Goal: Information Seeking & Learning: Compare options

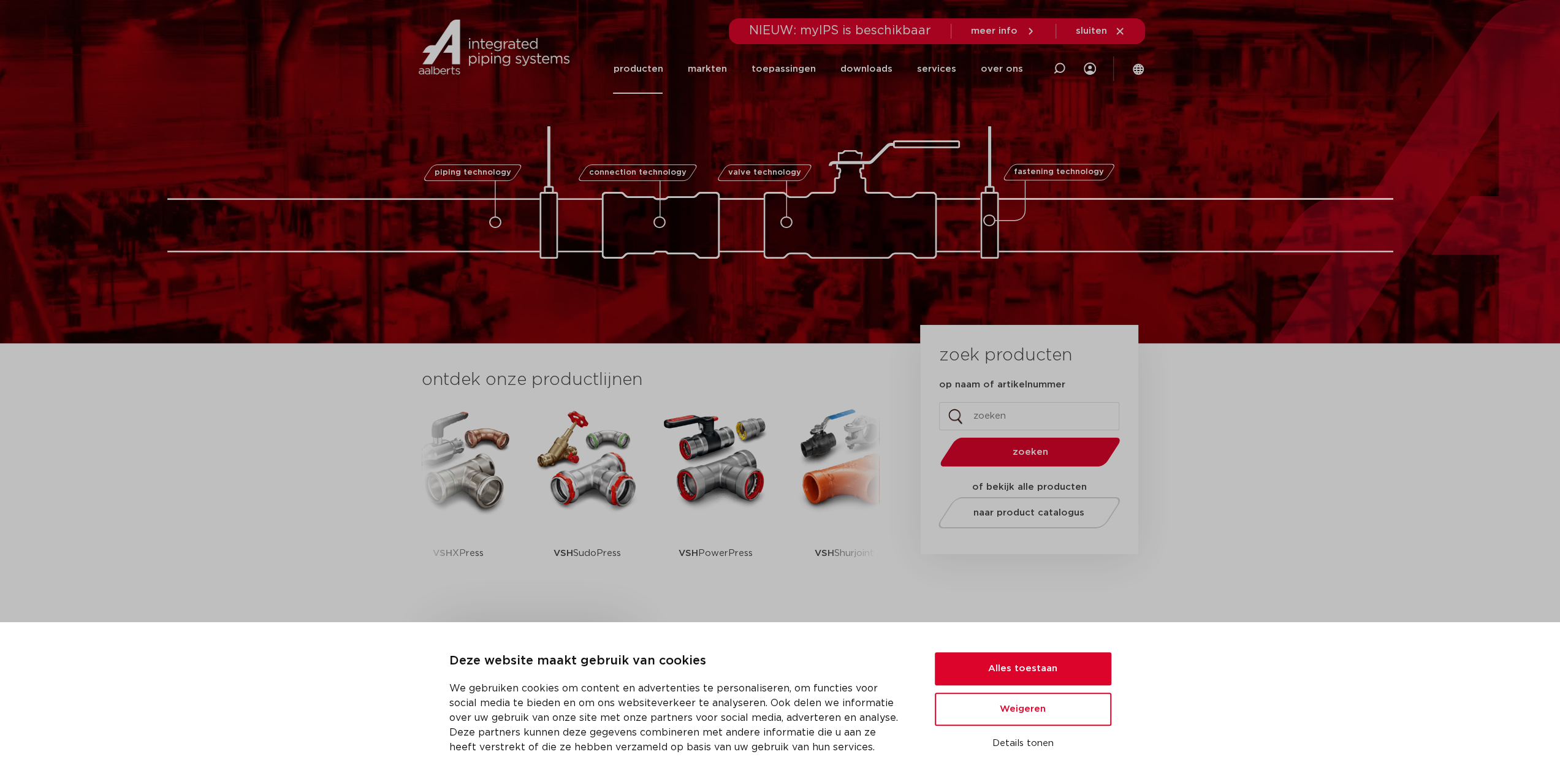
click at [657, 74] on link "producten" at bounding box center [638, 69] width 50 height 50
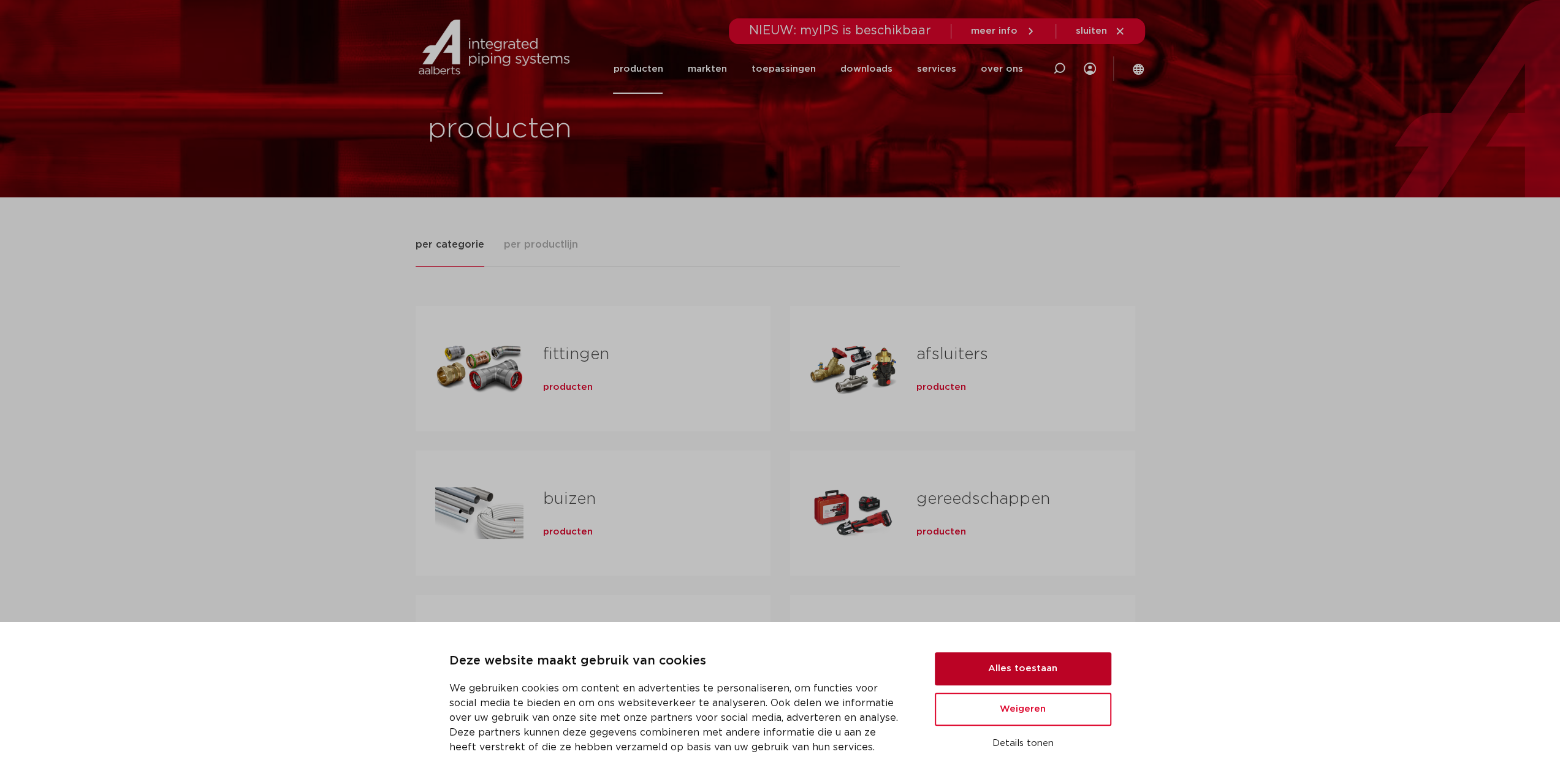
click at [989, 669] on button "Alles toestaan" at bounding box center [1023, 668] width 176 height 33
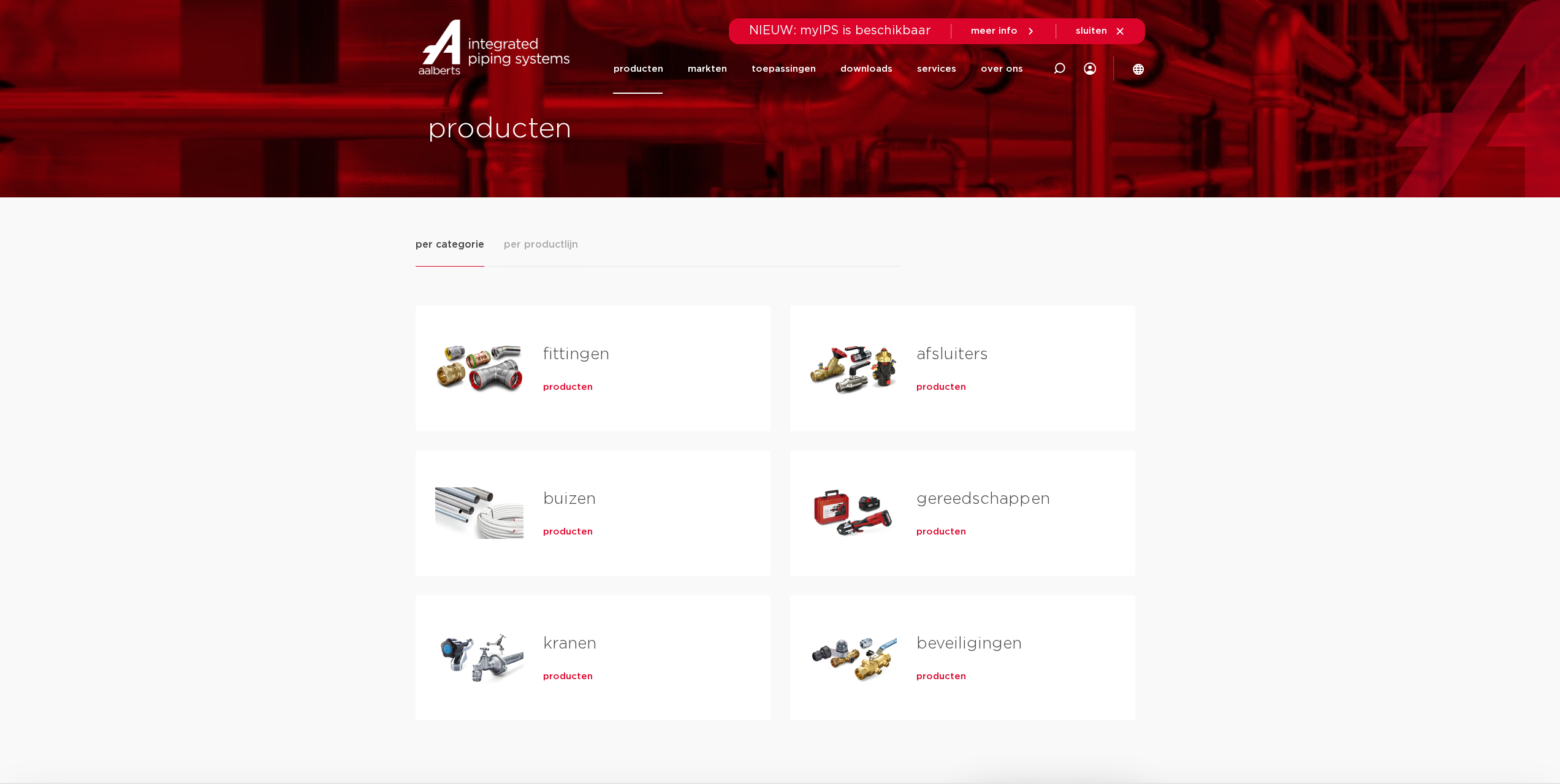
click at [569, 386] on span "producten" at bounding box center [568, 387] width 50 height 12
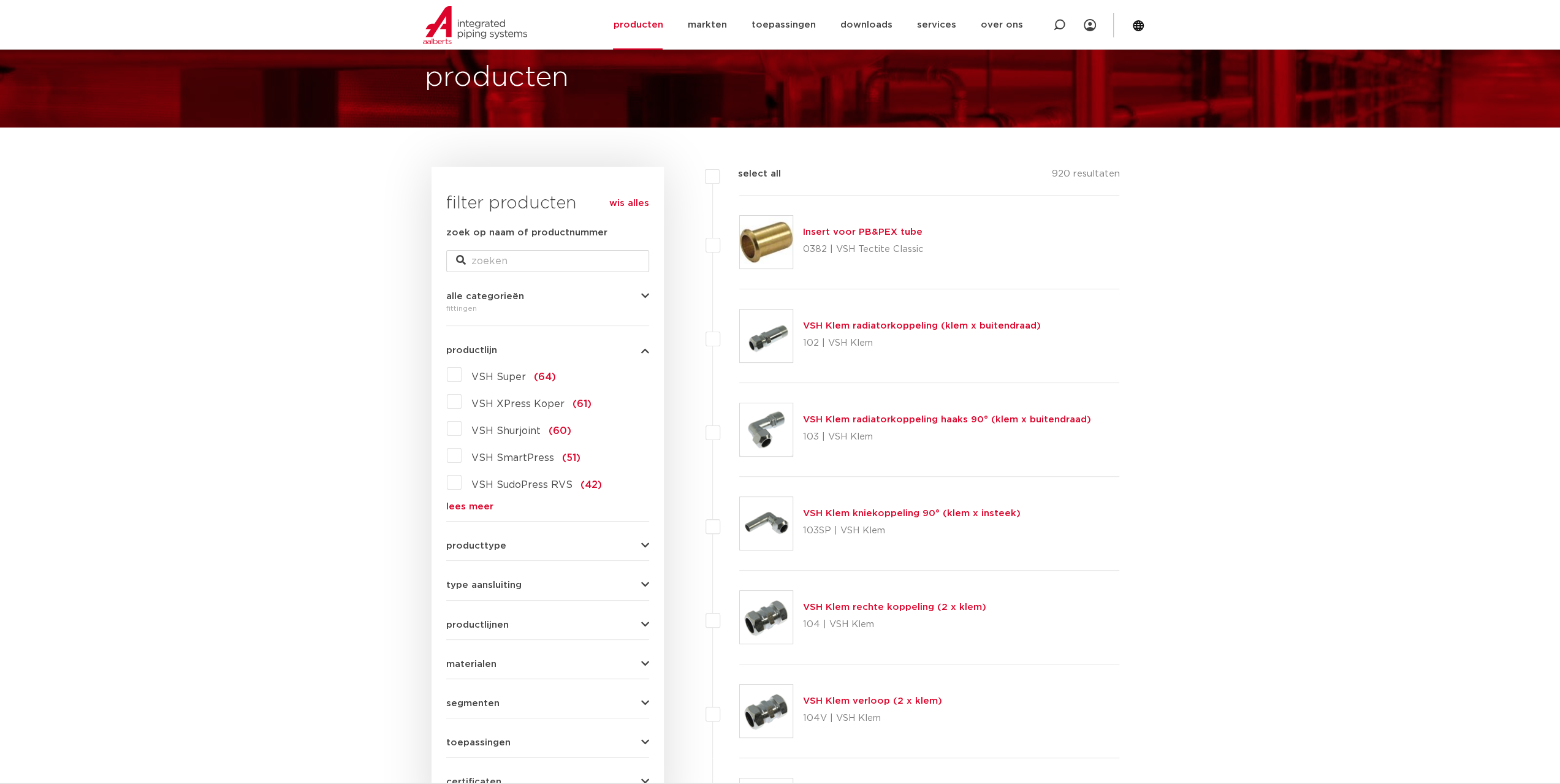
scroll to position [123, 0]
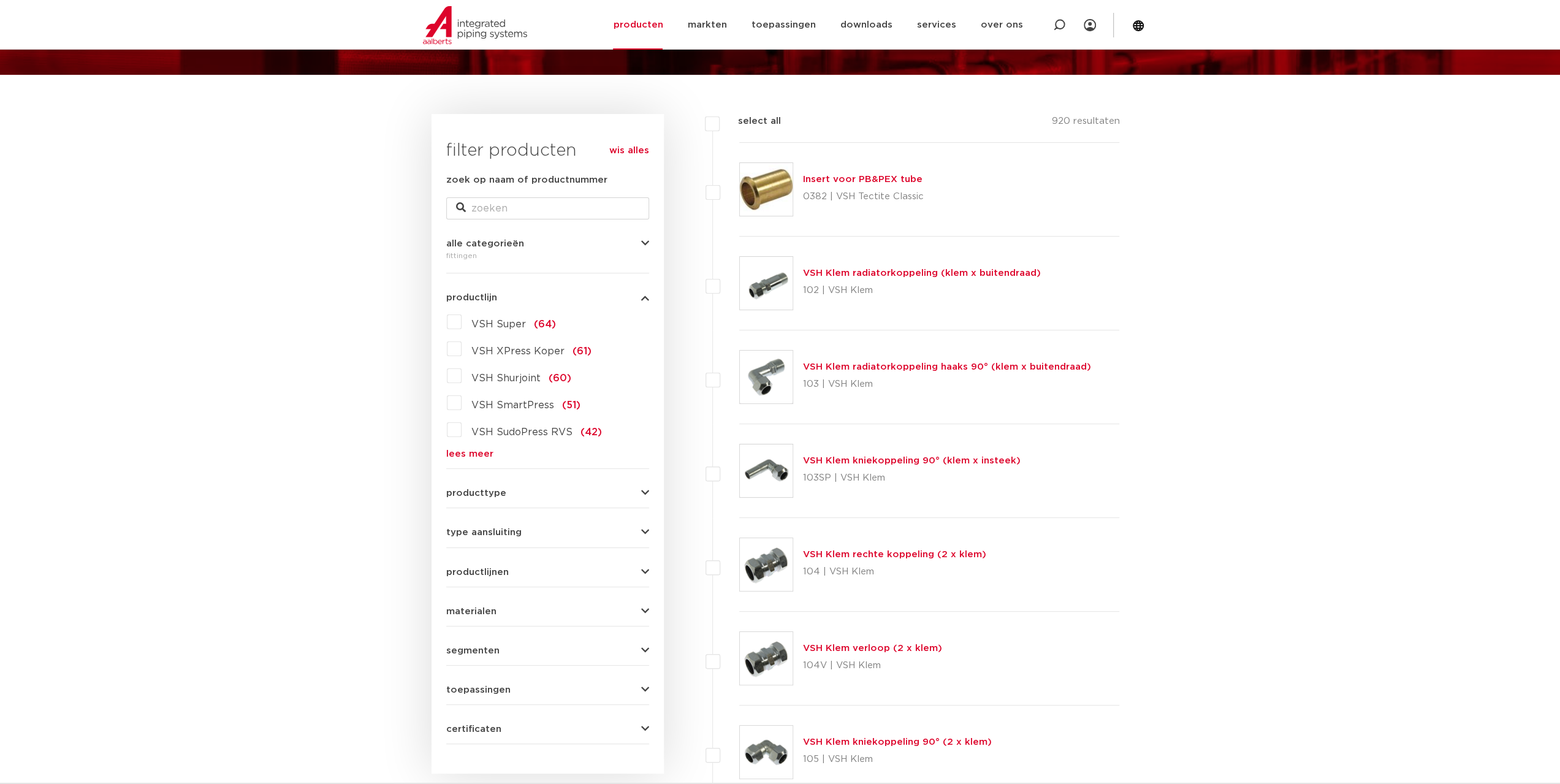
click at [470, 455] on link "lees meer" at bounding box center [548, 454] width 203 height 9
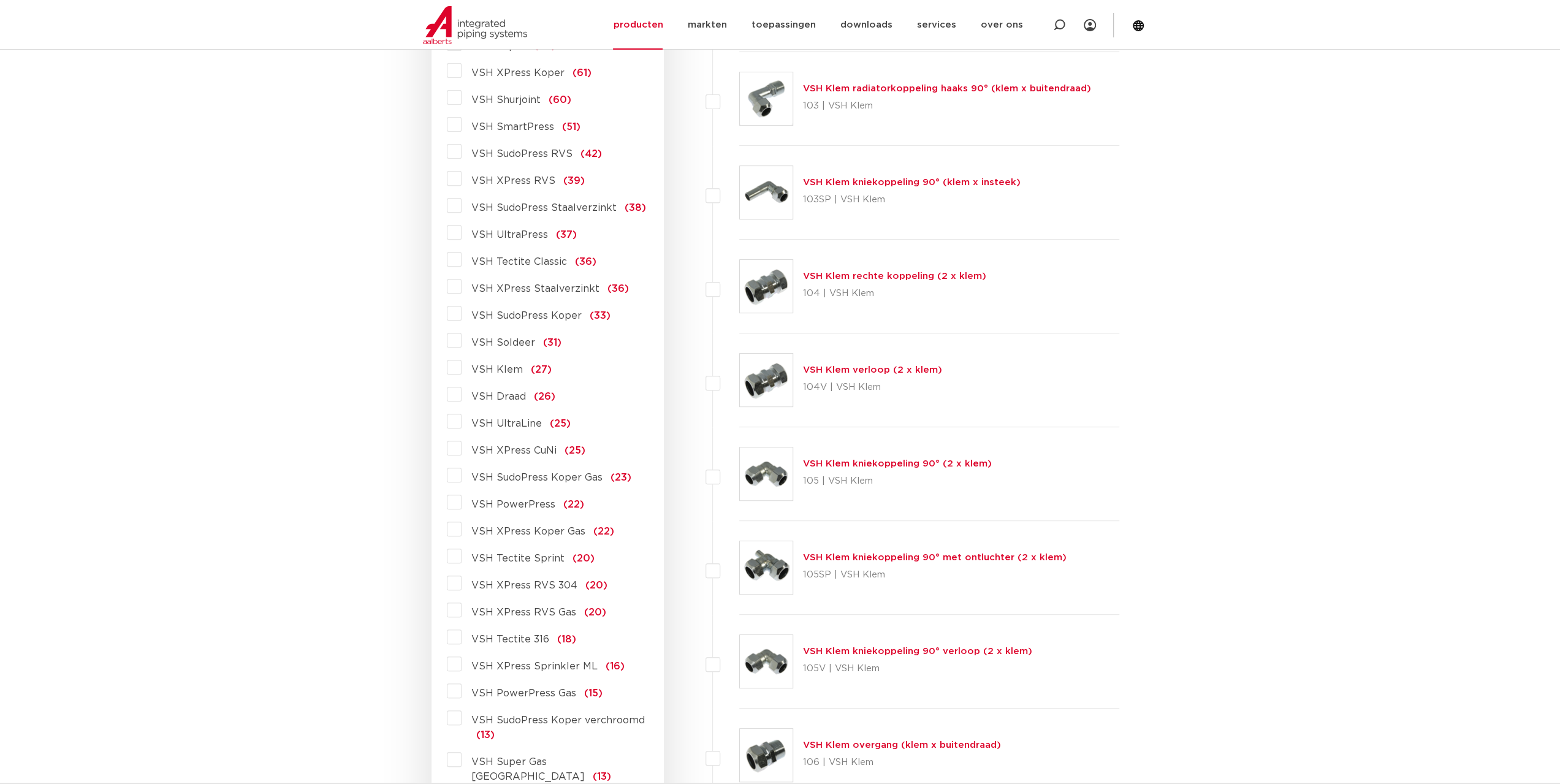
scroll to position [306, 0]
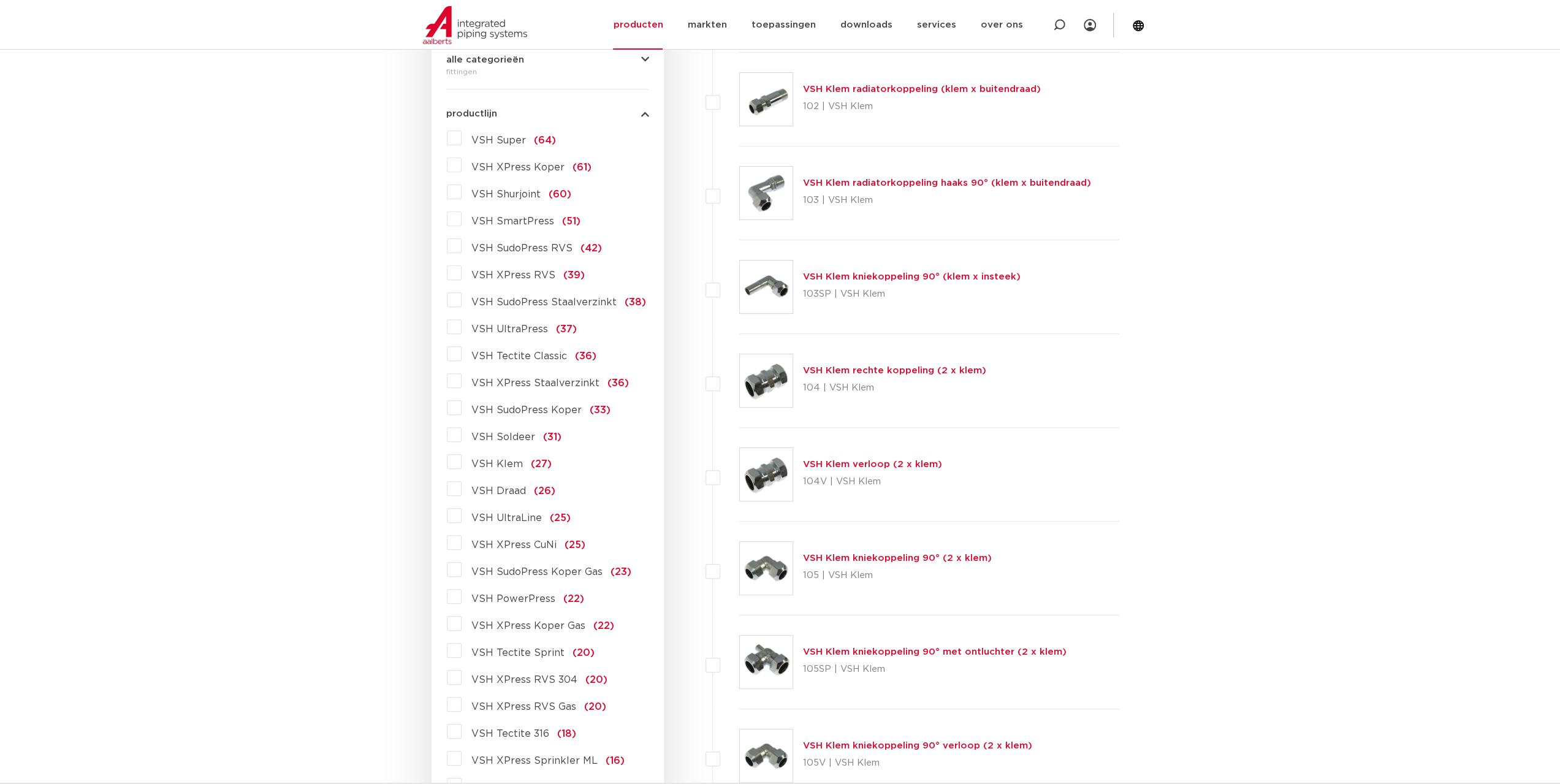
click at [556, 383] on span "VSH XPress Staalverzinkt" at bounding box center [535, 383] width 128 height 10
click at [0, 0] on input "VSH XPress Staalverzinkt (36)" at bounding box center [0, 0] width 0 height 0
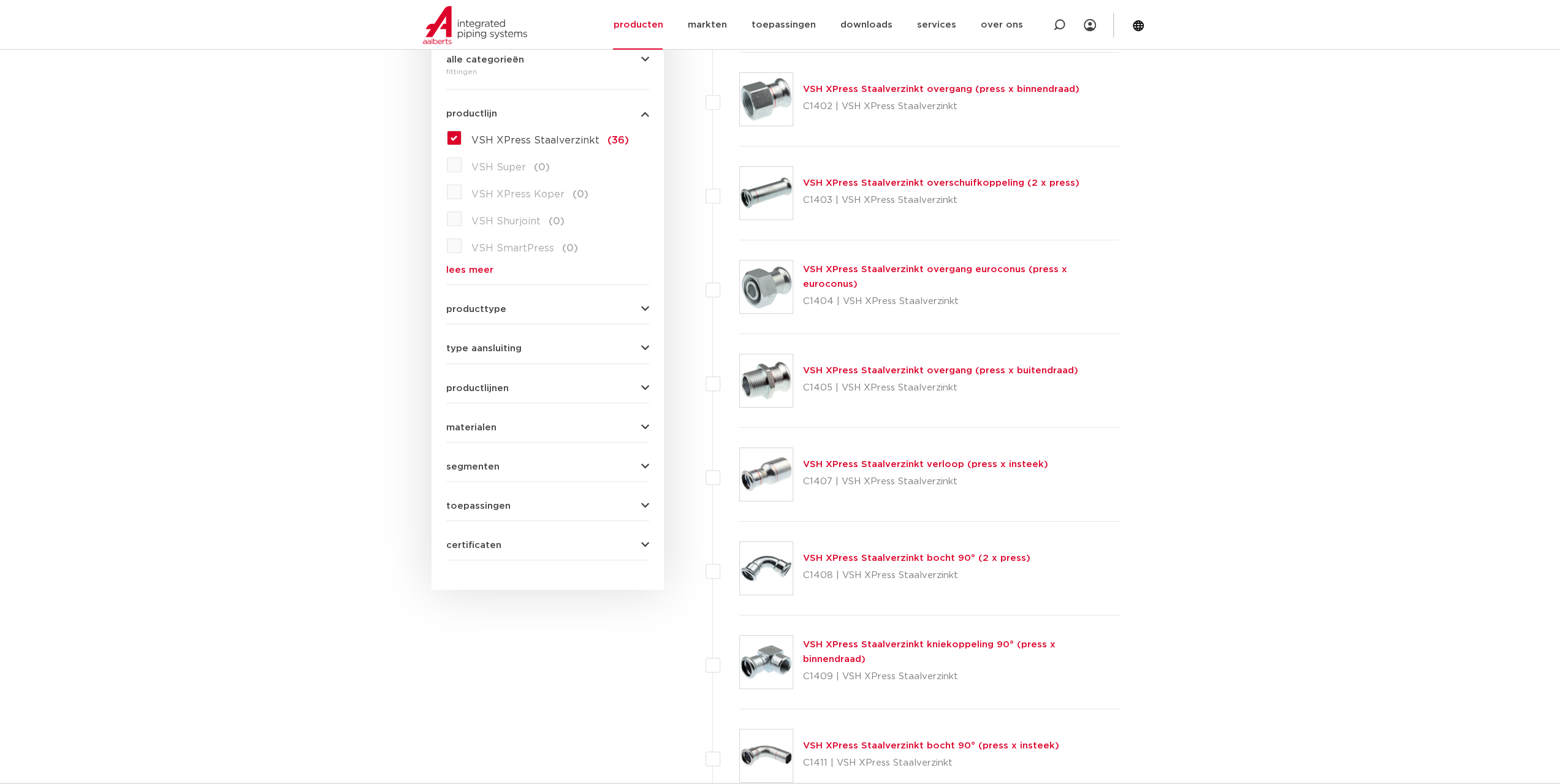
scroll to position [245, 0]
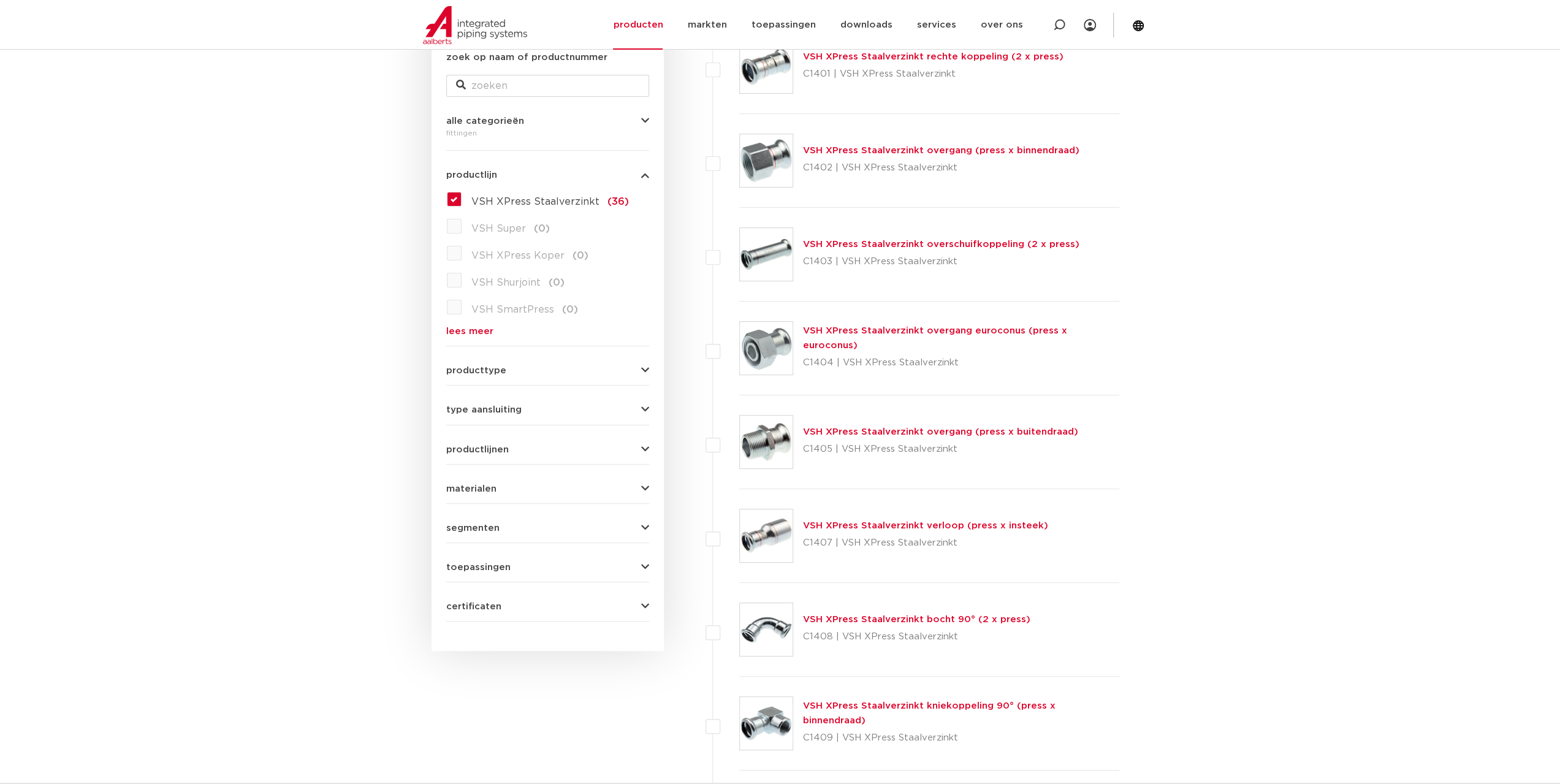
click at [829, 623] on link "VSH XPress Staalverzinkt bocht 90° (2 x press)" at bounding box center [917, 619] width 227 height 9
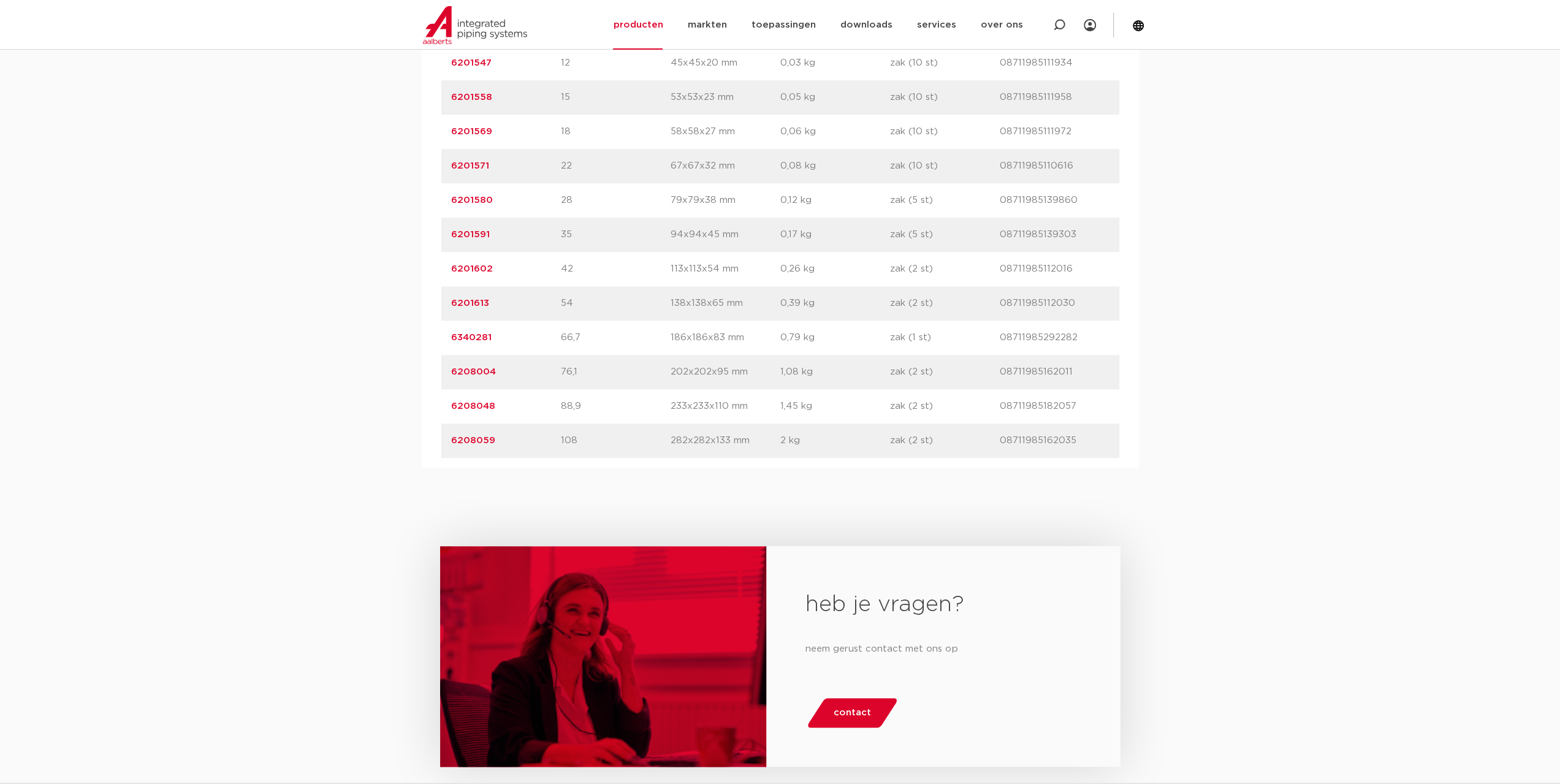
scroll to position [828, 0]
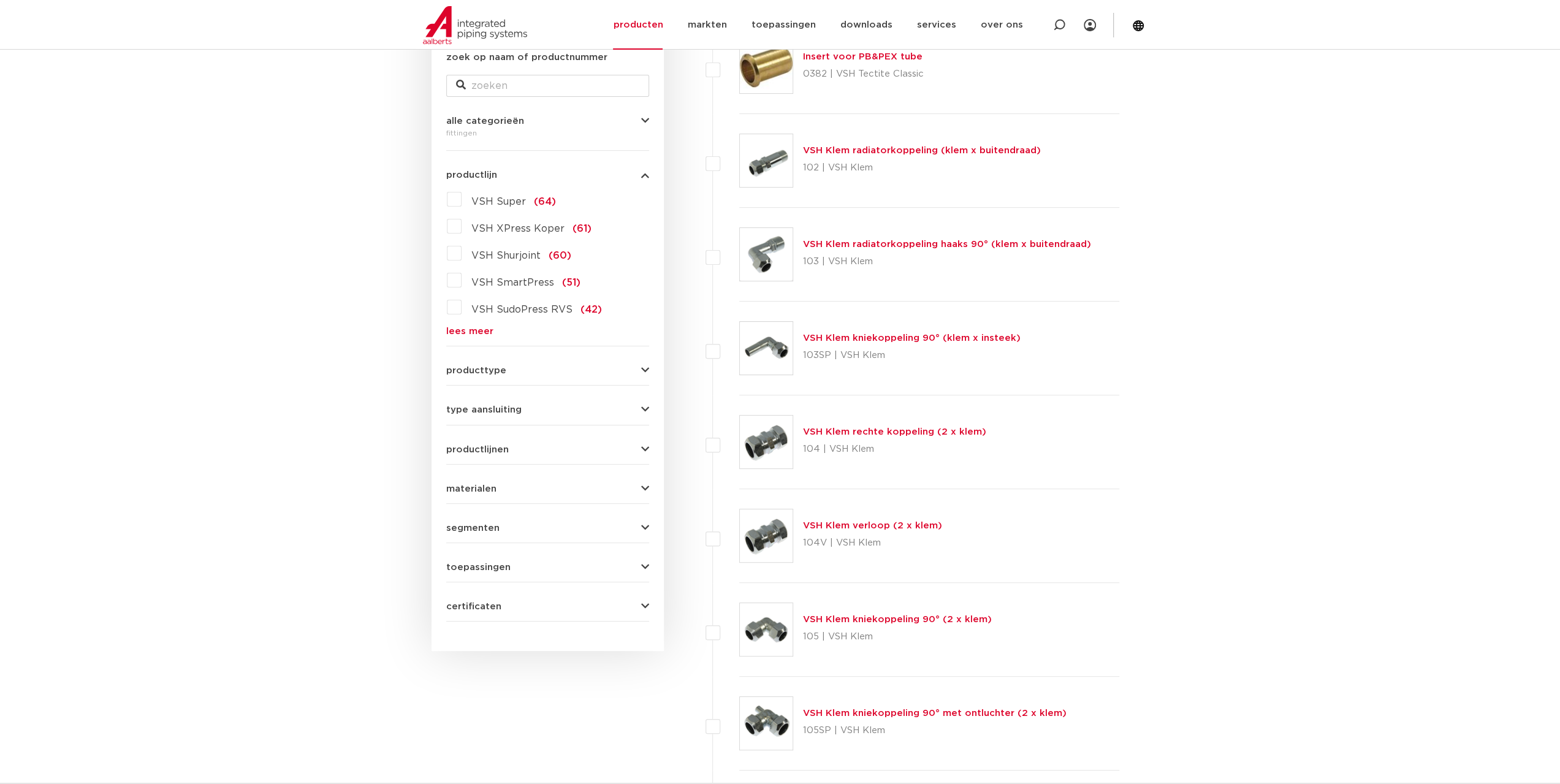
scroll to position [245, 0]
click at [474, 324] on div "VSH Super (64) VSH XPress Koper (61) VSH Shurjoint (60) VSH SmartPress (51) VSH…" at bounding box center [548, 263] width 203 height 146
click at [473, 331] on link "lees meer" at bounding box center [548, 331] width 203 height 9
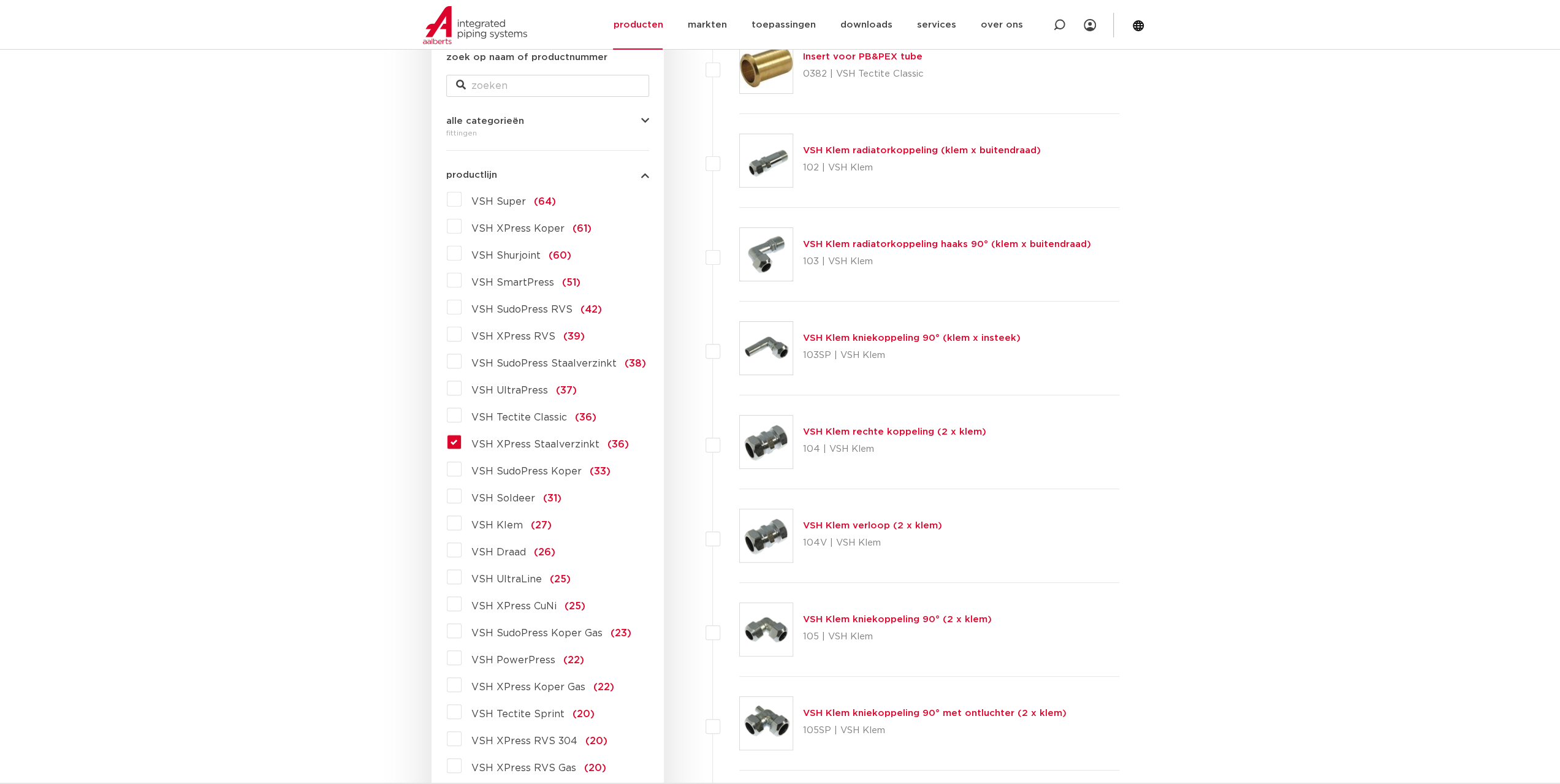
click at [508, 446] on span "VSH XPress Staalverzinkt" at bounding box center [535, 444] width 128 height 10
click at [0, 0] on input "VSH XPress Staalverzinkt (36)" at bounding box center [0, 0] width 0 height 0
click at [508, 446] on span "VSH XPress Staalverzinkt" at bounding box center [535, 444] width 128 height 10
click at [0, 0] on input "VSH XPress Staalverzinkt (36)" at bounding box center [0, 0] width 0 height 0
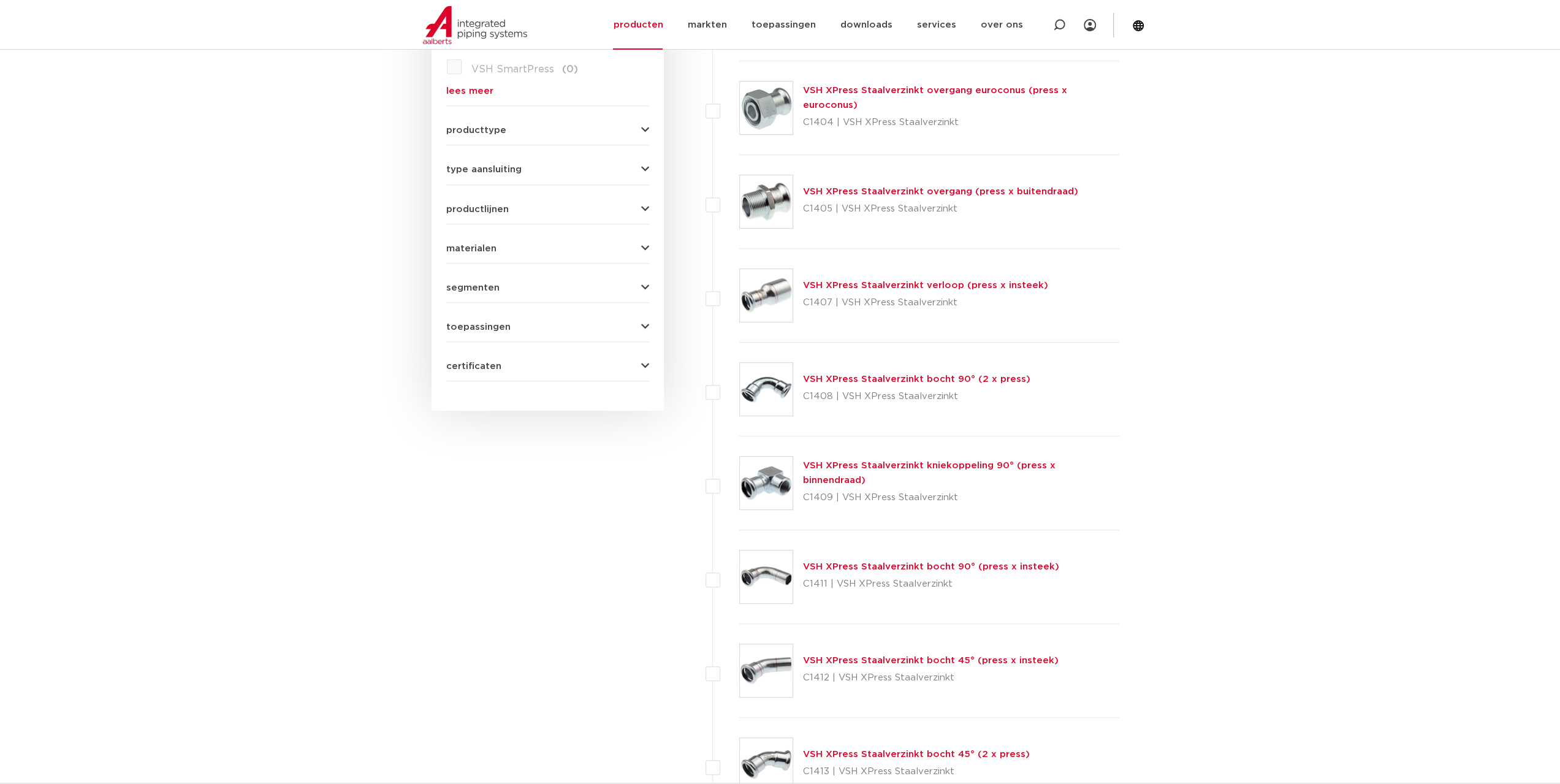
scroll to position [608, 0]
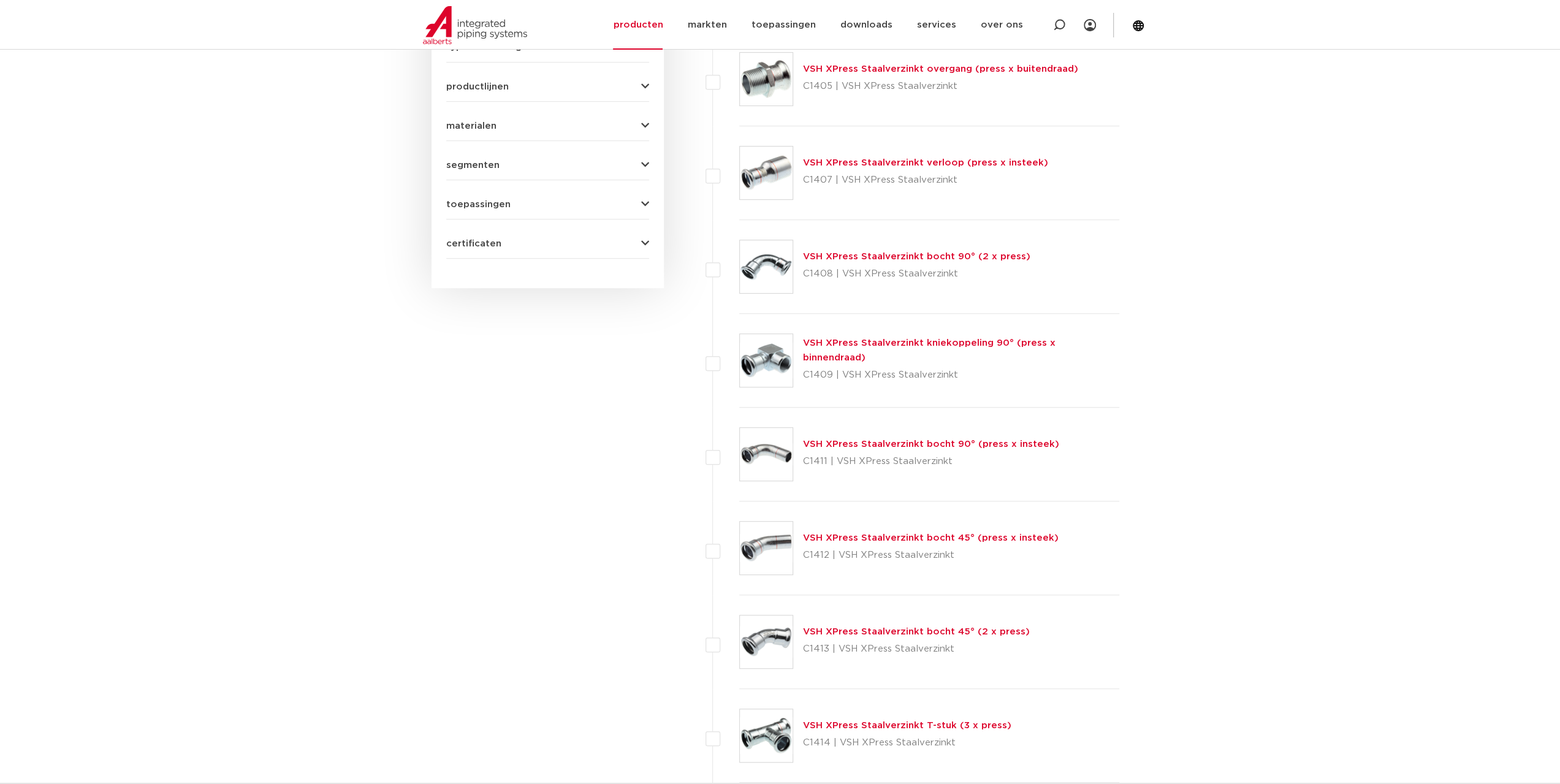
click at [841, 627] on link "VSH XPress Staalverzinkt bocht 45° (2 x press)" at bounding box center [916, 632] width 227 height 9
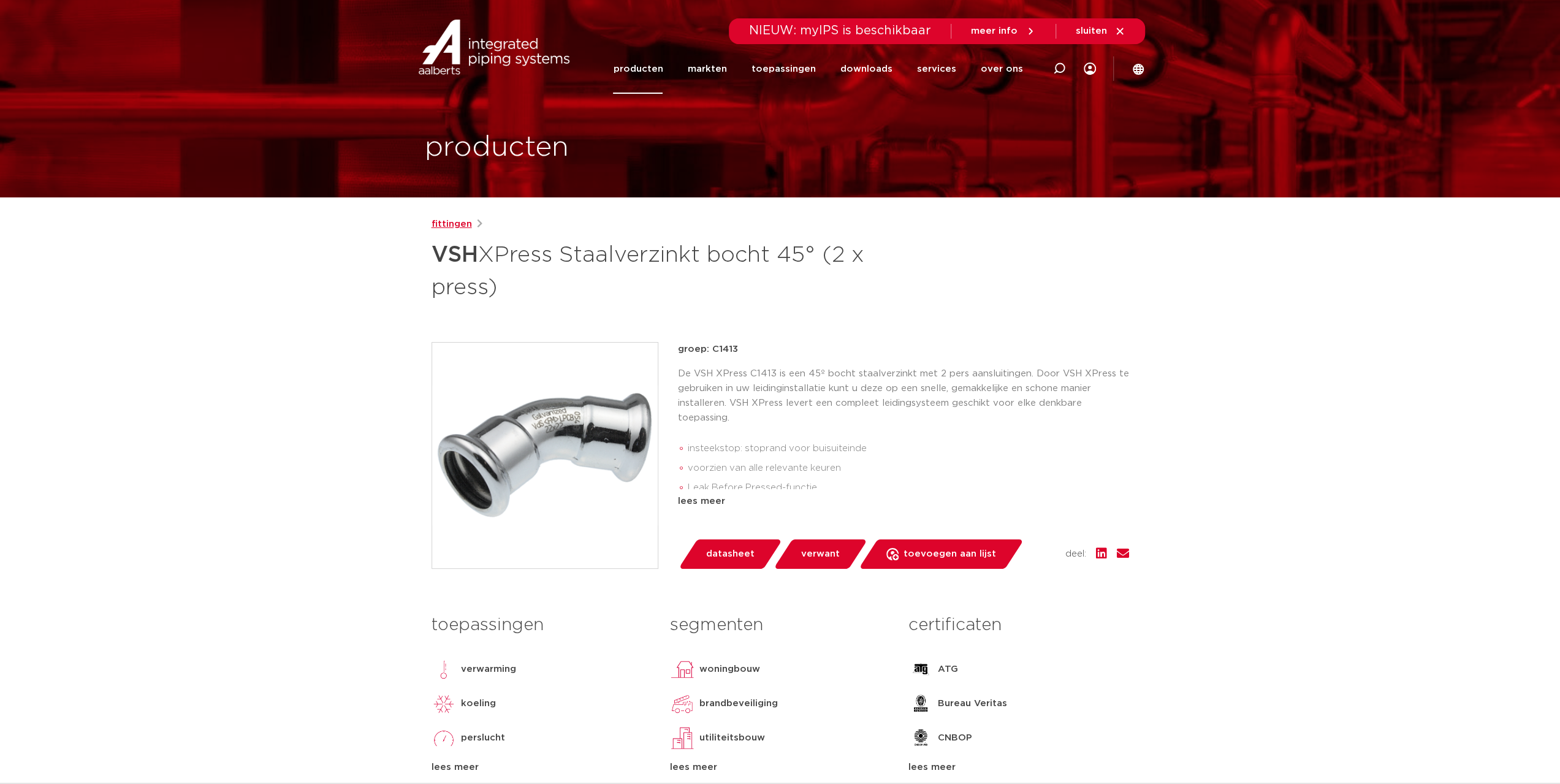
click at [455, 224] on link "fittingen" at bounding box center [452, 224] width 41 height 15
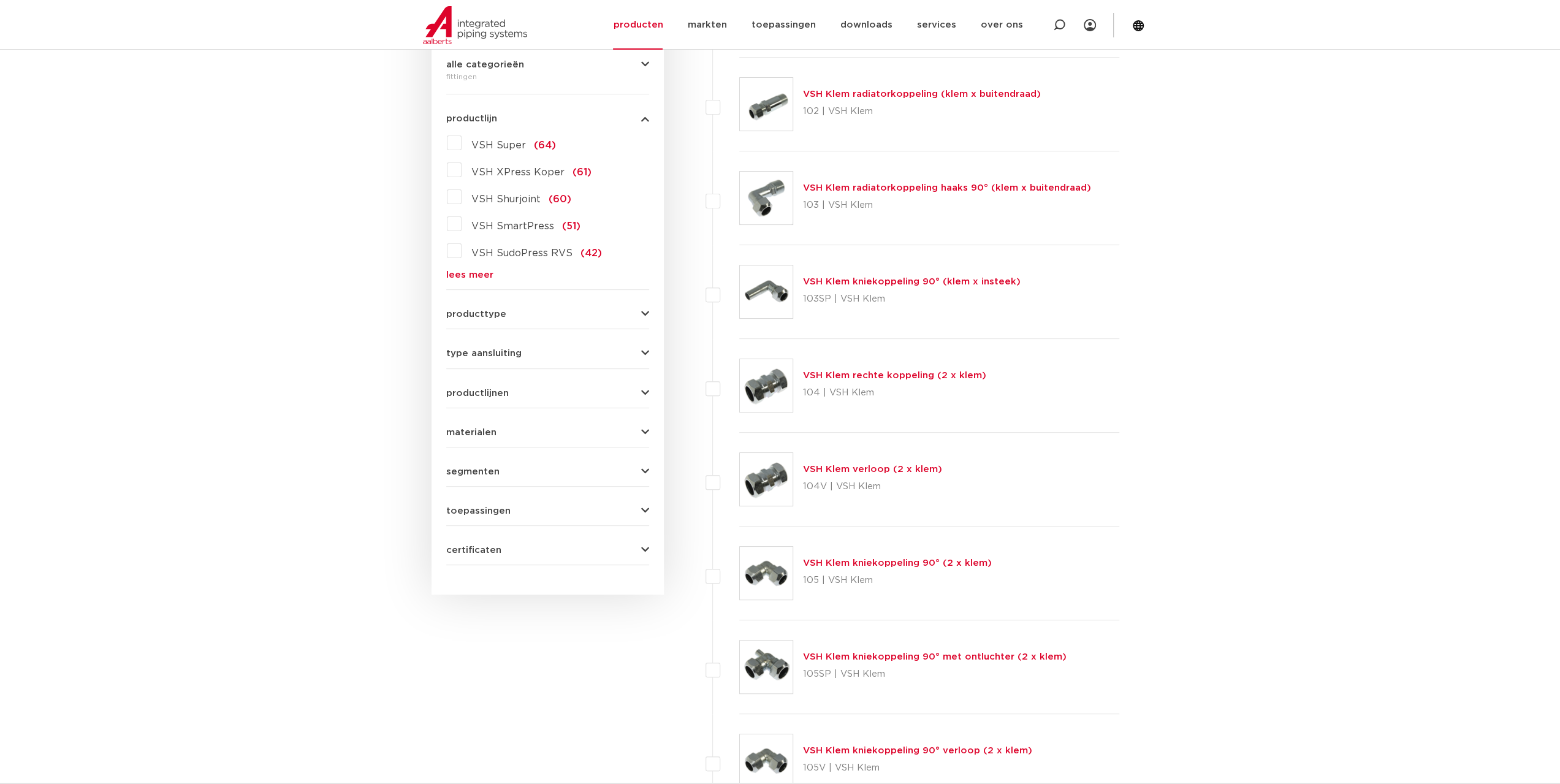
scroll to position [118, 0]
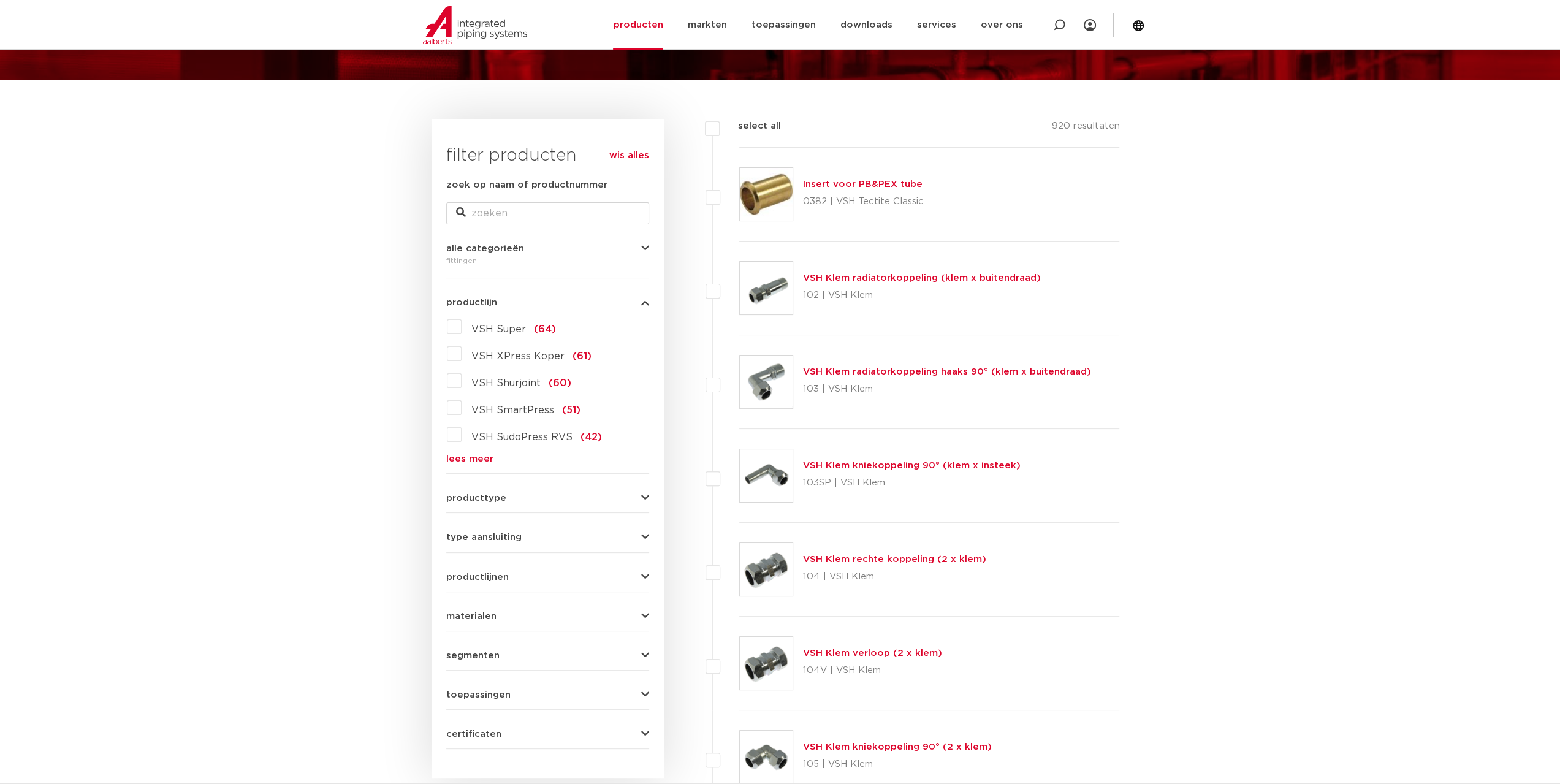
click at [456, 455] on link "lees meer" at bounding box center [548, 459] width 203 height 9
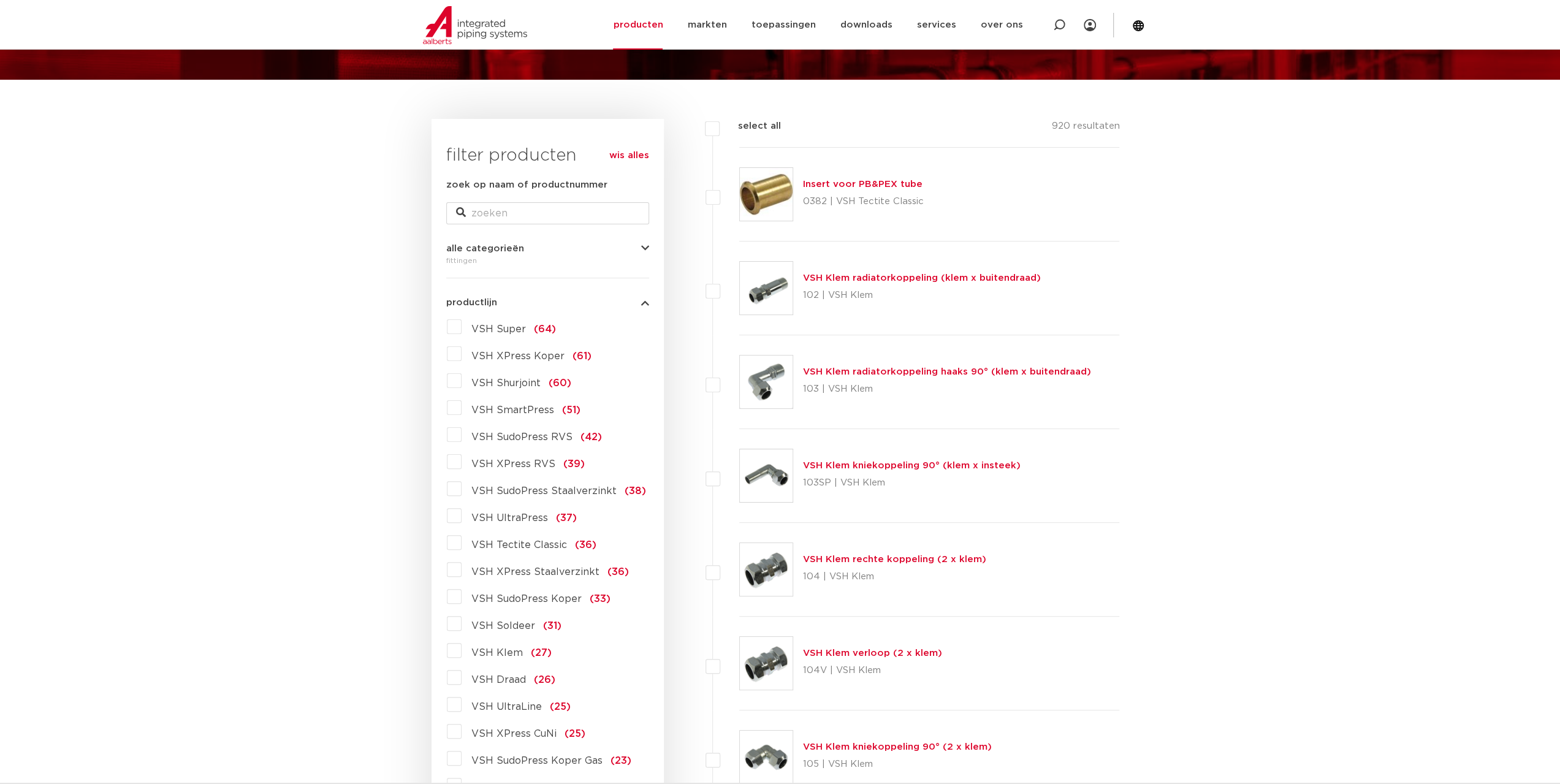
click at [505, 572] on span "VSH XPress Staalverzinkt" at bounding box center [535, 572] width 128 height 10
click at [0, 0] on input "VSH XPress Staalverzinkt (36)" at bounding box center [0, 0] width 0 height 0
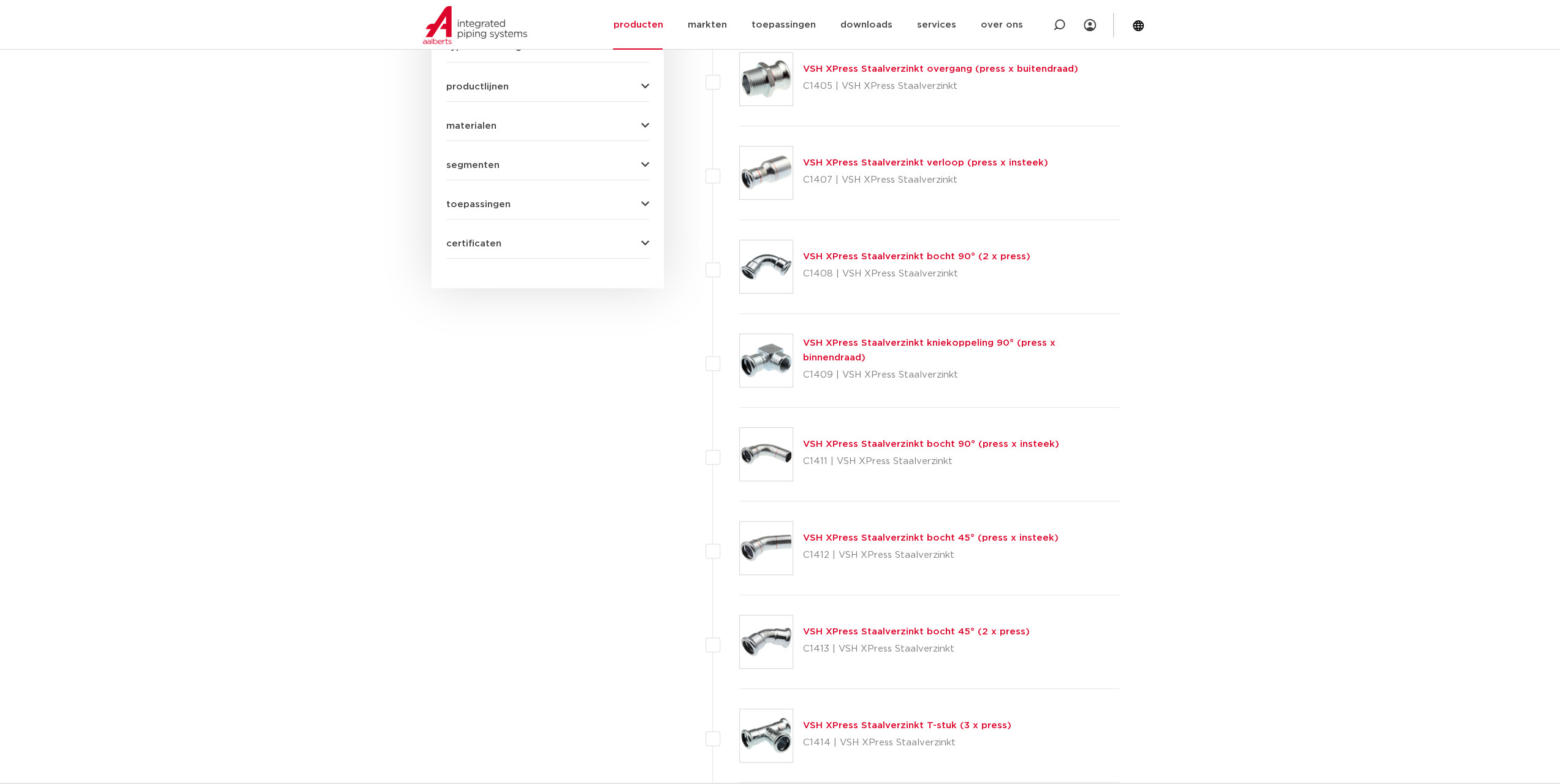
scroll to position [853, 0]
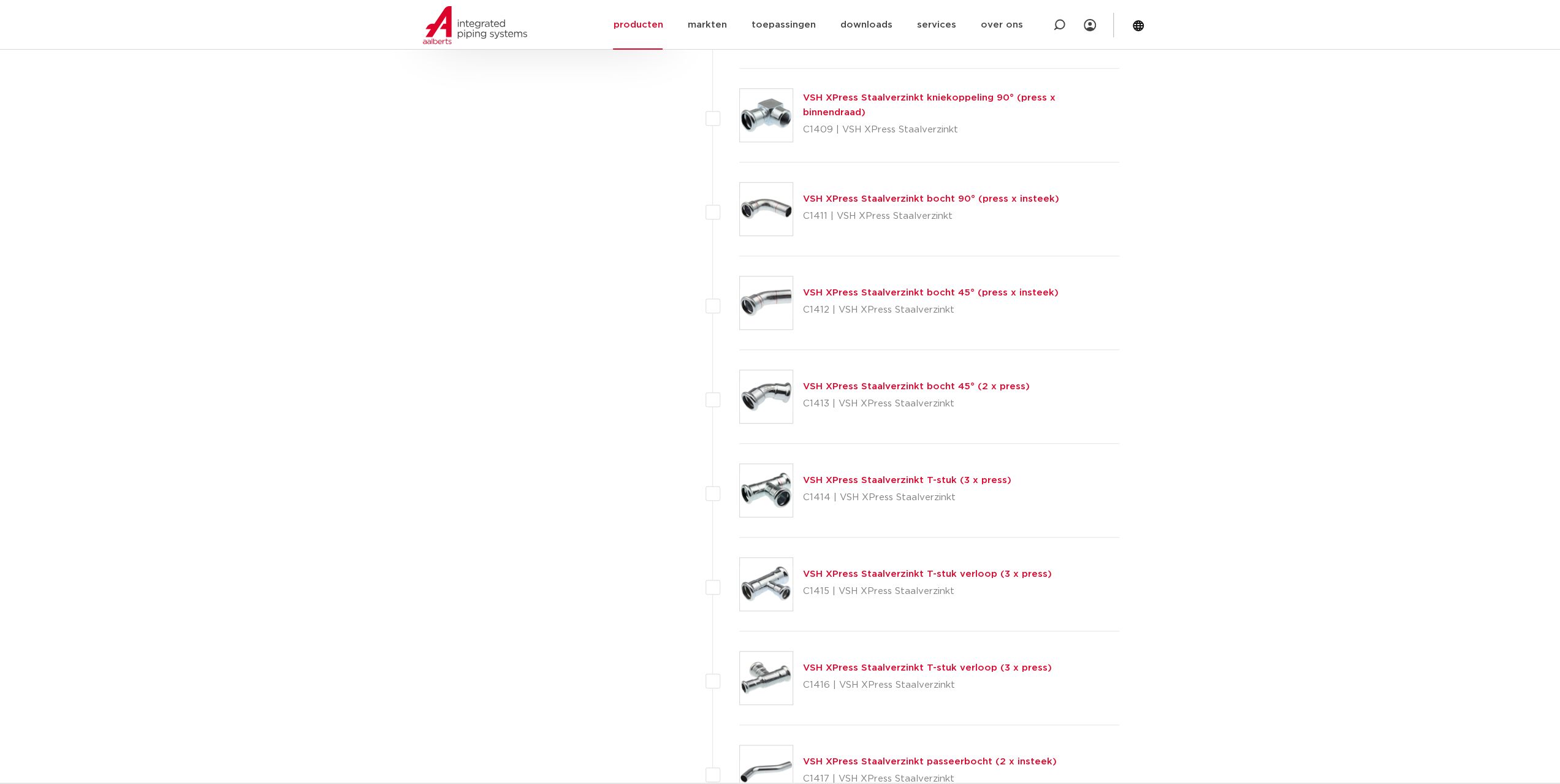
click at [873, 573] on link "VSH XPress Staalverzinkt T-stuk verloop (3 x press)" at bounding box center [927, 574] width 249 height 9
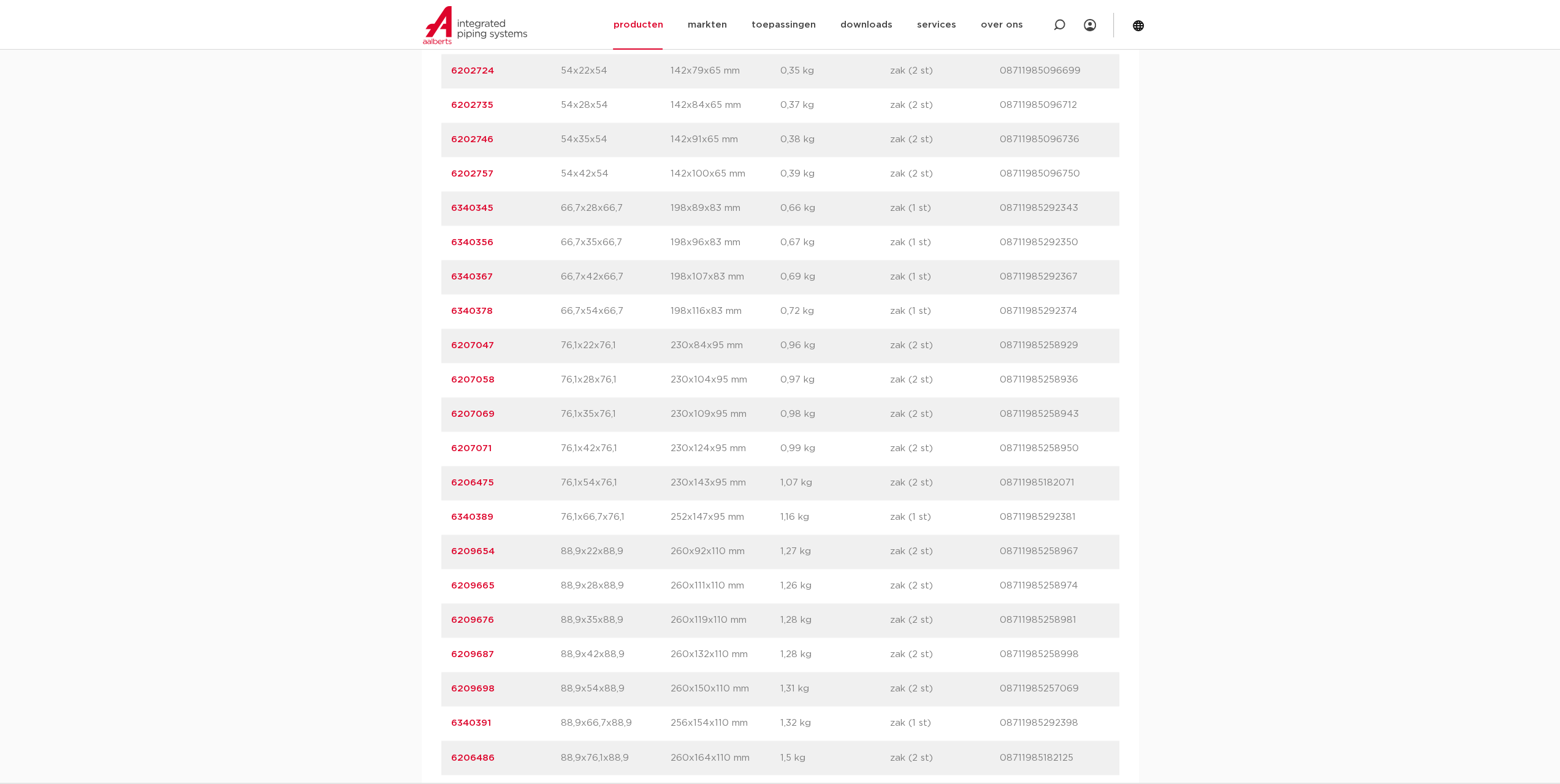
scroll to position [1655, 0]
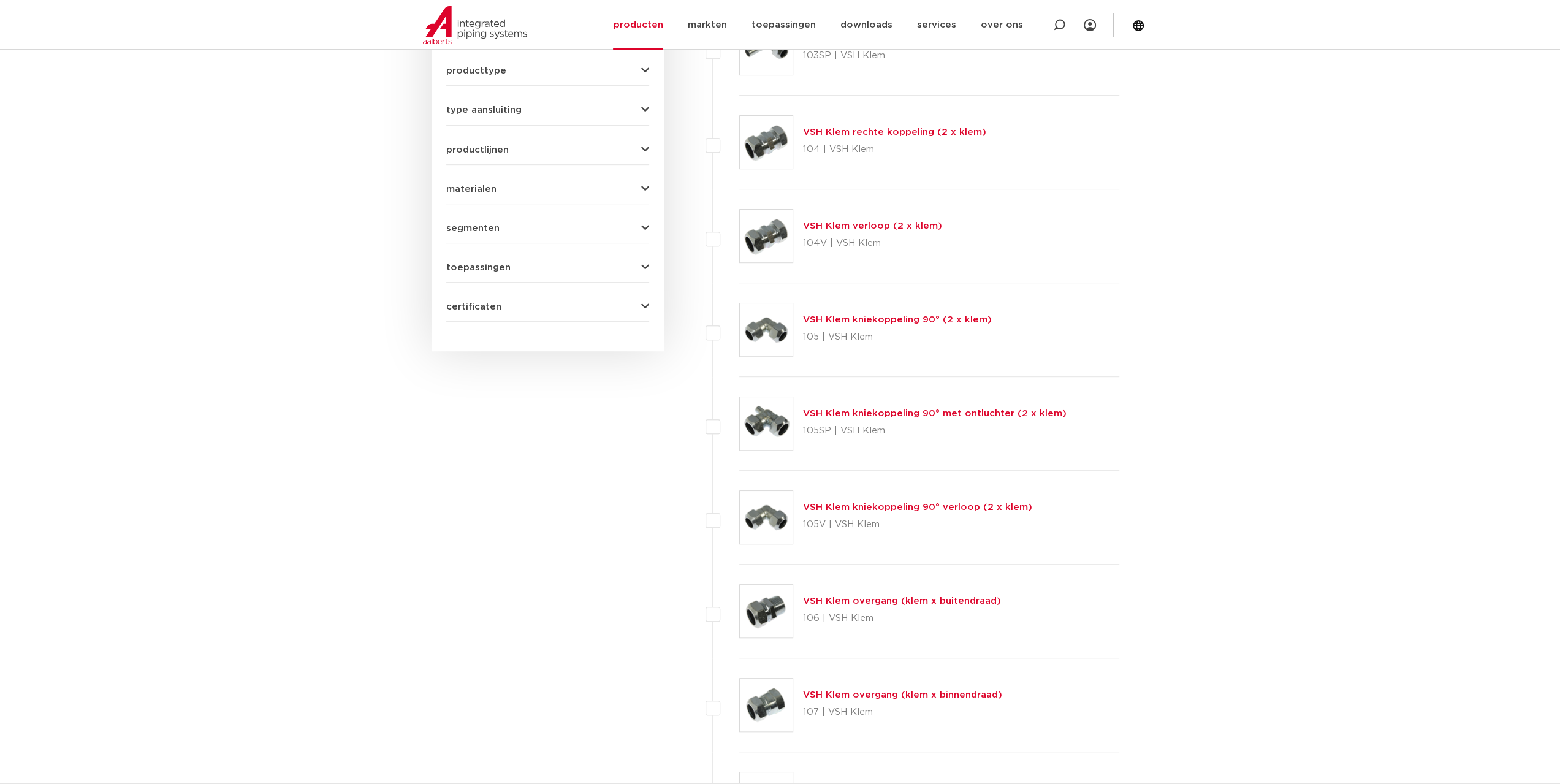
scroll to position [177, 0]
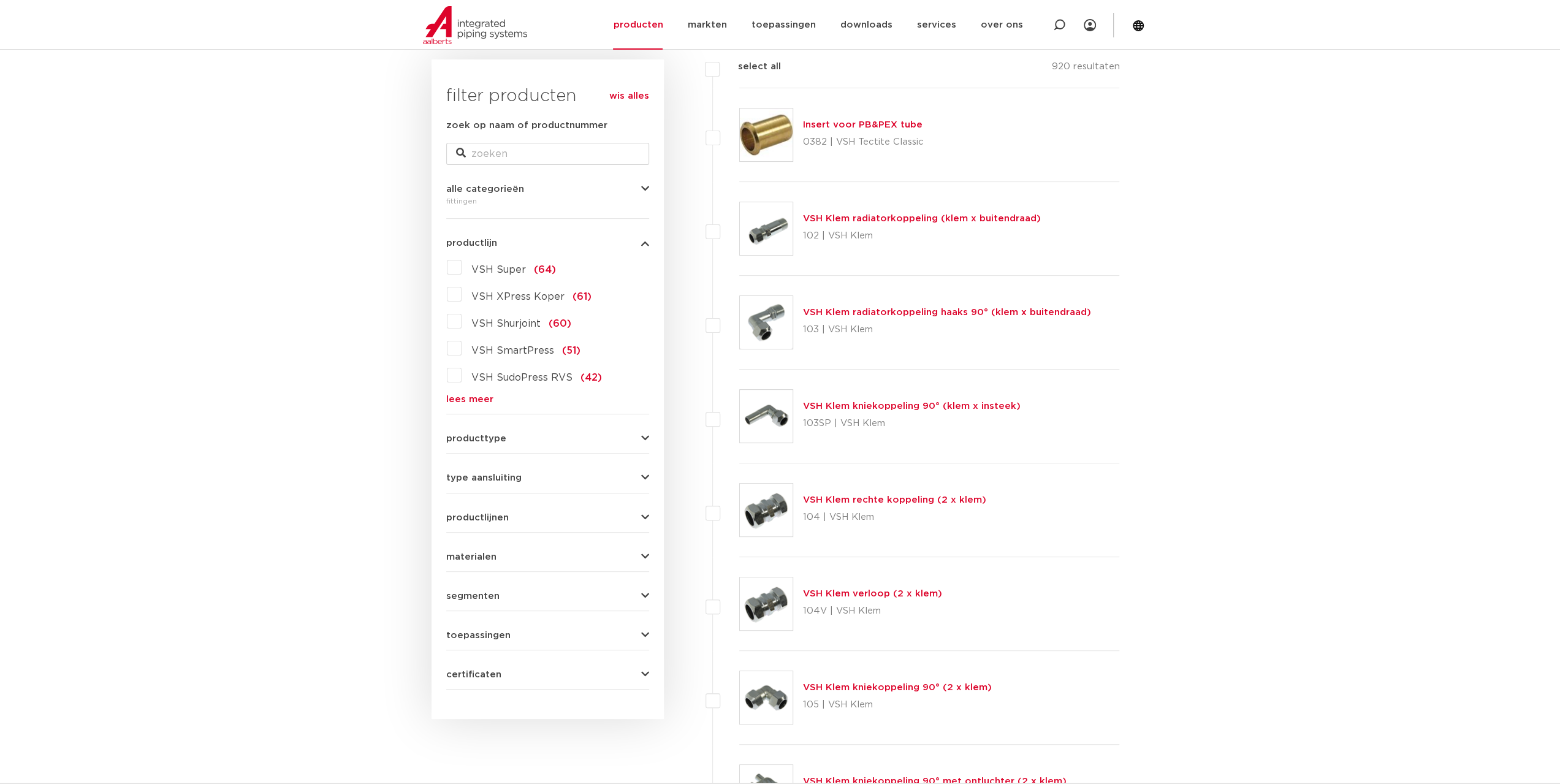
click at [469, 400] on link "lees meer" at bounding box center [548, 399] width 203 height 9
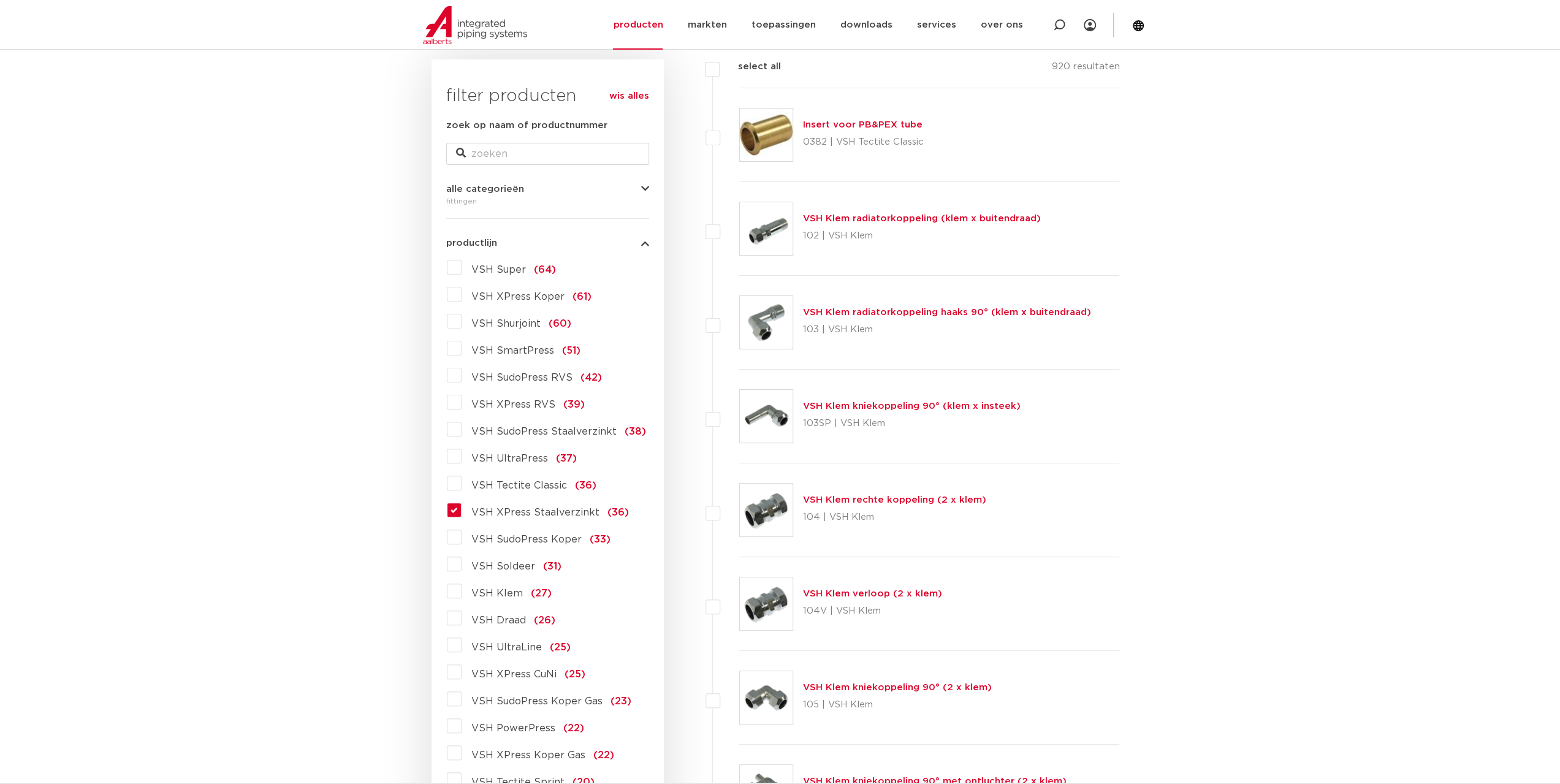
click at [461, 511] on label "VSH XPress Staalverzinkt (36)" at bounding box center [545, 510] width 167 height 20
click at [0, 0] on input "VSH XPress Staalverzinkt (36)" at bounding box center [0, 0] width 0 height 0
click at [461, 511] on label "VSH XPress Staalverzinkt (36)" at bounding box center [545, 510] width 167 height 20
click at [0, 0] on input "VSH XPress Staalverzinkt (36)" at bounding box center [0, 0] width 0 height 0
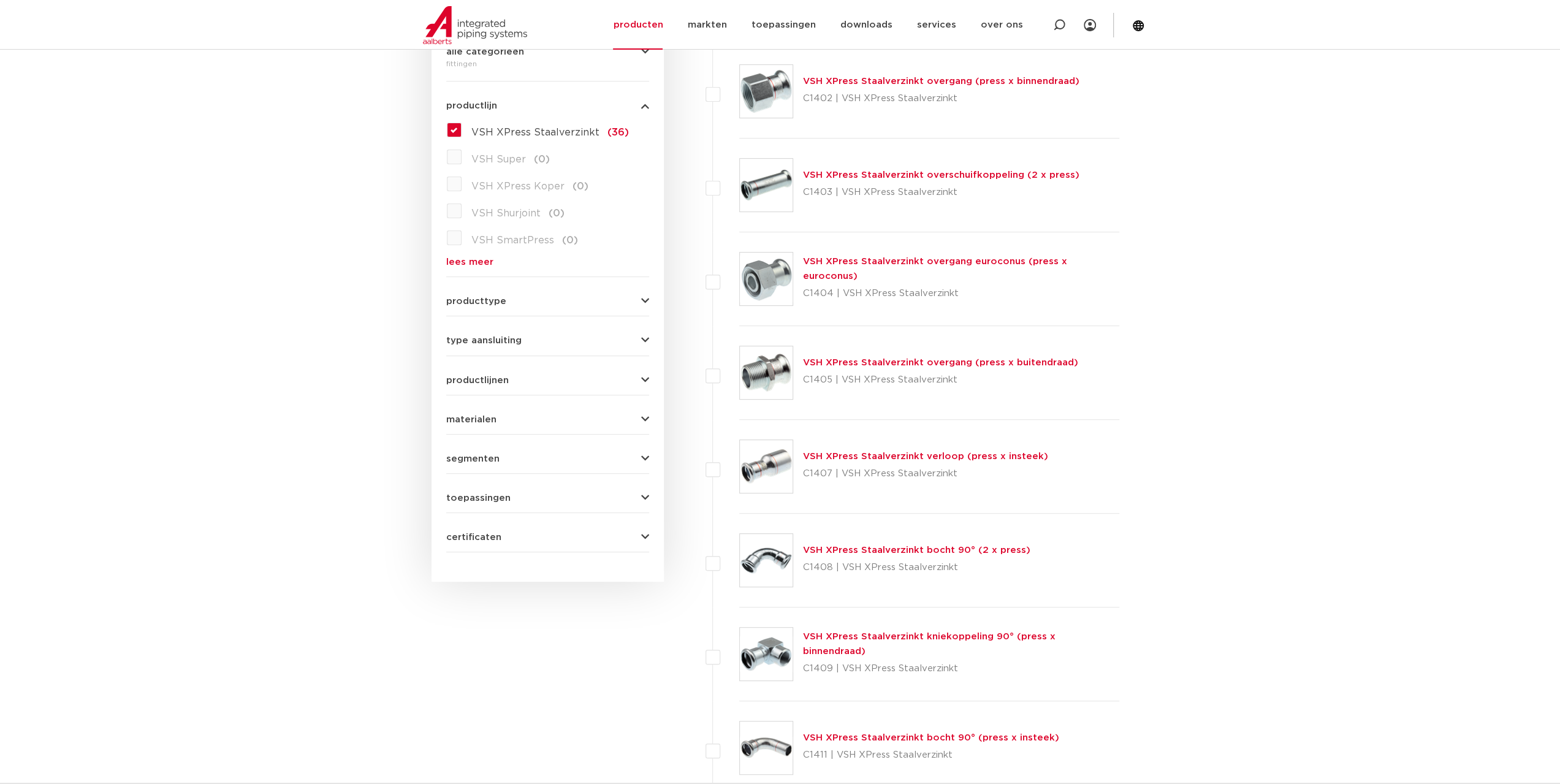
scroll to position [483, 0]
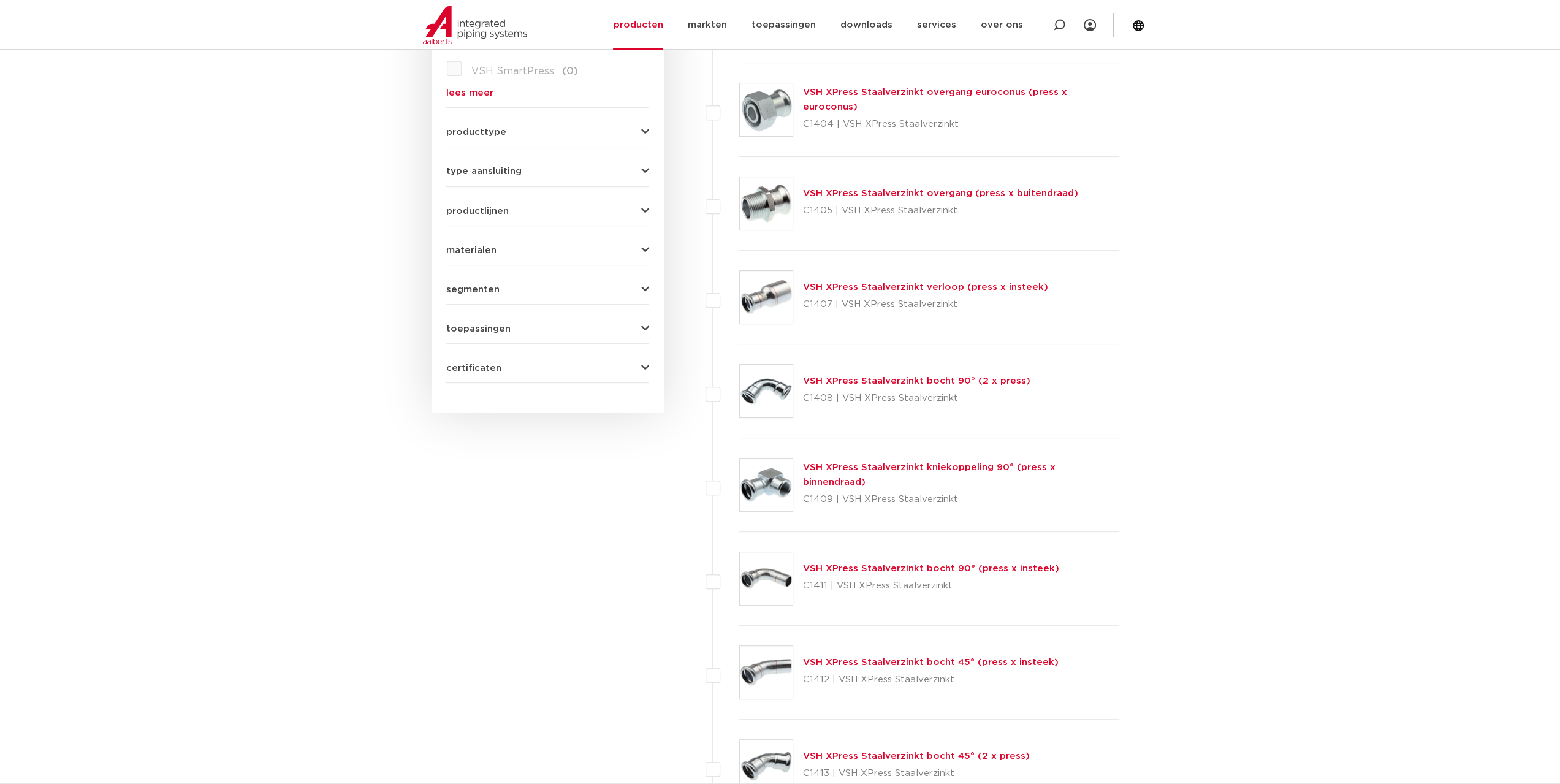
click at [857, 570] on link "VSH XPress Staalverzinkt bocht 90° (press x insteek)" at bounding box center [931, 568] width 256 height 9
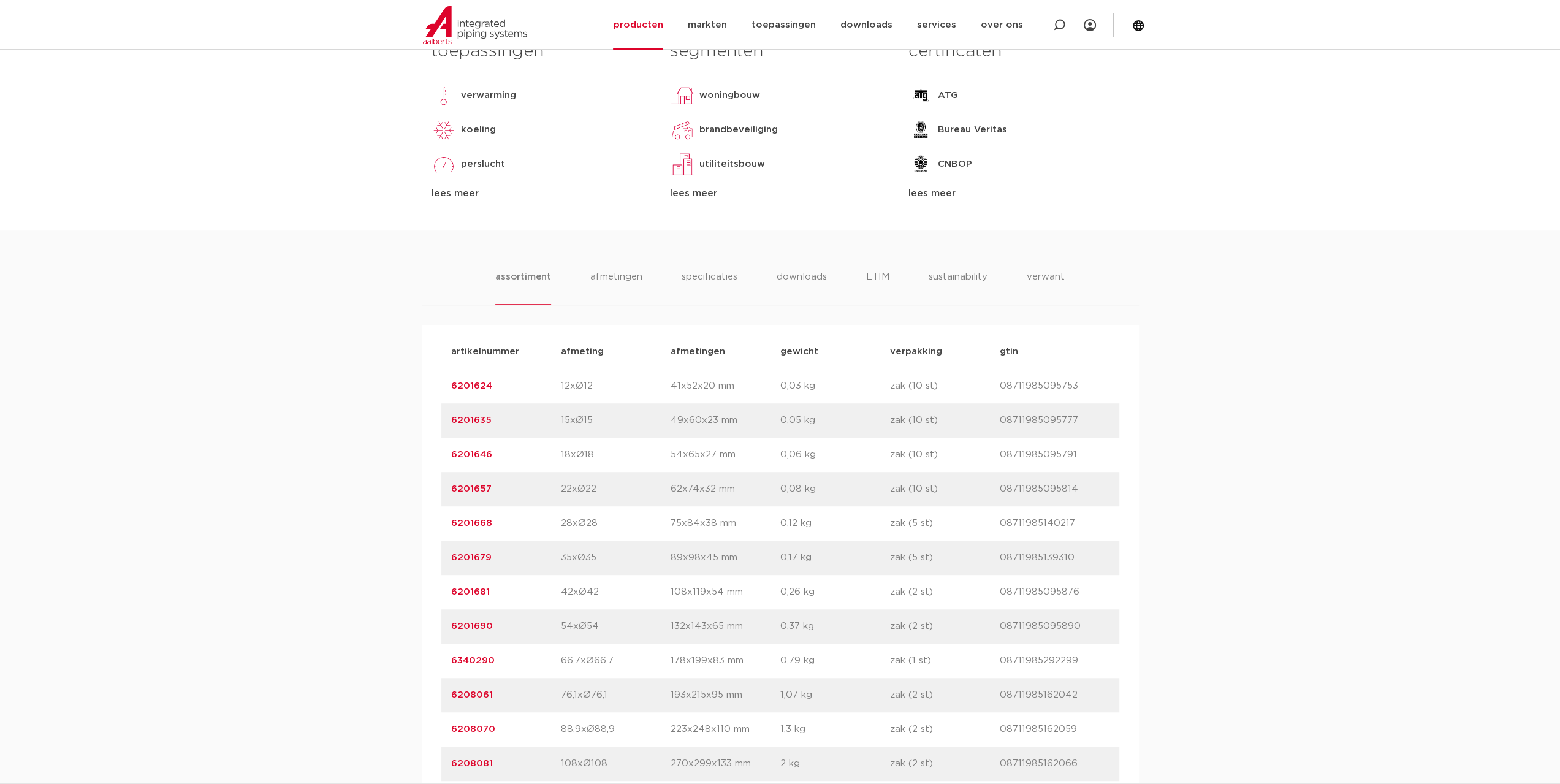
scroll to position [796, 0]
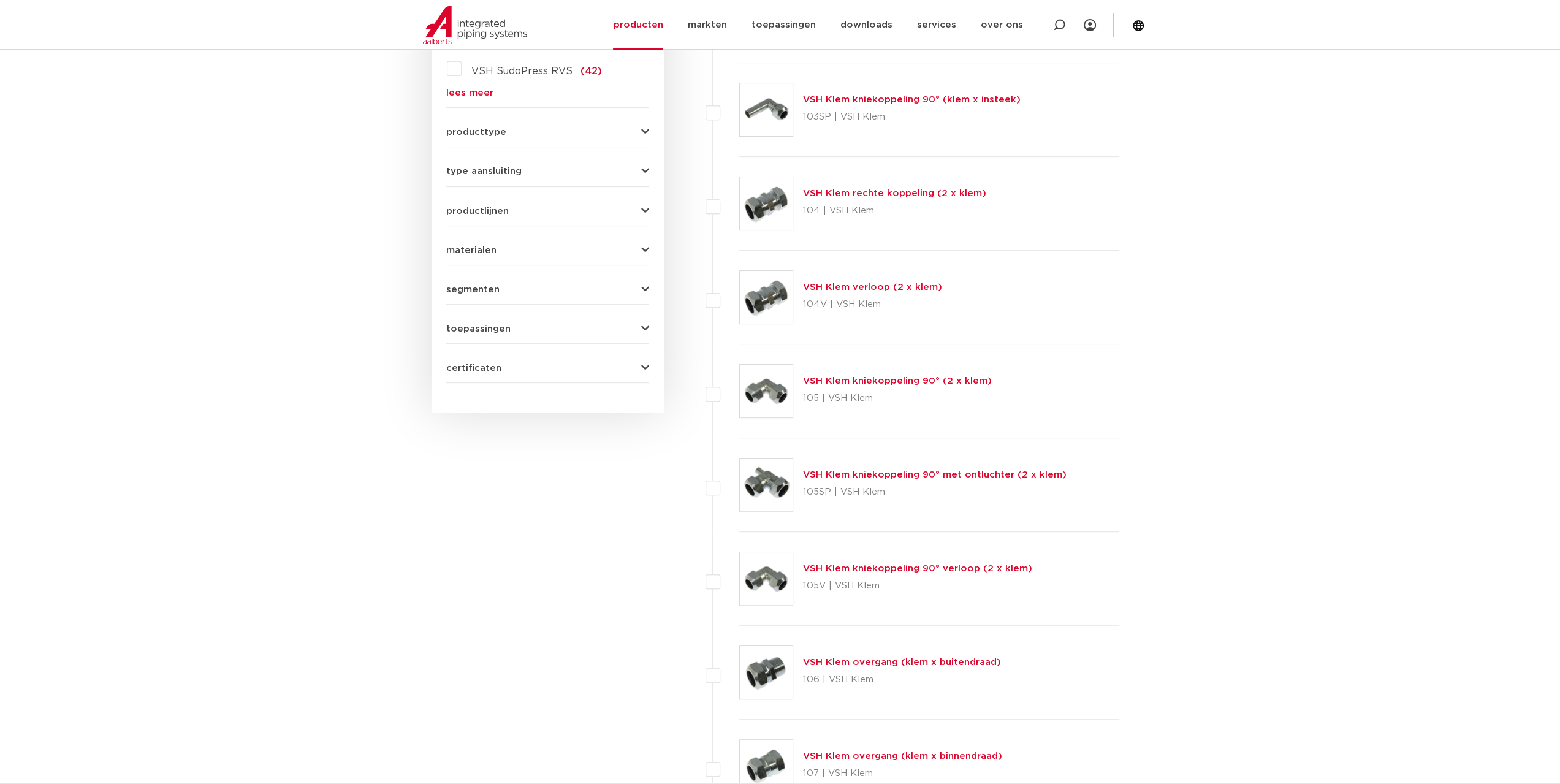
click at [485, 95] on link "lees meer" at bounding box center [548, 93] width 203 height 9
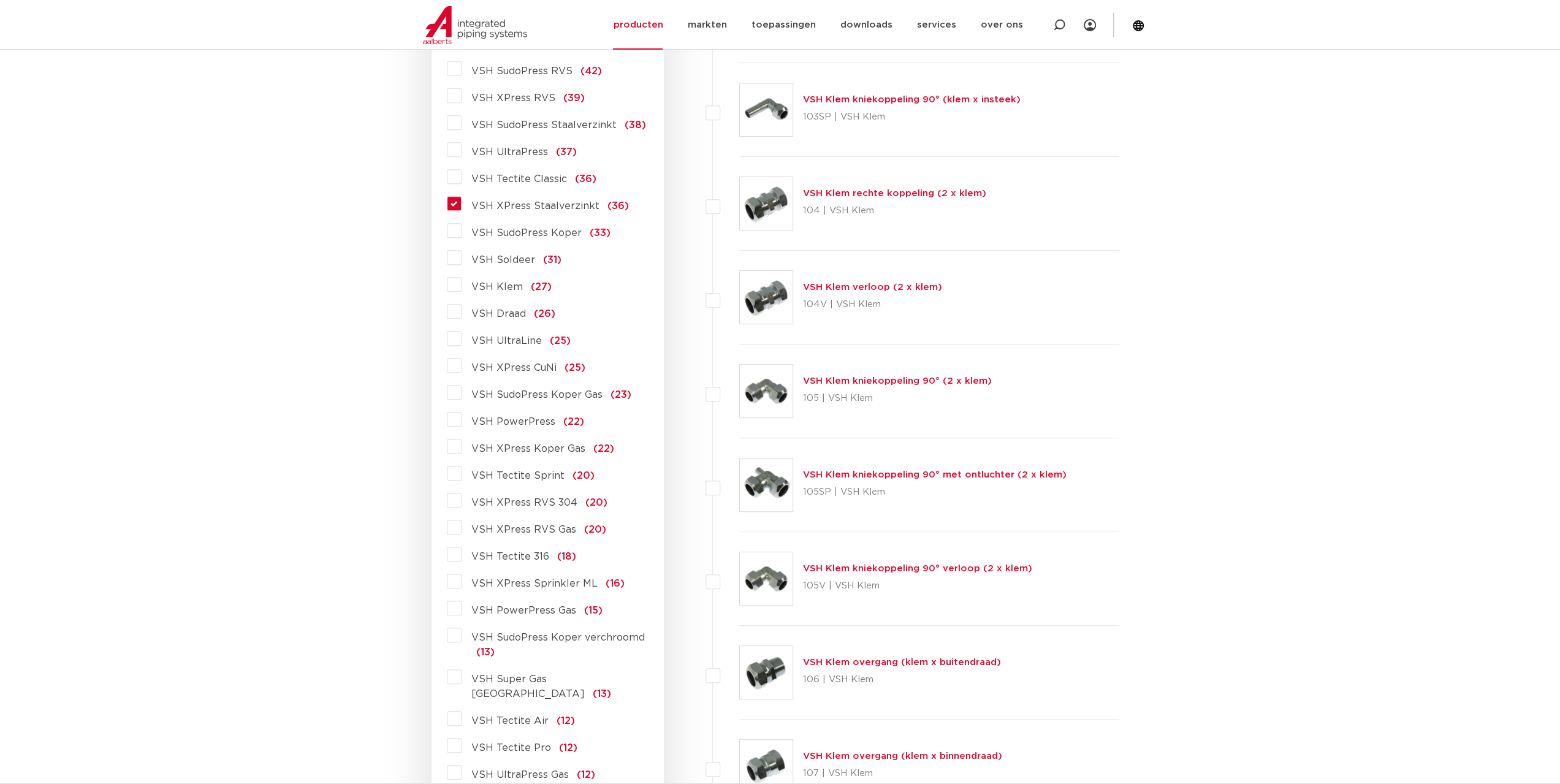
click at [461, 204] on label "VSH XPress Staalverzinkt (36)" at bounding box center [545, 203] width 167 height 20
click at [0, 0] on input "VSH XPress Staalverzinkt (36)" at bounding box center [0, 0] width 0 height 0
click at [461, 204] on label "VSH XPress Staalverzinkt (36)" at bounding box center [545, 203] width 167 height 20
click at [0, 0] on input "VSH XPress Staalverzinkt (36)" at bounding box center [0, 0] width 0 height 0
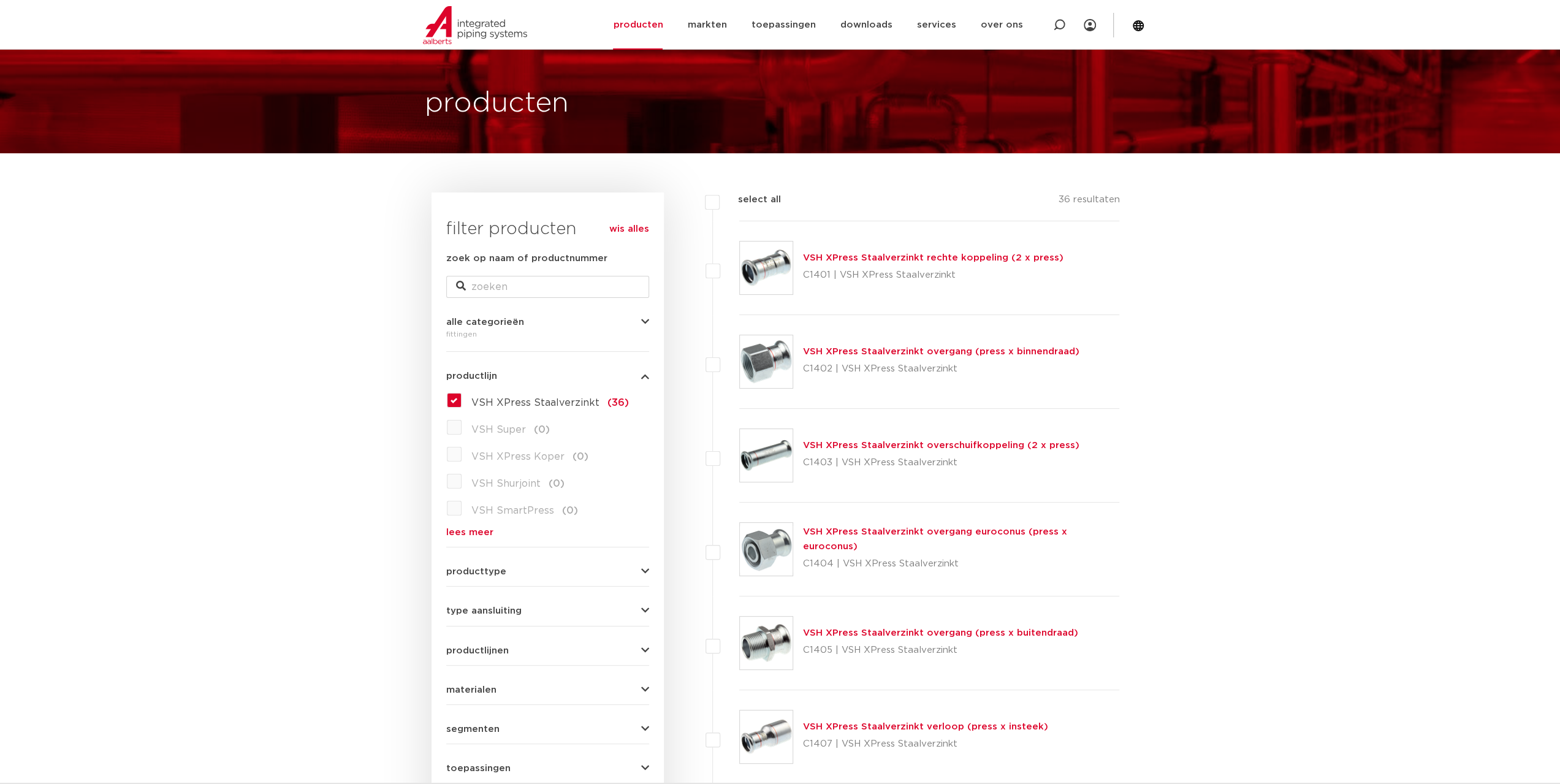
scroll to position [61, 0]
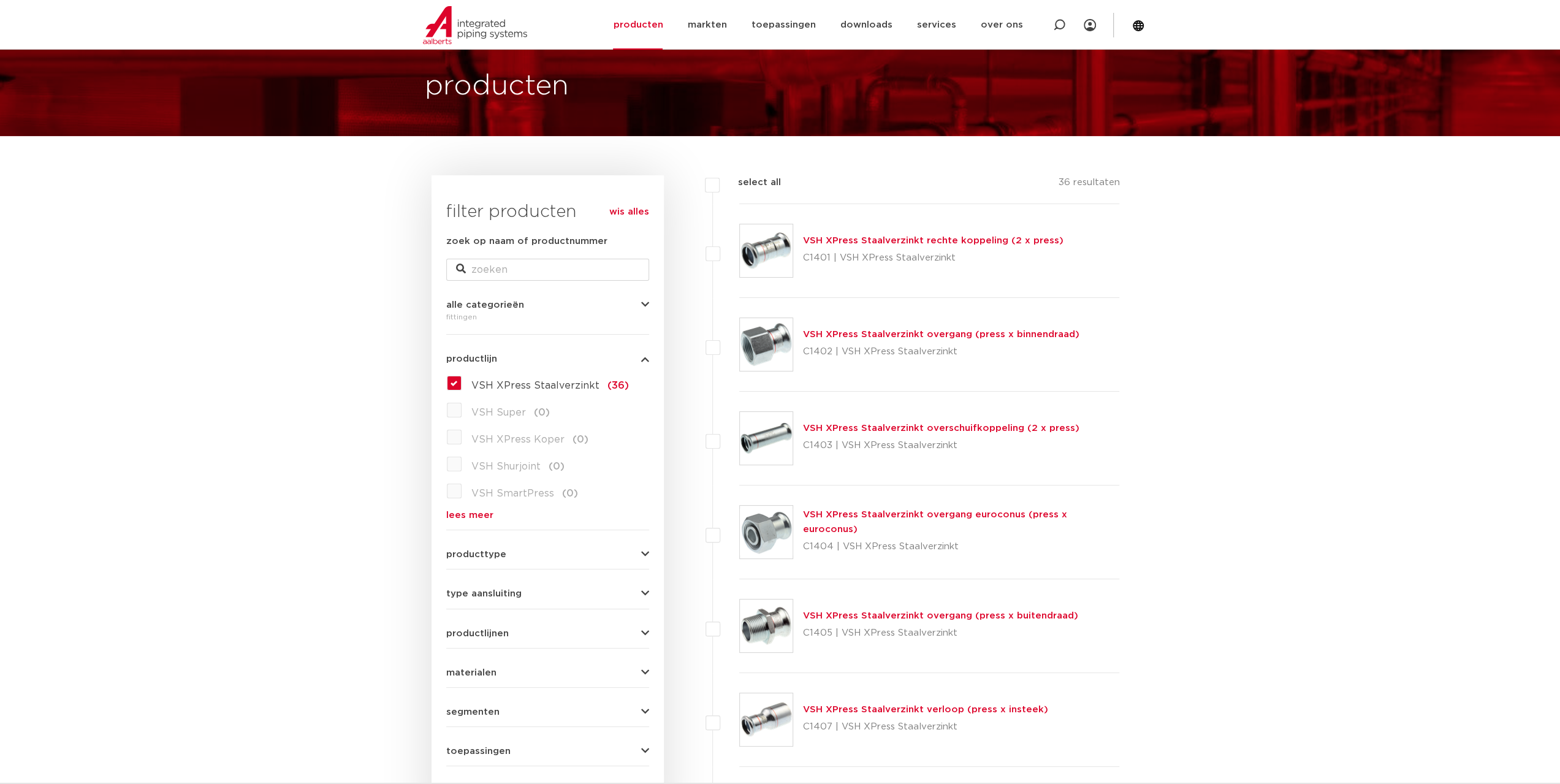
click at [863, 242] on link "VSH XPress Staalverzinkt rechte koppeling (2 x press)" at bounding box center [933, 240] width 261 height 9
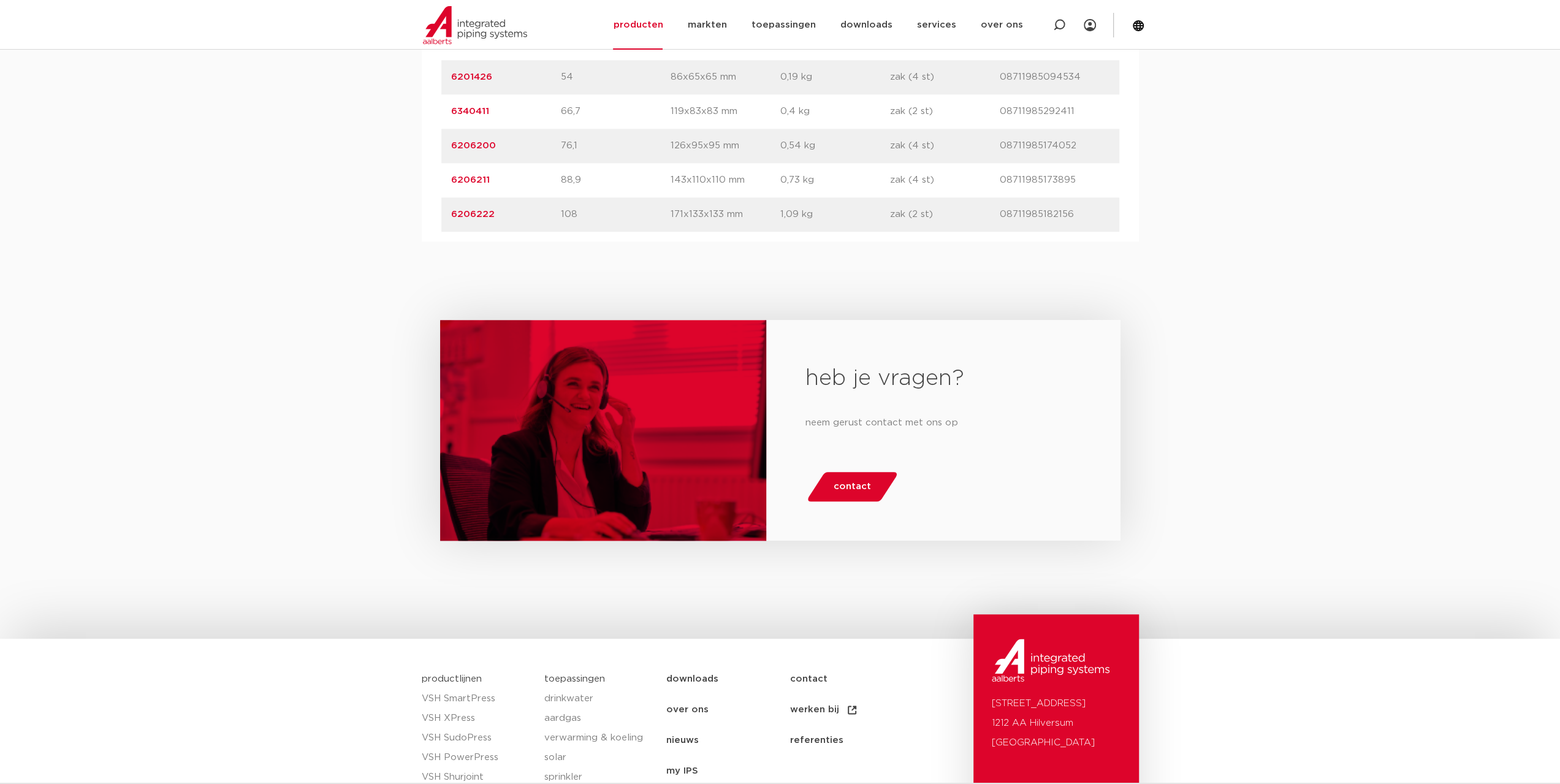
scroll to position [1073, 0]
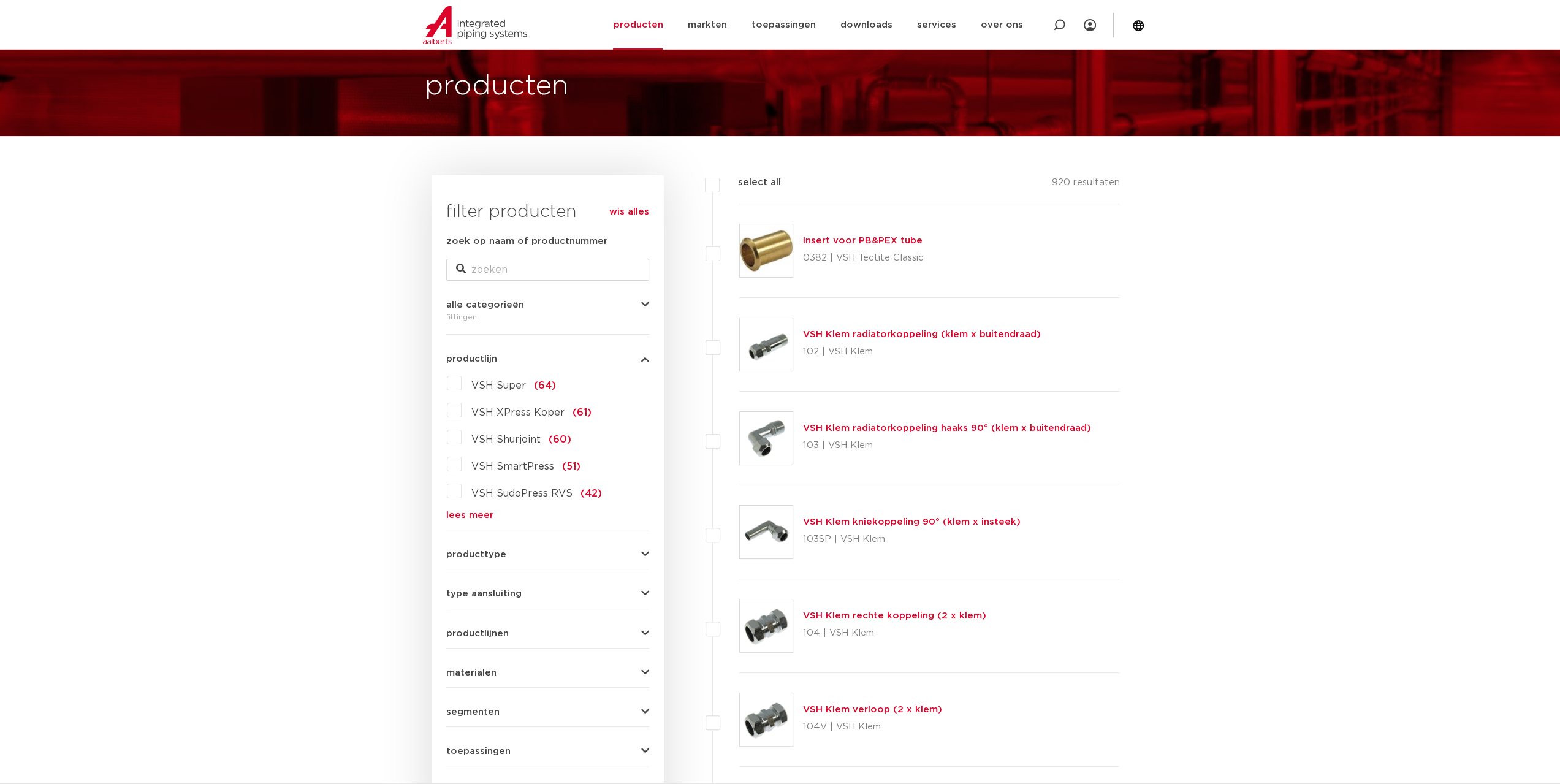
click at [451, 521] on form "zoek op naam of productnummer alle categorieën fittingen fittingen afsluiters b…" at bounding box center [548, 519] width 203 height 571
click at [455, 517] on link "lees meer" at bounding box center [548, 515] width 203 height 9
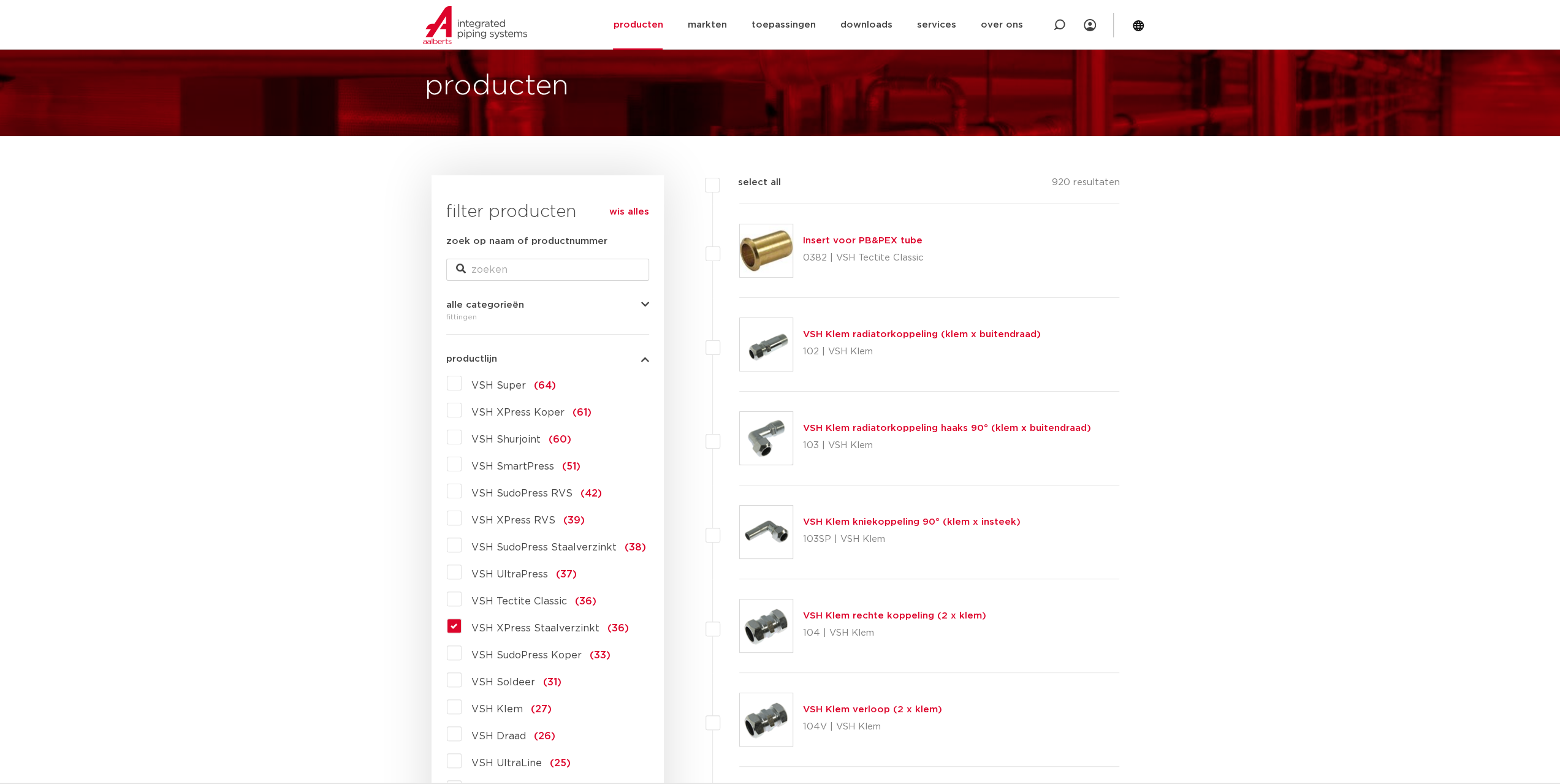
click at [461, 624] on label "VSH XPress Staalverzinkt (36)" at bounding box center [545, 626] width 167 height 20
click at [0, 0] on input "VSH XPress Staalverzinkt (36)" at bounding box center [0, 0] width 0 height 0
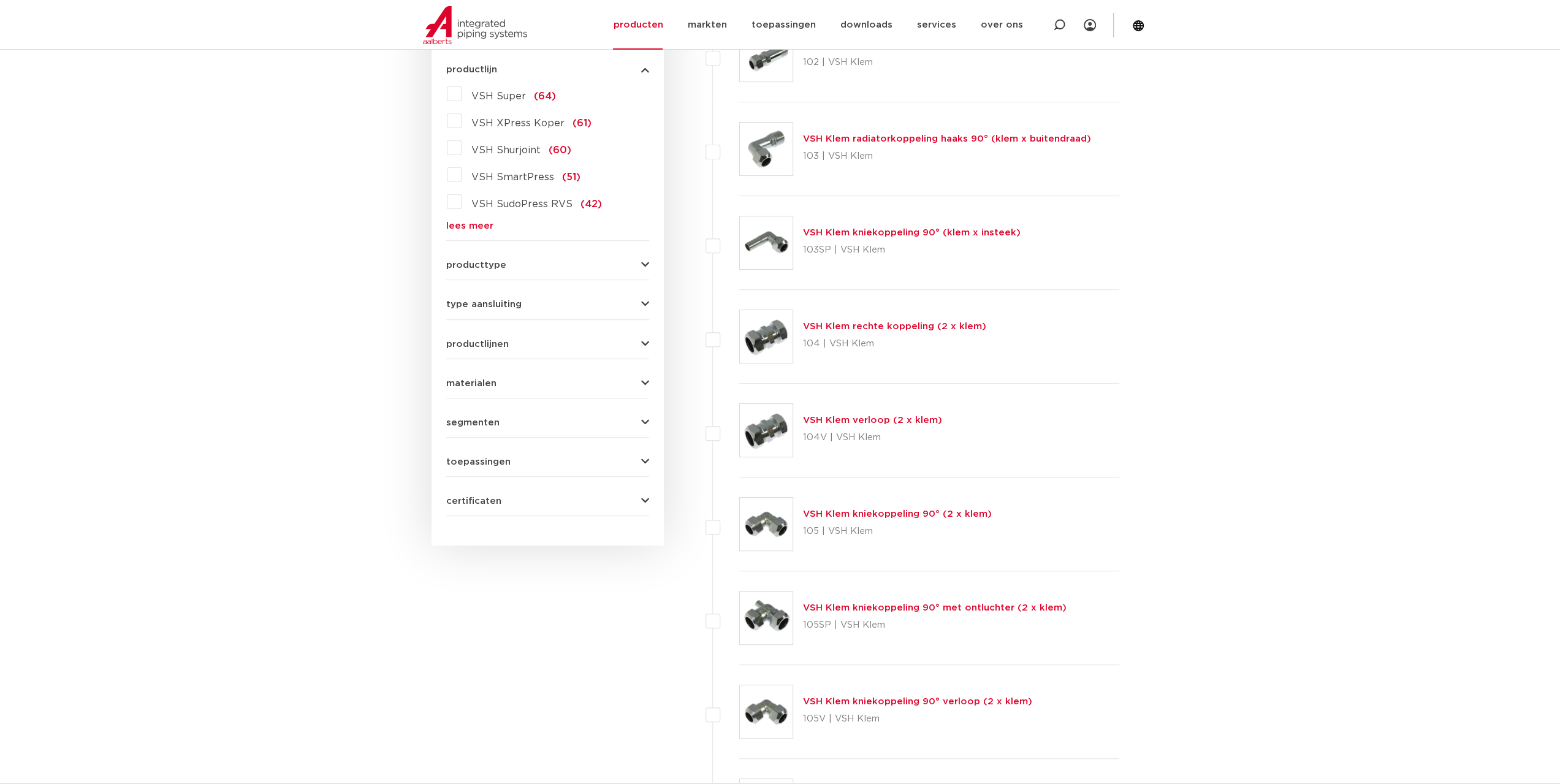
scroll to position [358, 0]
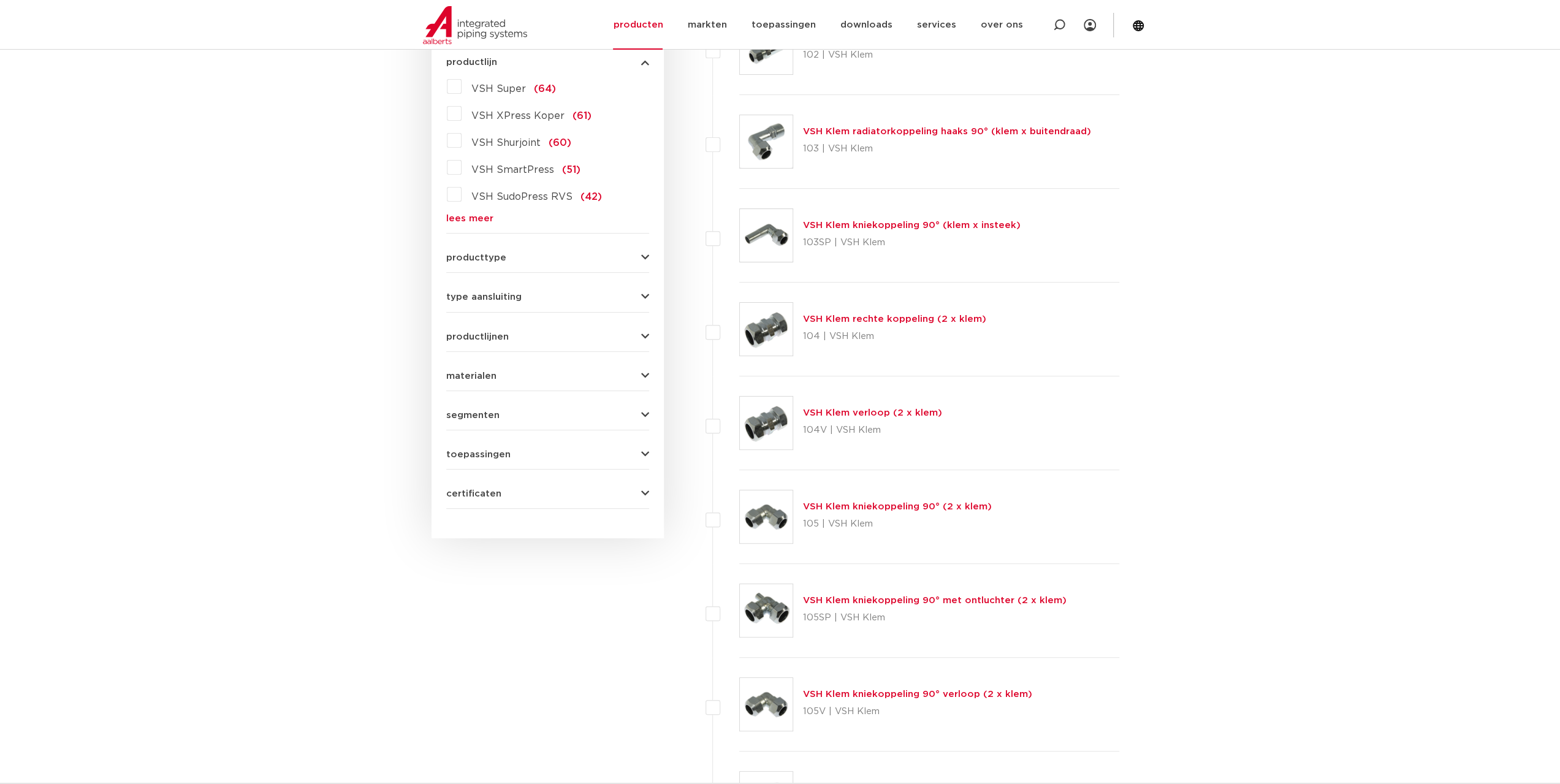
click at [461, 221] on link "lees meer" at bounding box center [548, 218] width 203 height 9
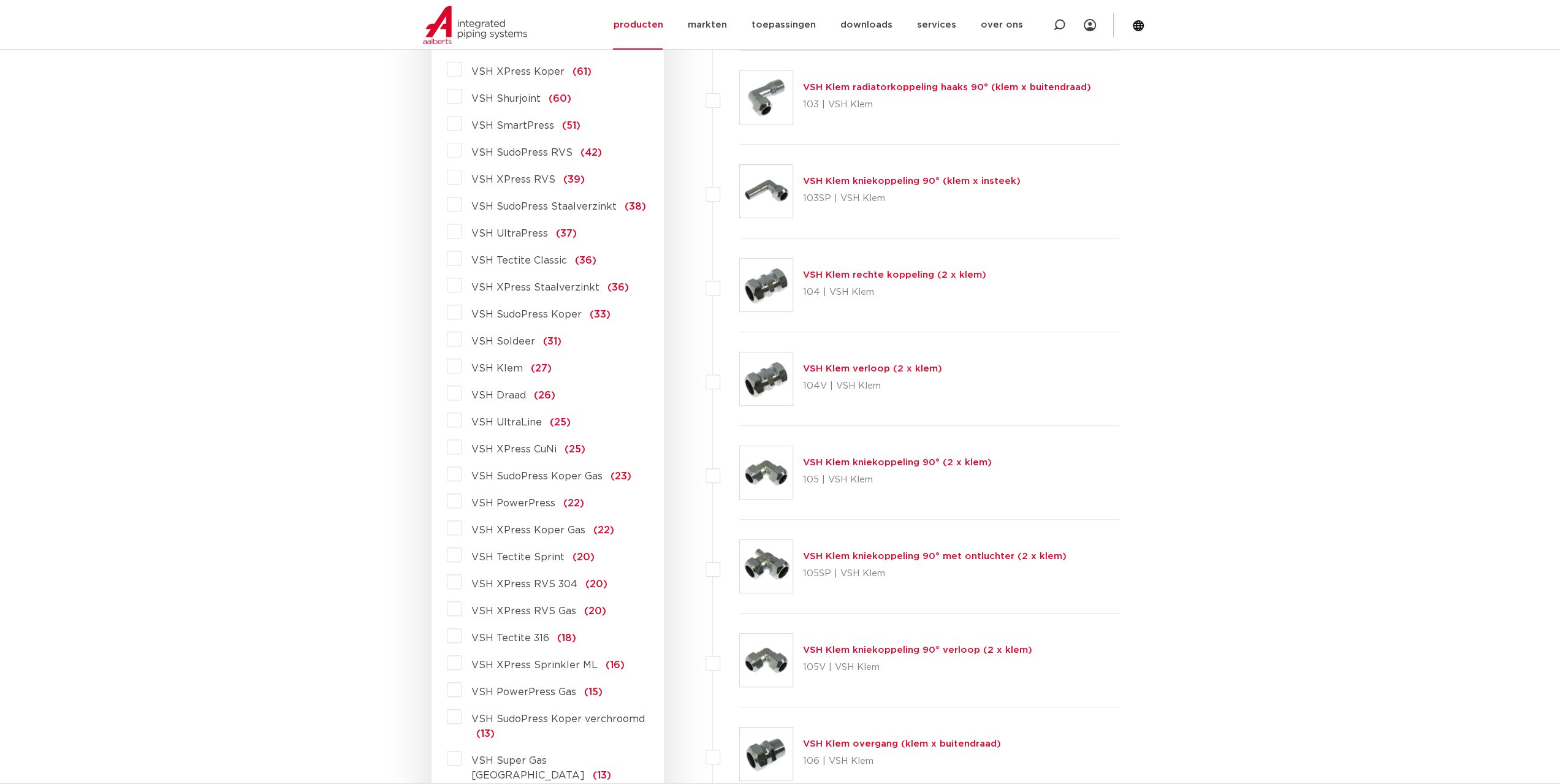
scroll to position [419, 0]
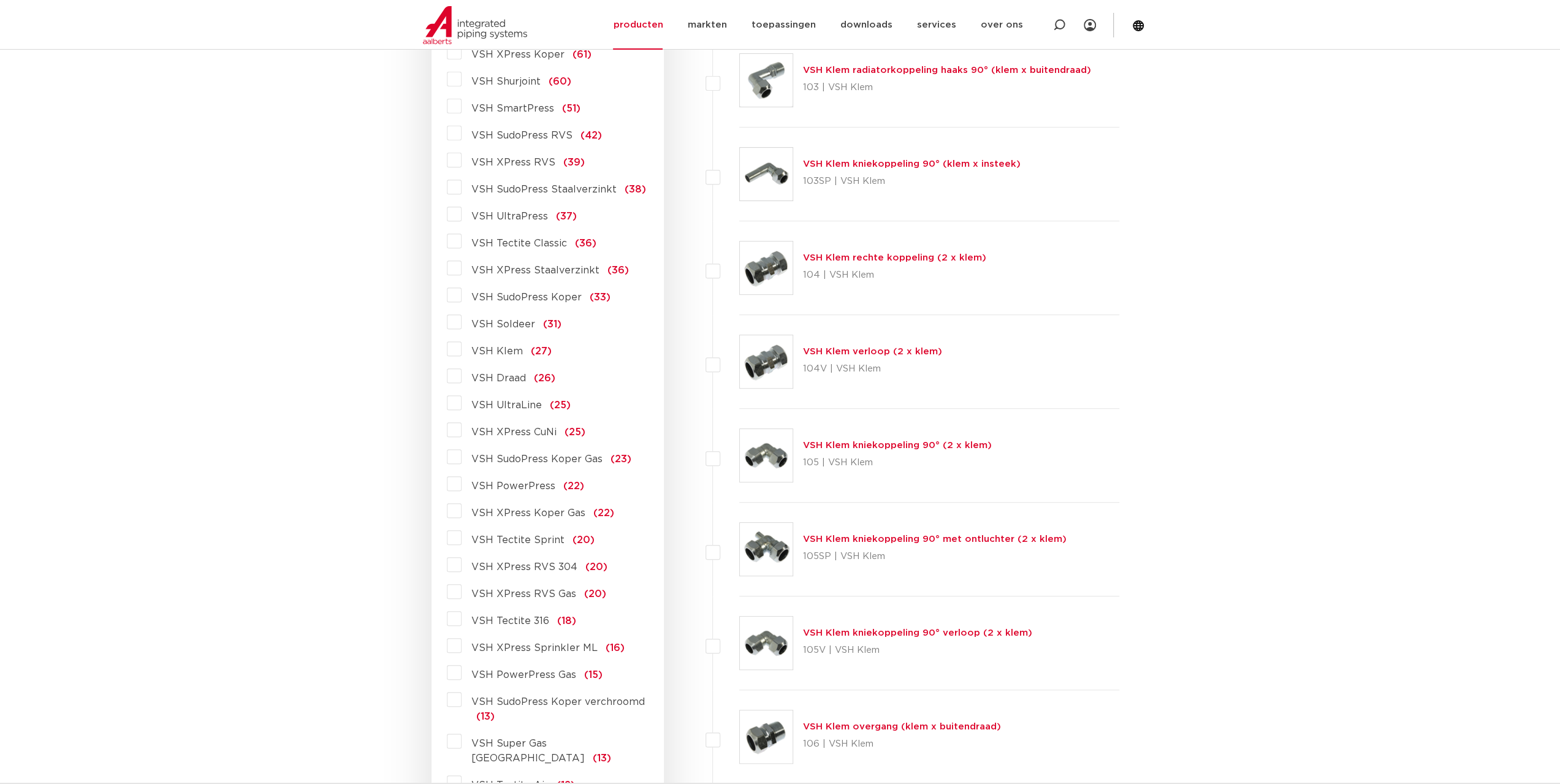
click at [494, 559] on label "VSH XPress RVS 304 (20)" at bounding box center [534, 564] width 146 height 20
click at [0, 0] on input "VSH XPress RVS 304 (20)" at bounding box center [0, 0] width 0 height 0
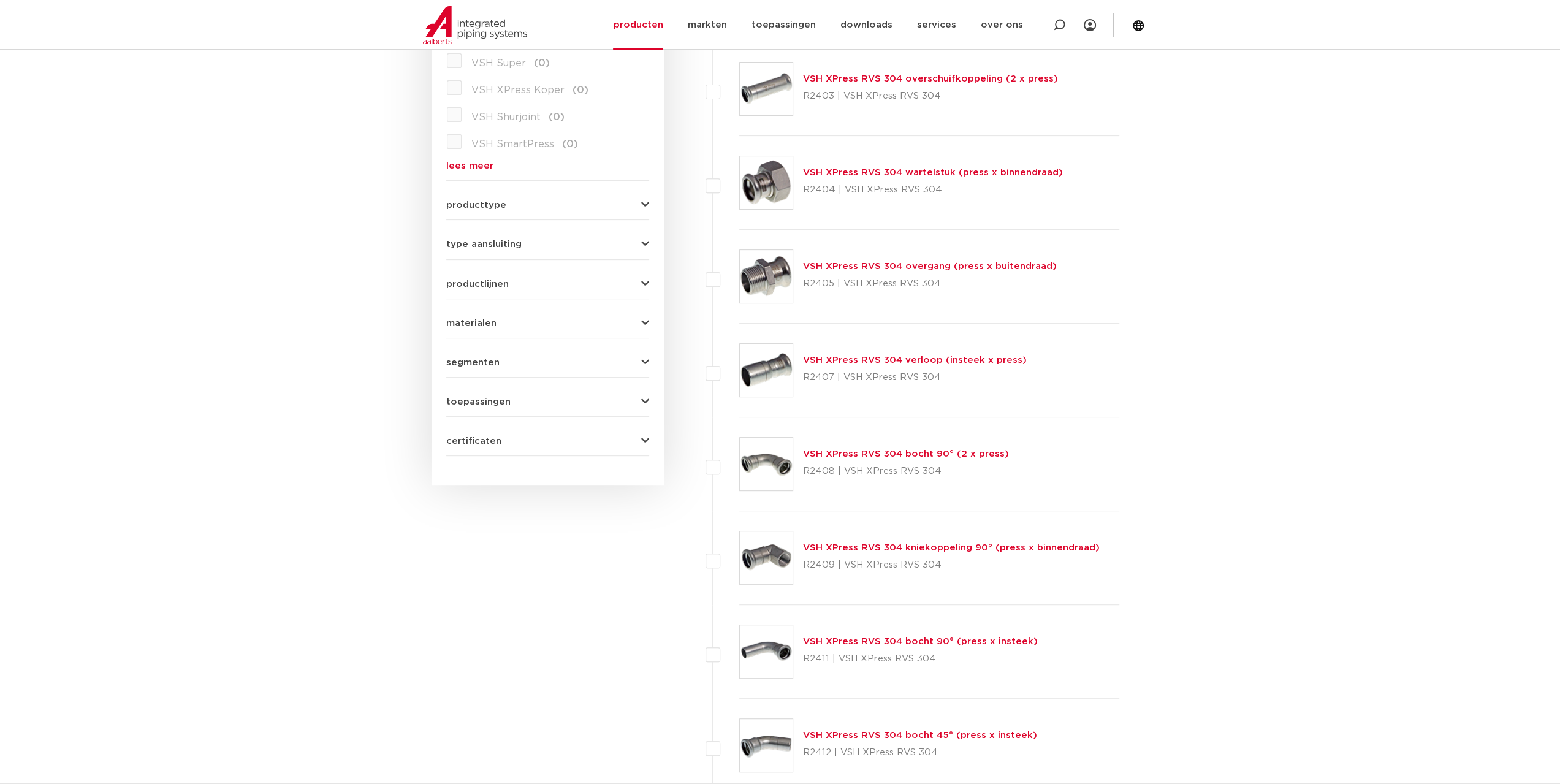
scroll to position [419, 0]
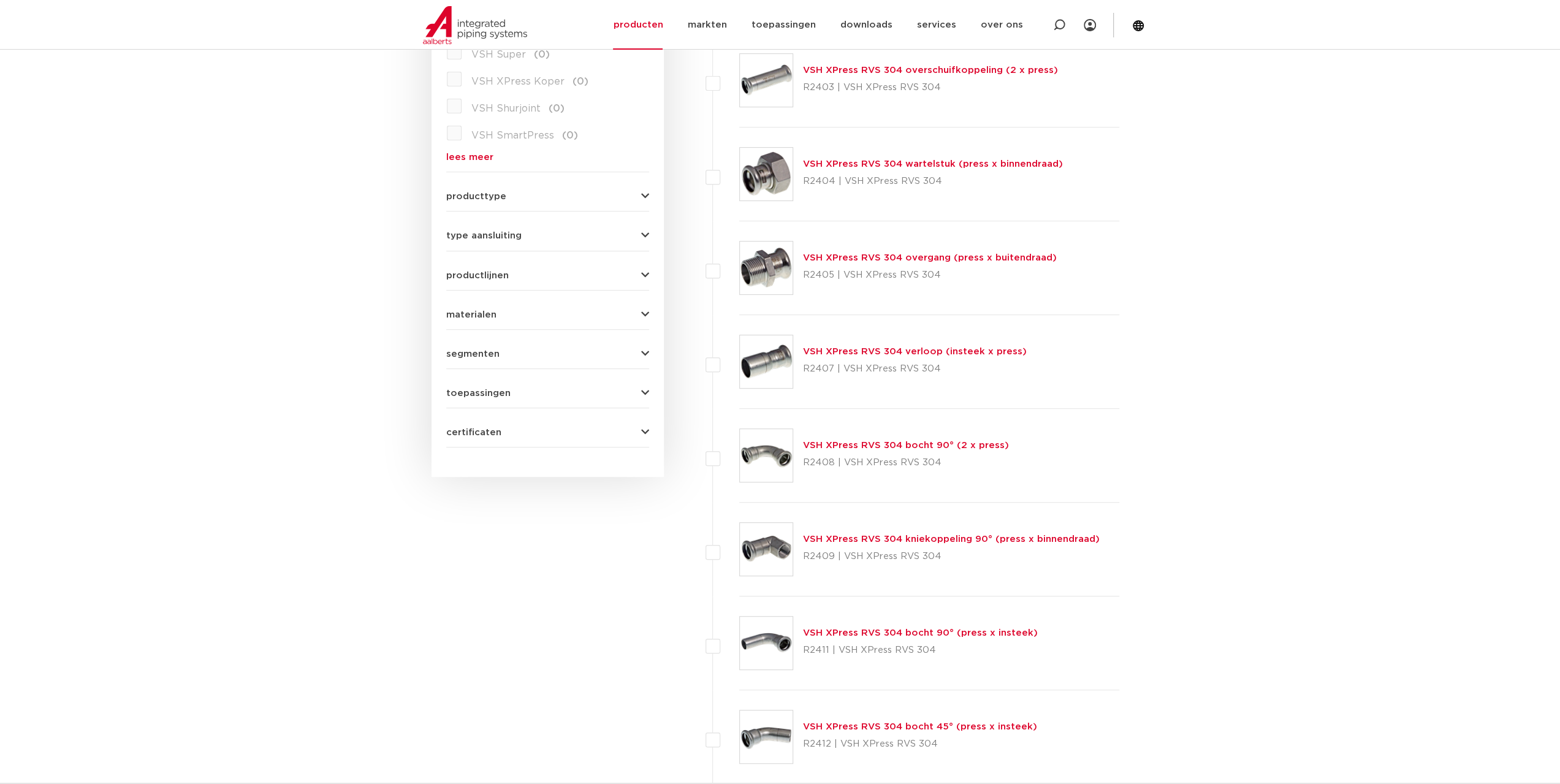
click at [858, 628] on link "VSH XPress RVS 304 bocht 90° (press x insteek)" at bounding box center [920, 632] width 235 height 9
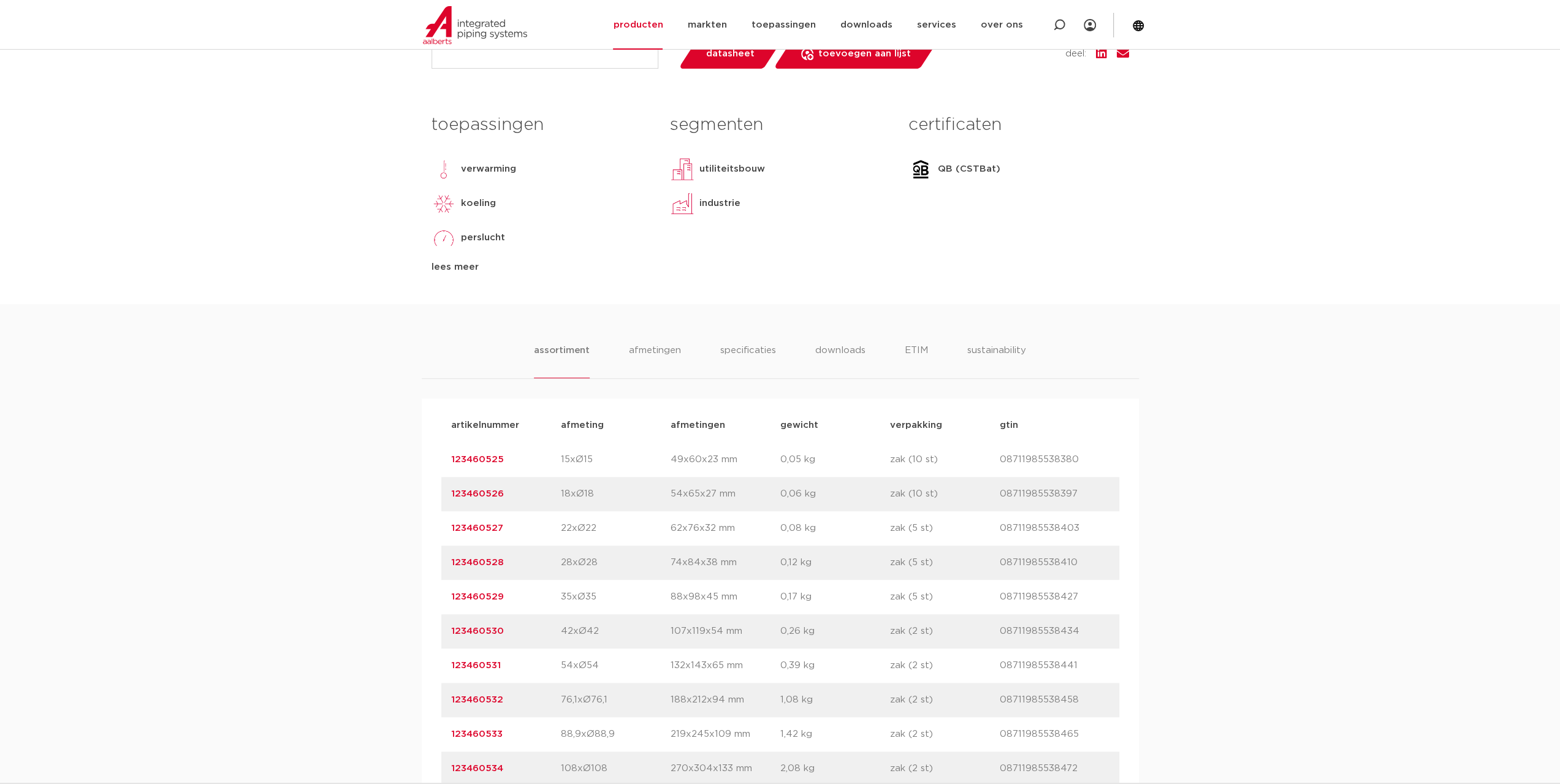
scroll to position [551, 0]
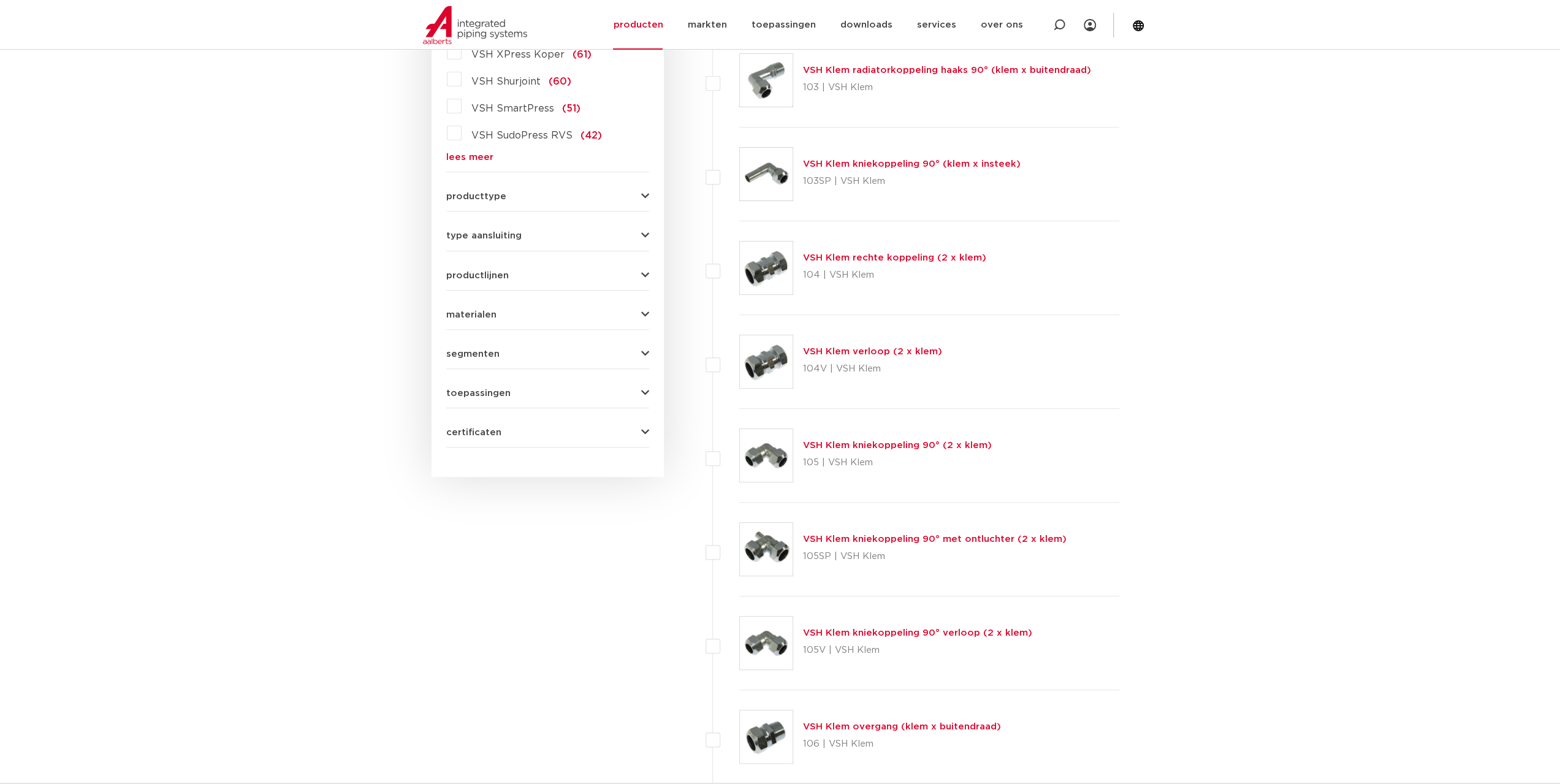
click at [456, 157] on link "lees meer" at bounding box center [548, 157] width 203 height 9
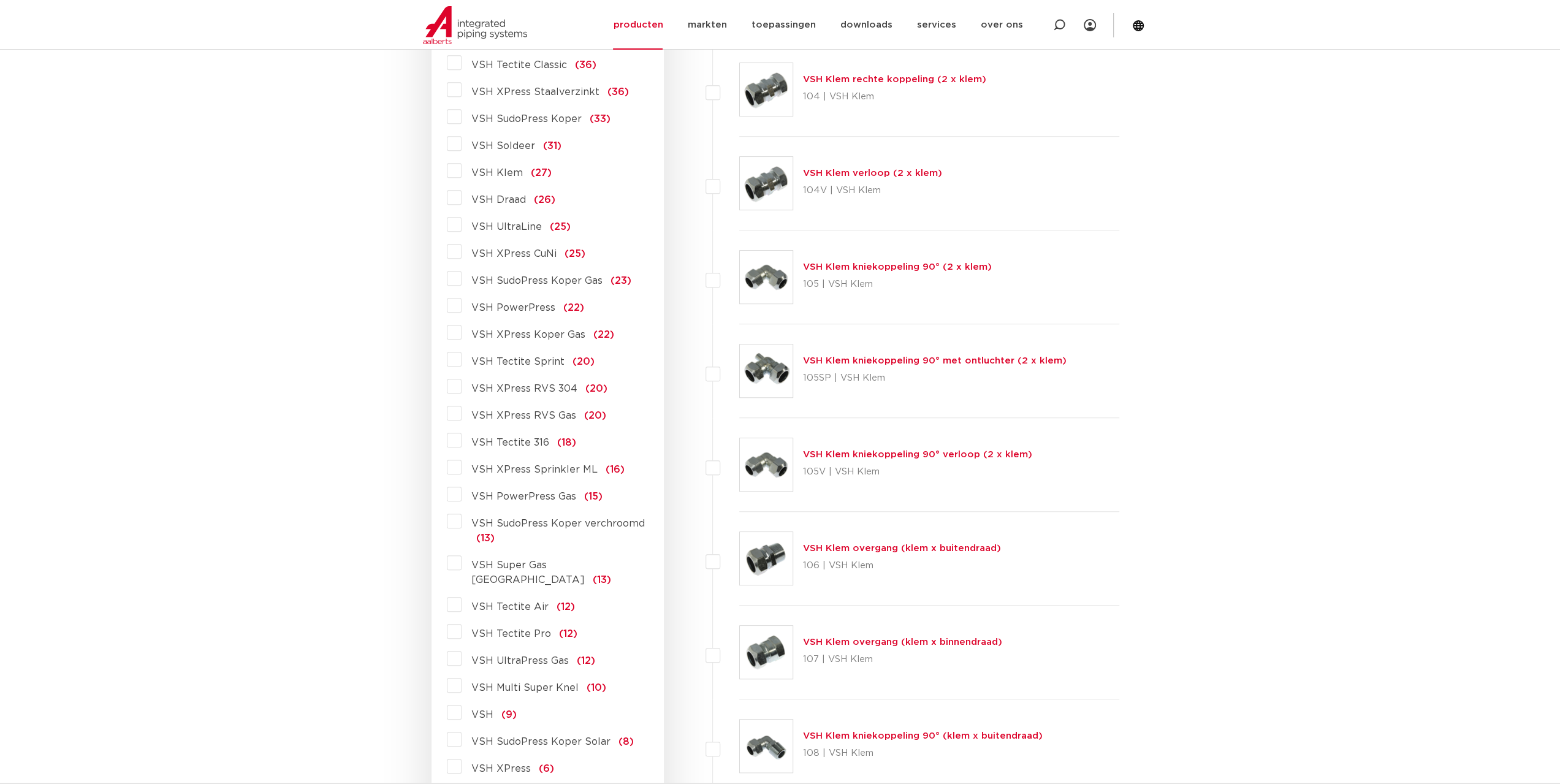
scroll to position [603, 0]
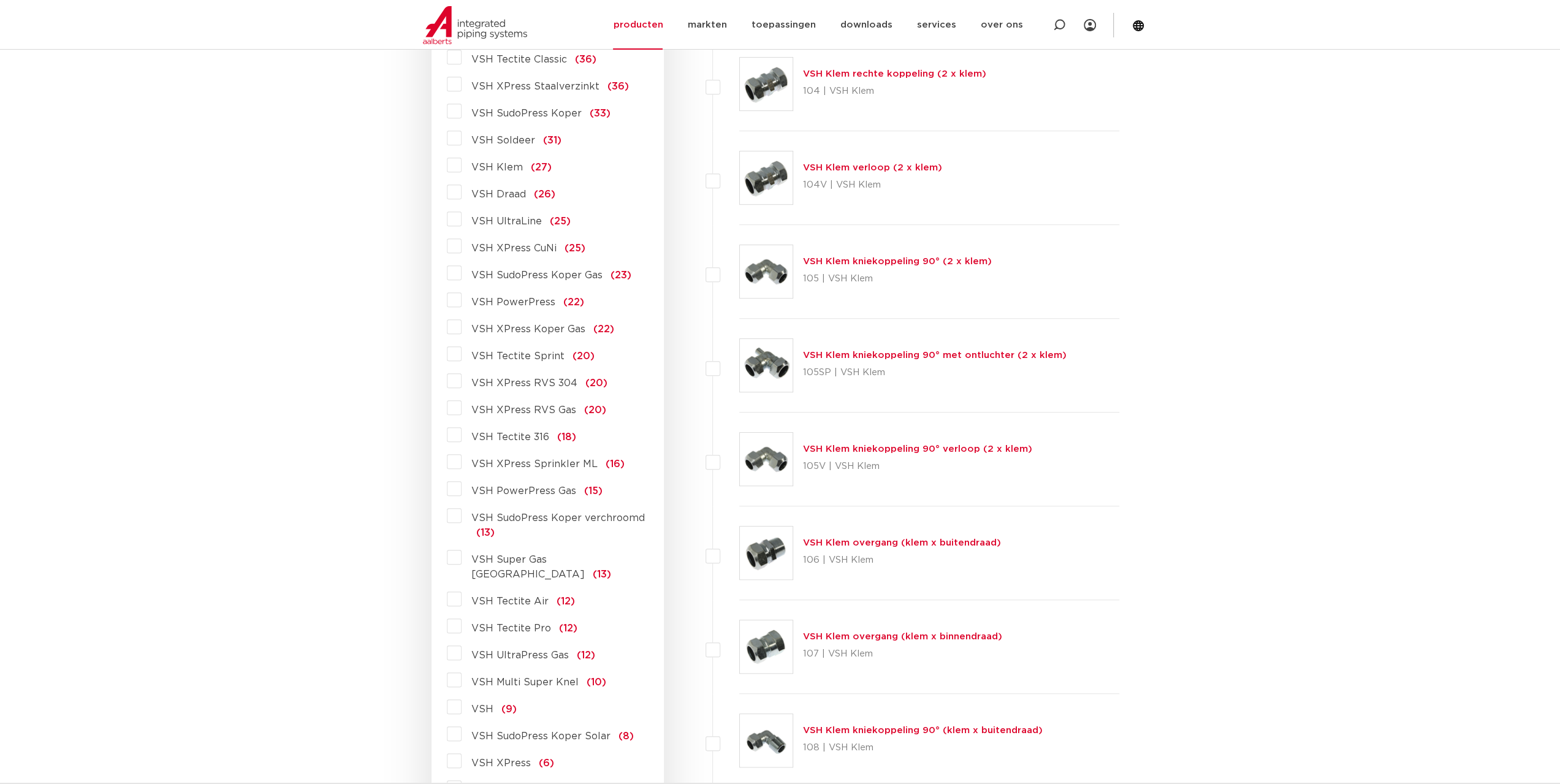
click at [478, 381] on span "VSH XPress RVS 304" at bounding box center [524, 383] width 106 height 10
click at [0, 0] on input "VSH XPress RVS 304 (20)" at bounding box center [0, 0] width 0 height 0
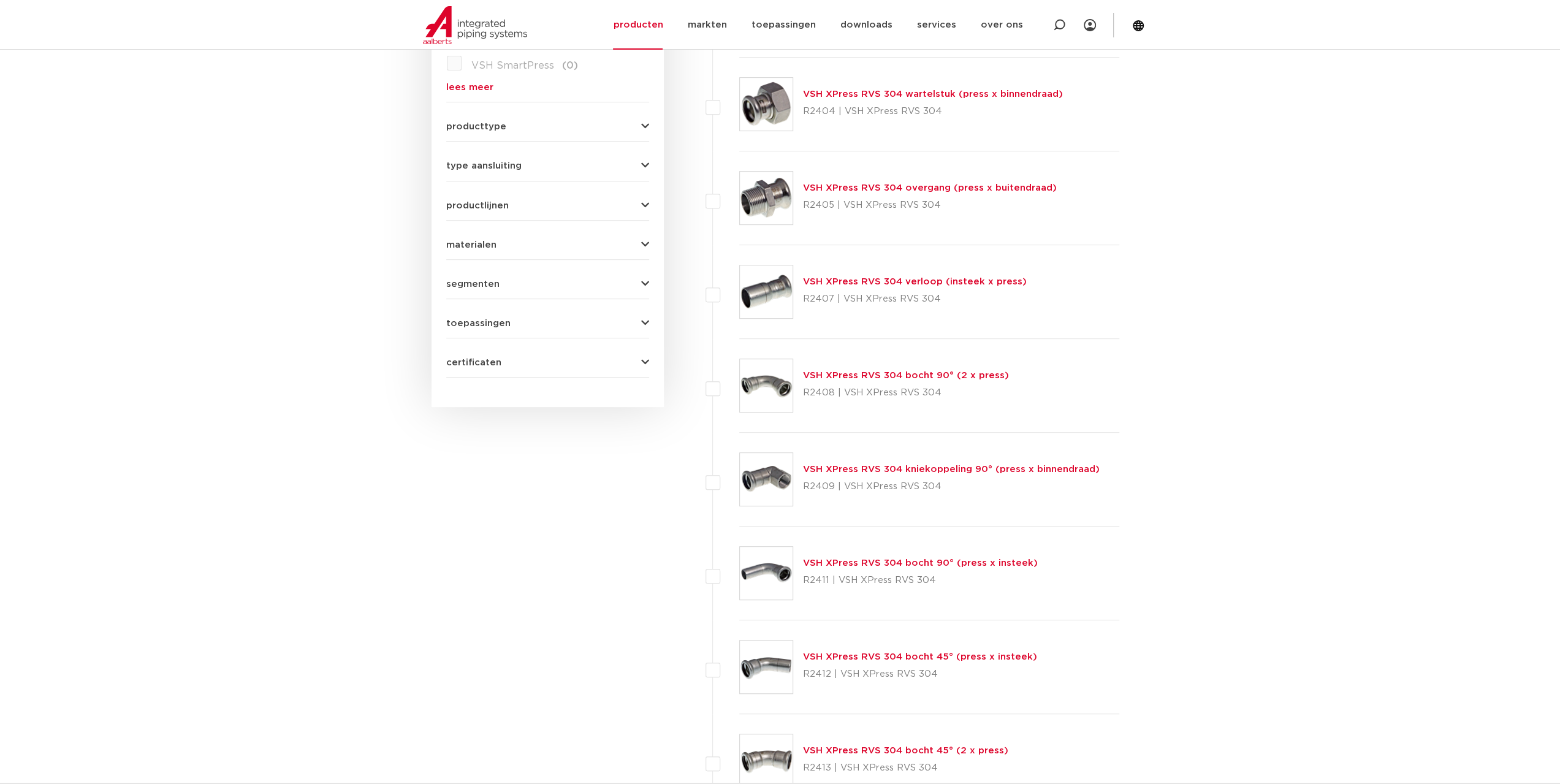
scroll to position [480, 0]
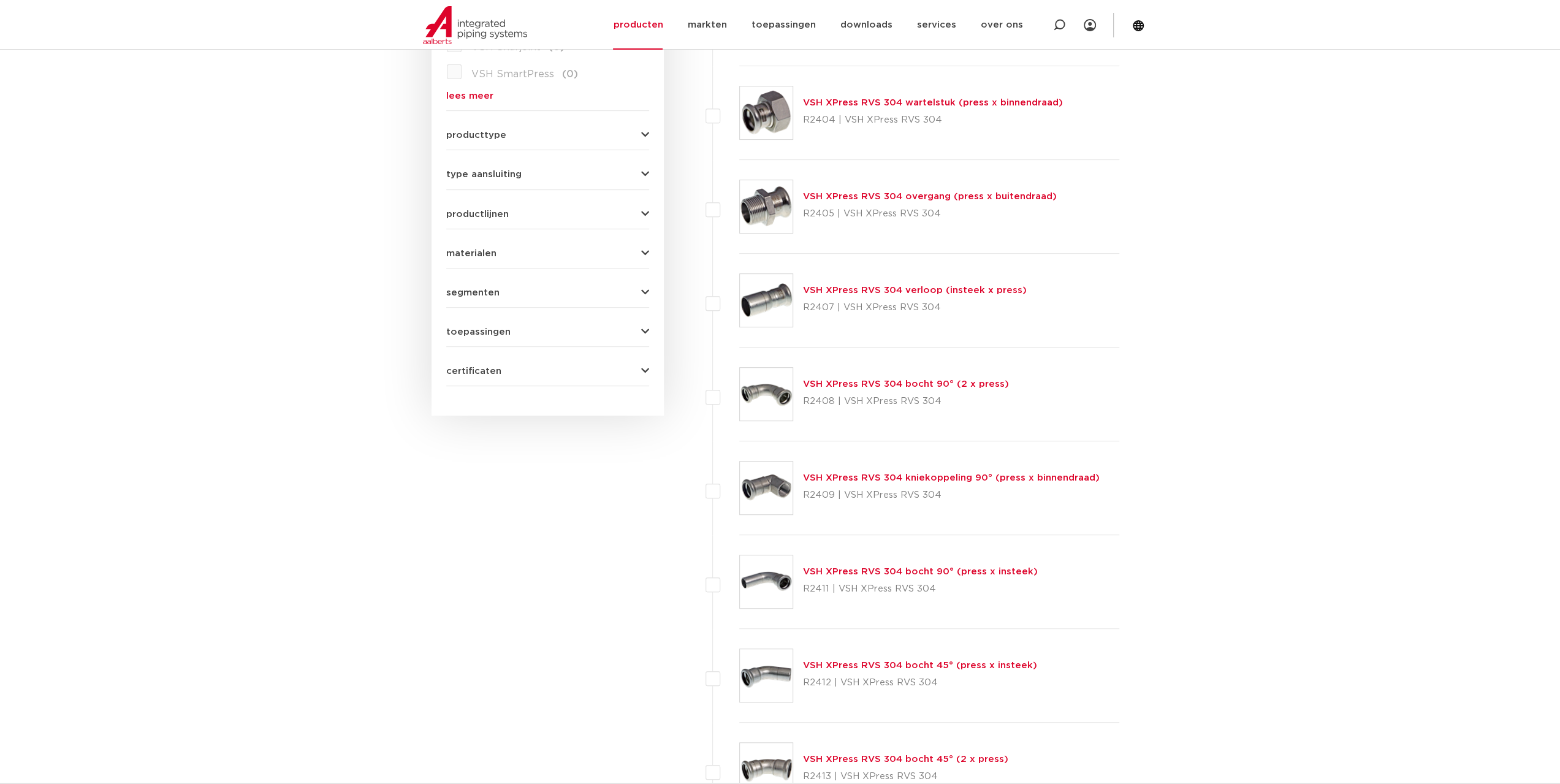
click at [844, 193] on link "VSH XPress RVS 304 overgang (press x buitendraad)" at bounding box center [930, 197] width 254 height 9
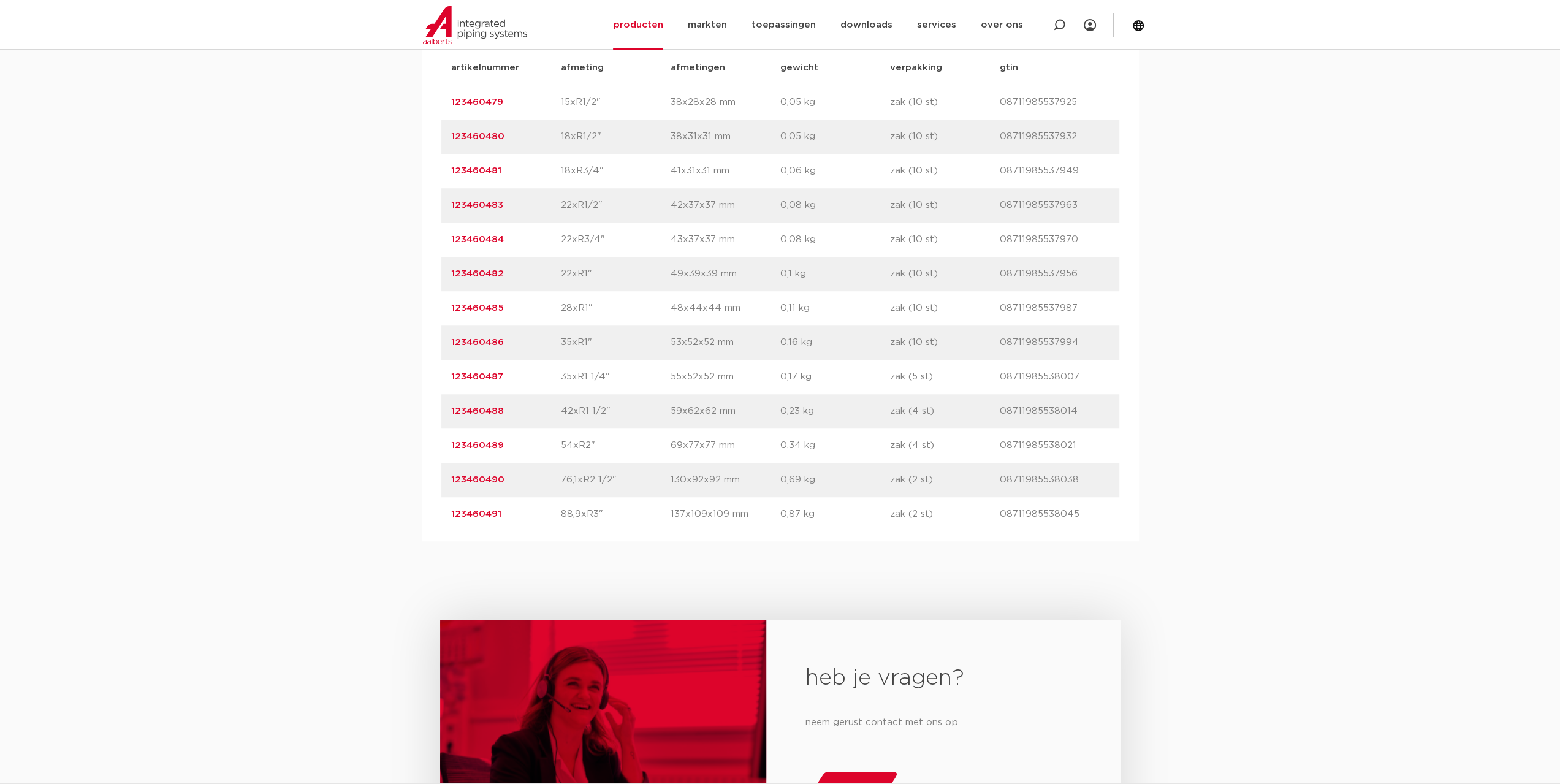
scroll to position [858, 0]
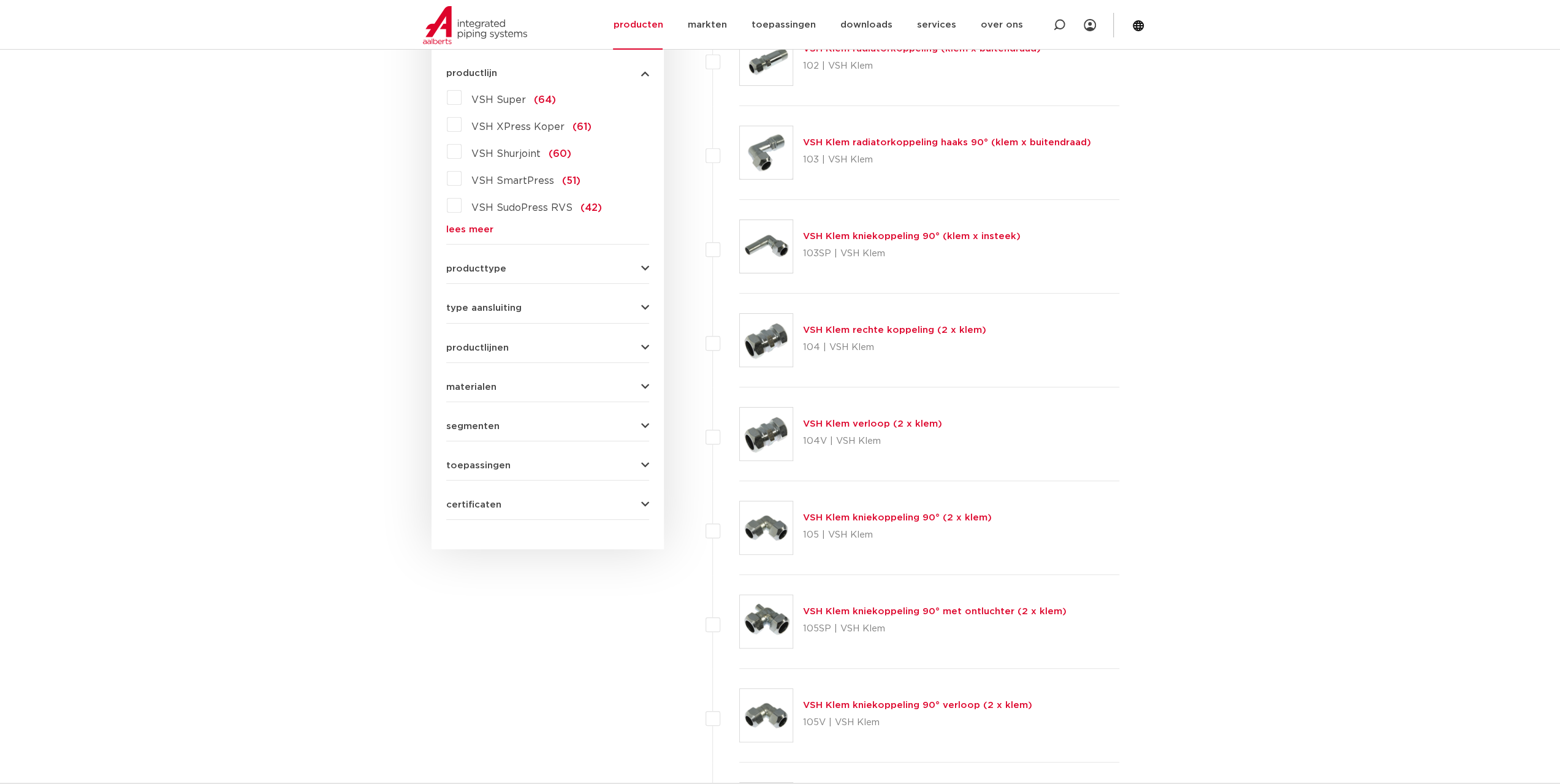
scroll to position [297, 0]
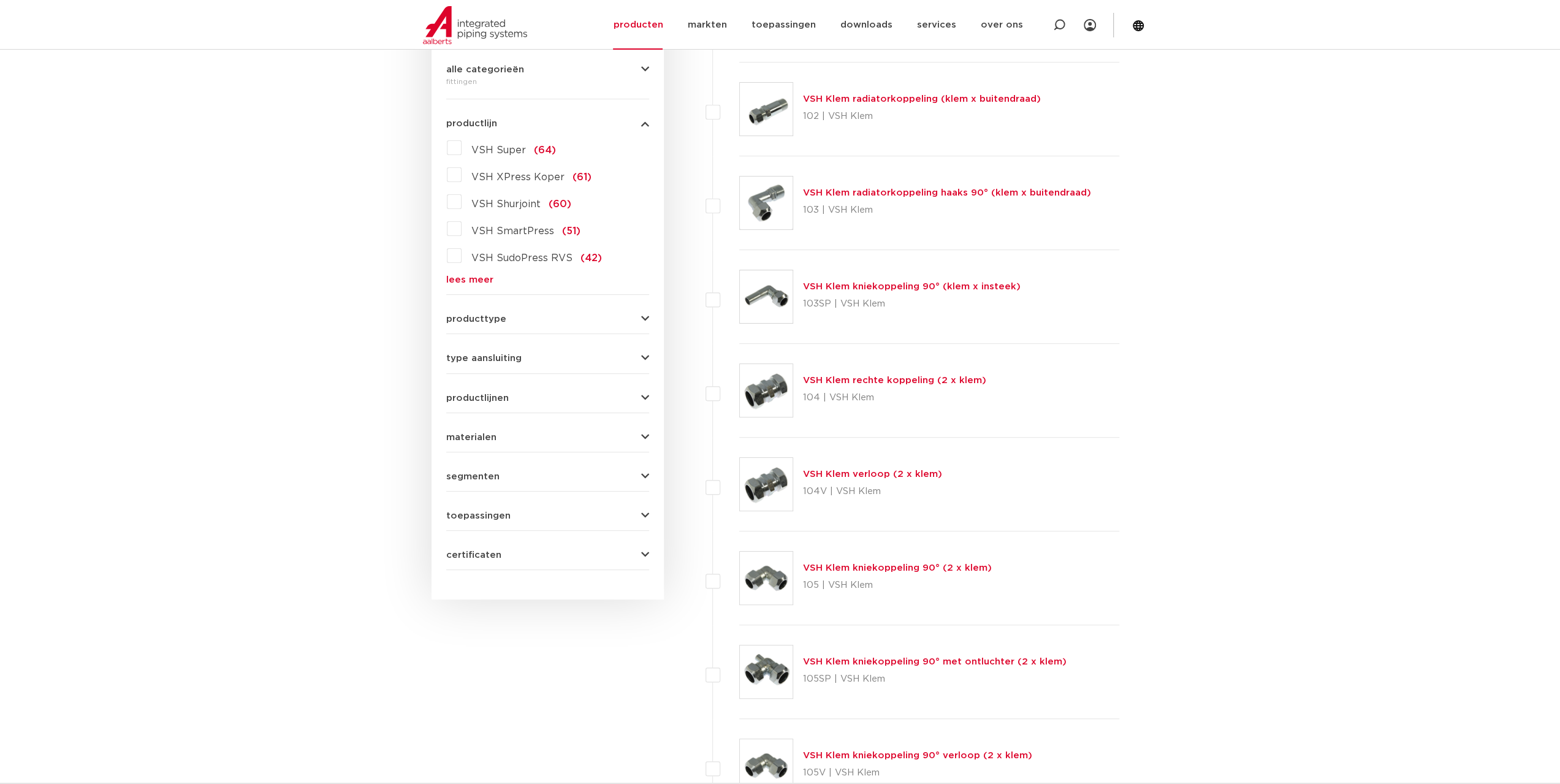
click at [467, 275] on link "lees meer" at bounding box center [548, 280] width 203 height 9
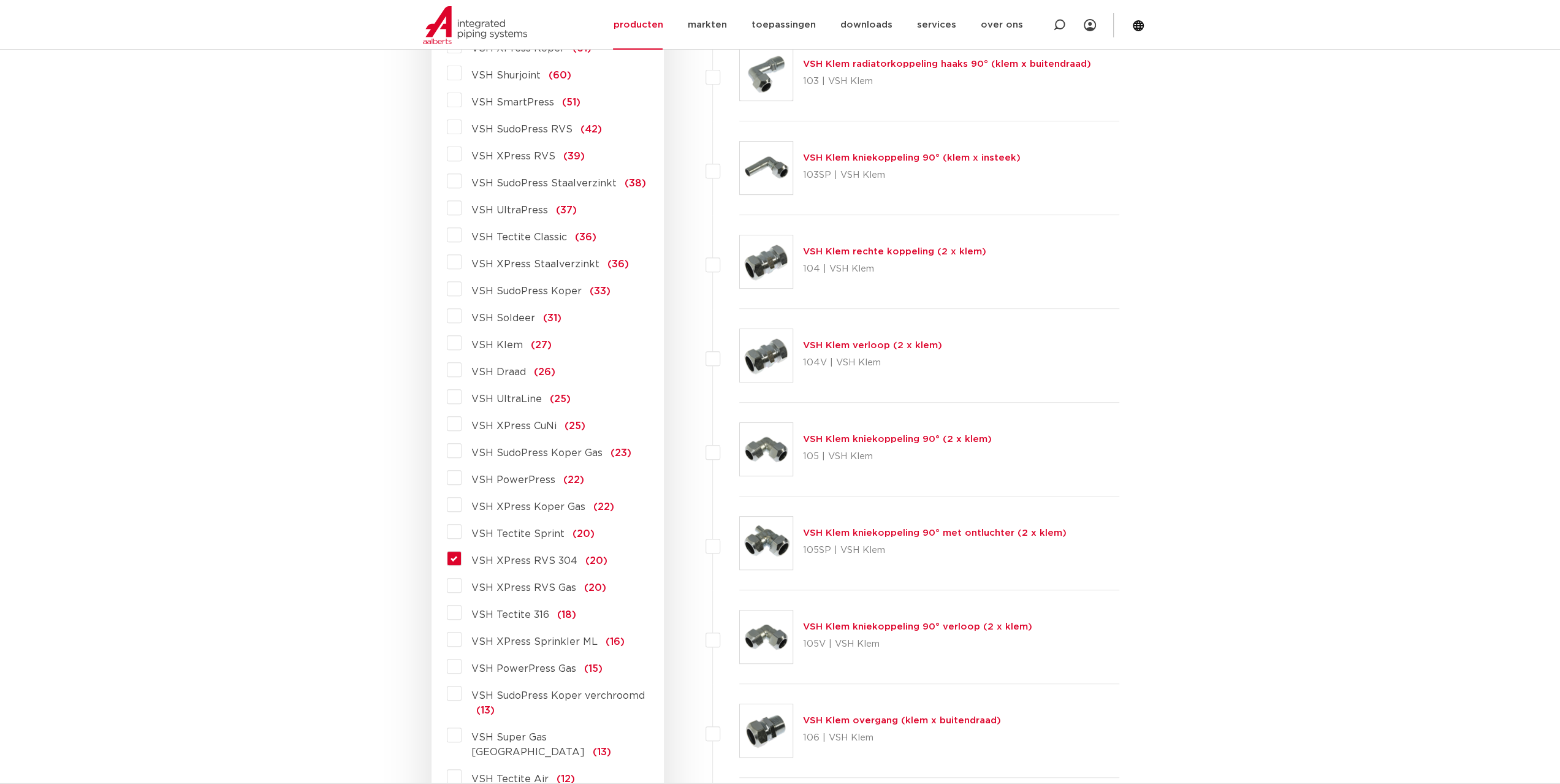
scroll to position [480, 0]
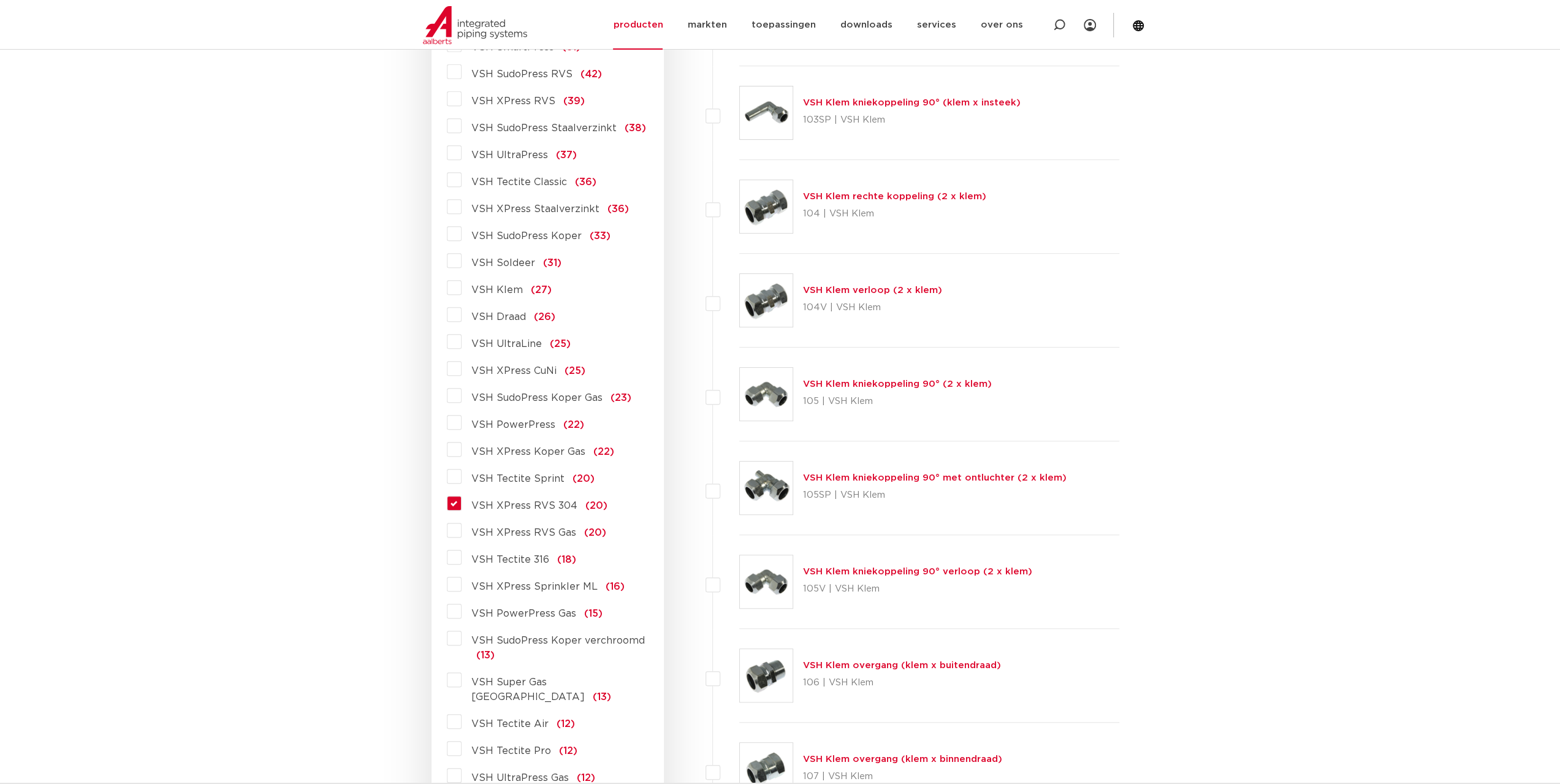
click at [461, 508] on label "VSH XPress RVS 304 (20)" at bounding box center [534, 503] width 146 height 20
click at [0, 0] on input "VSH XPress RVS 304 (20)" at bounding box center [0, 0] width 0 height 0
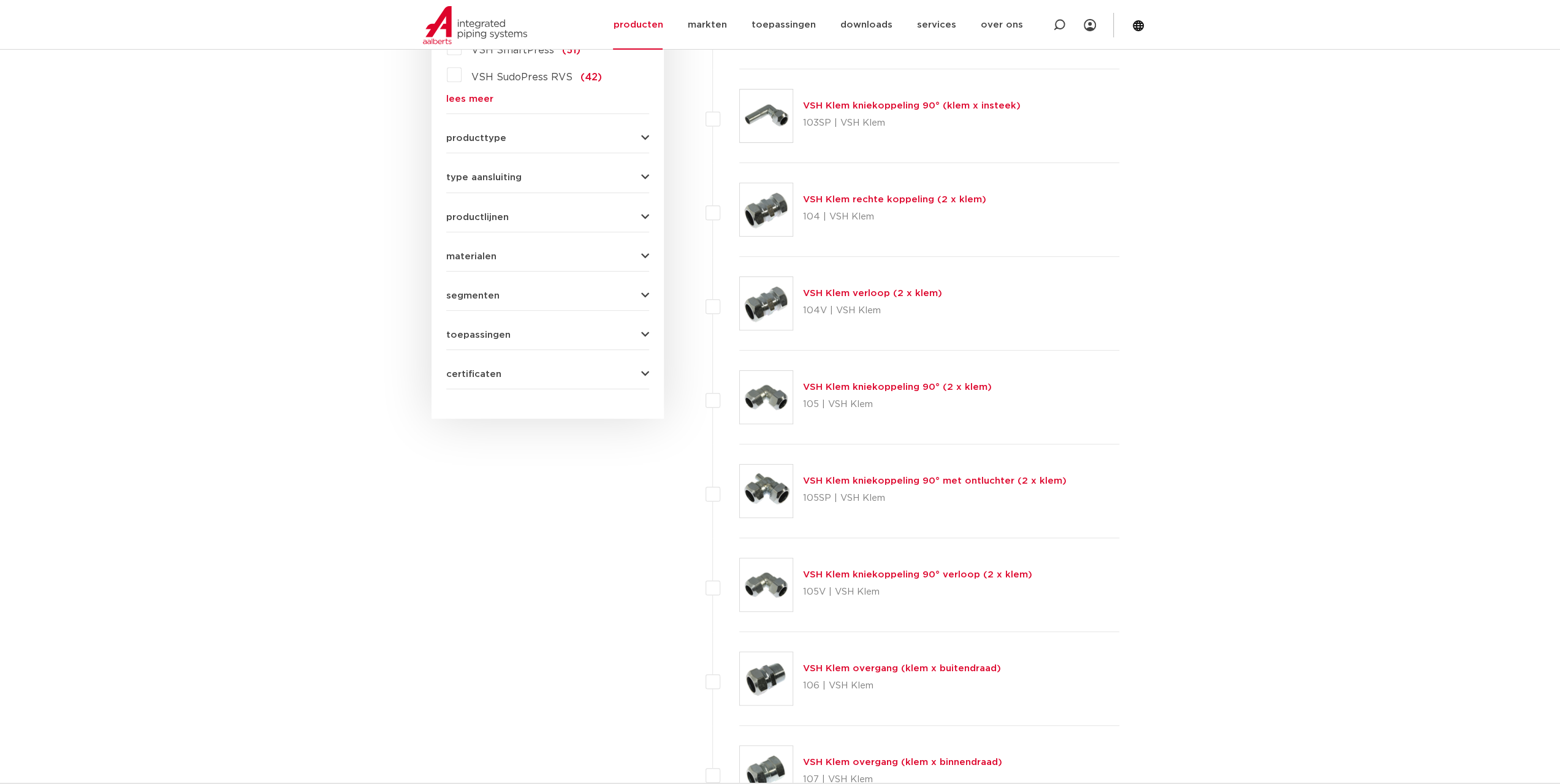
scroll to position [480, 0]
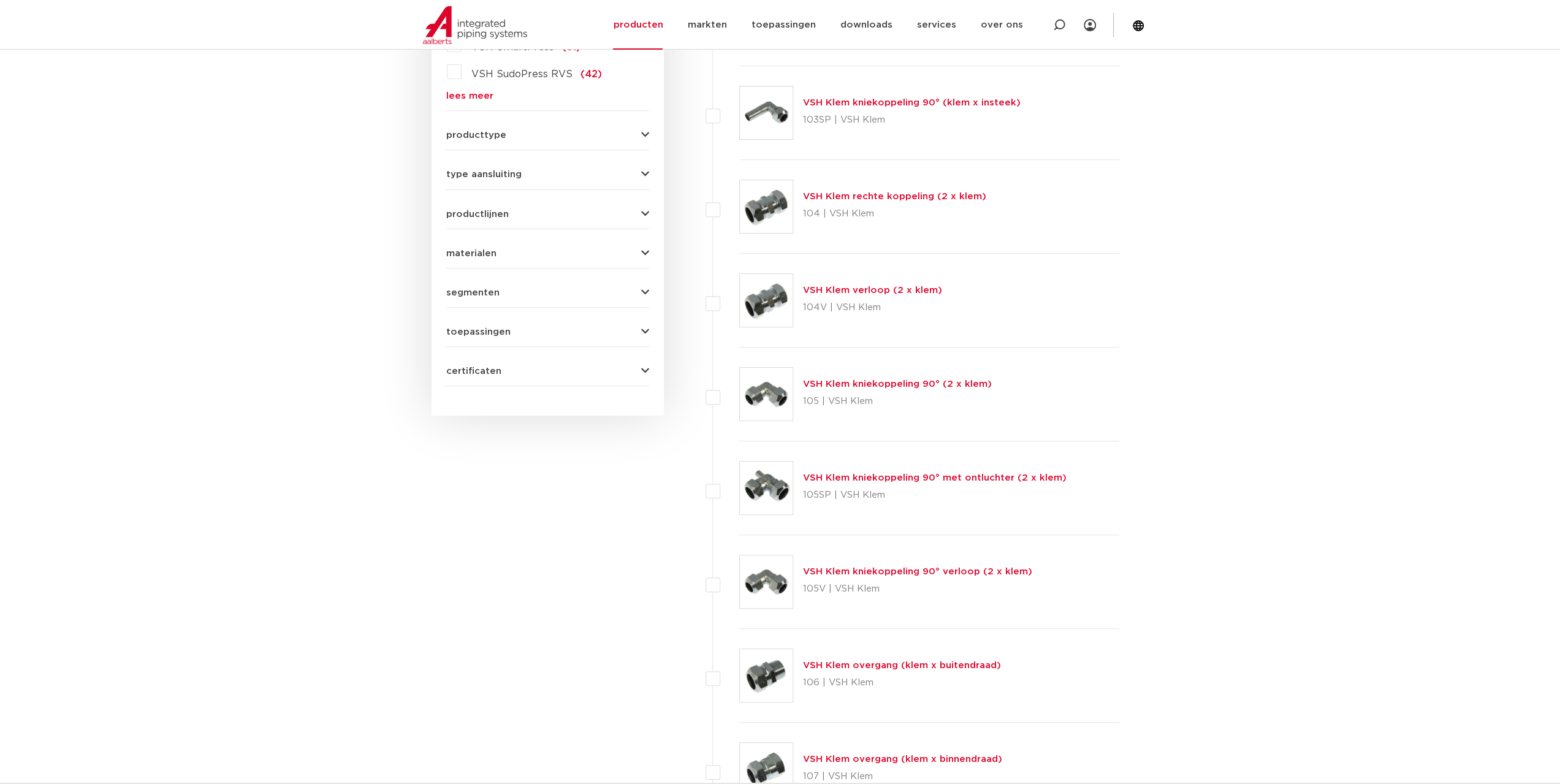
click at [459, 103] on form "zoek op naam of productnummer alle categorieën fittingen fittingen afsluiters b…" at bounding box center [548, 101] width 203 height 571
click at [459, 99] on link "lees meer" at bounding box center [548, 96] width 203 height 9
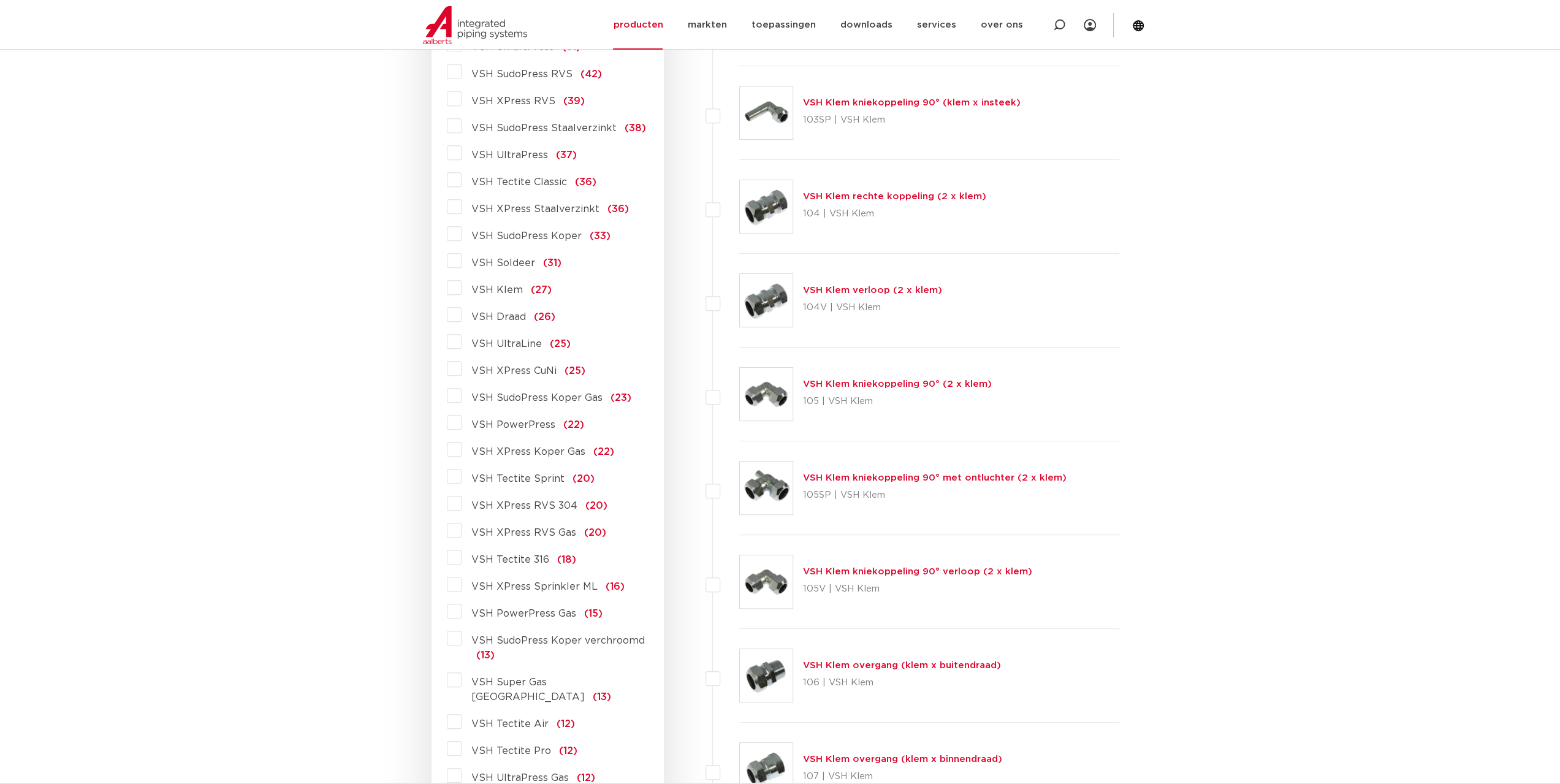
click at [497, 560] on span "VSH Tectite 316" at bounding box center [510, 559] width 78 height 10
click at [0, 0] on input "VSH Tectite 316 (18)" at bounding box center [0, 0] width 0 height 0
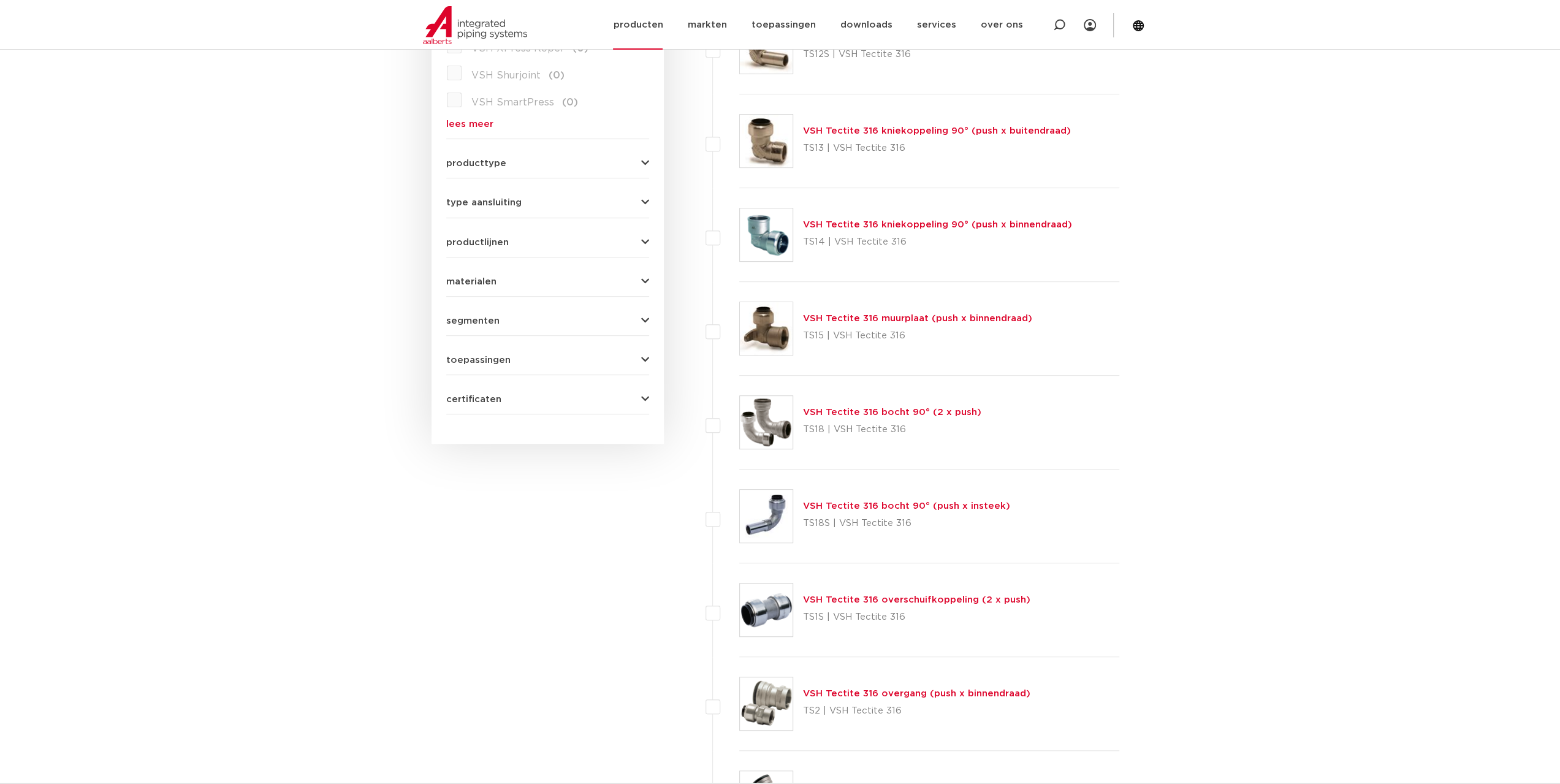
scroll to position [480, 0]
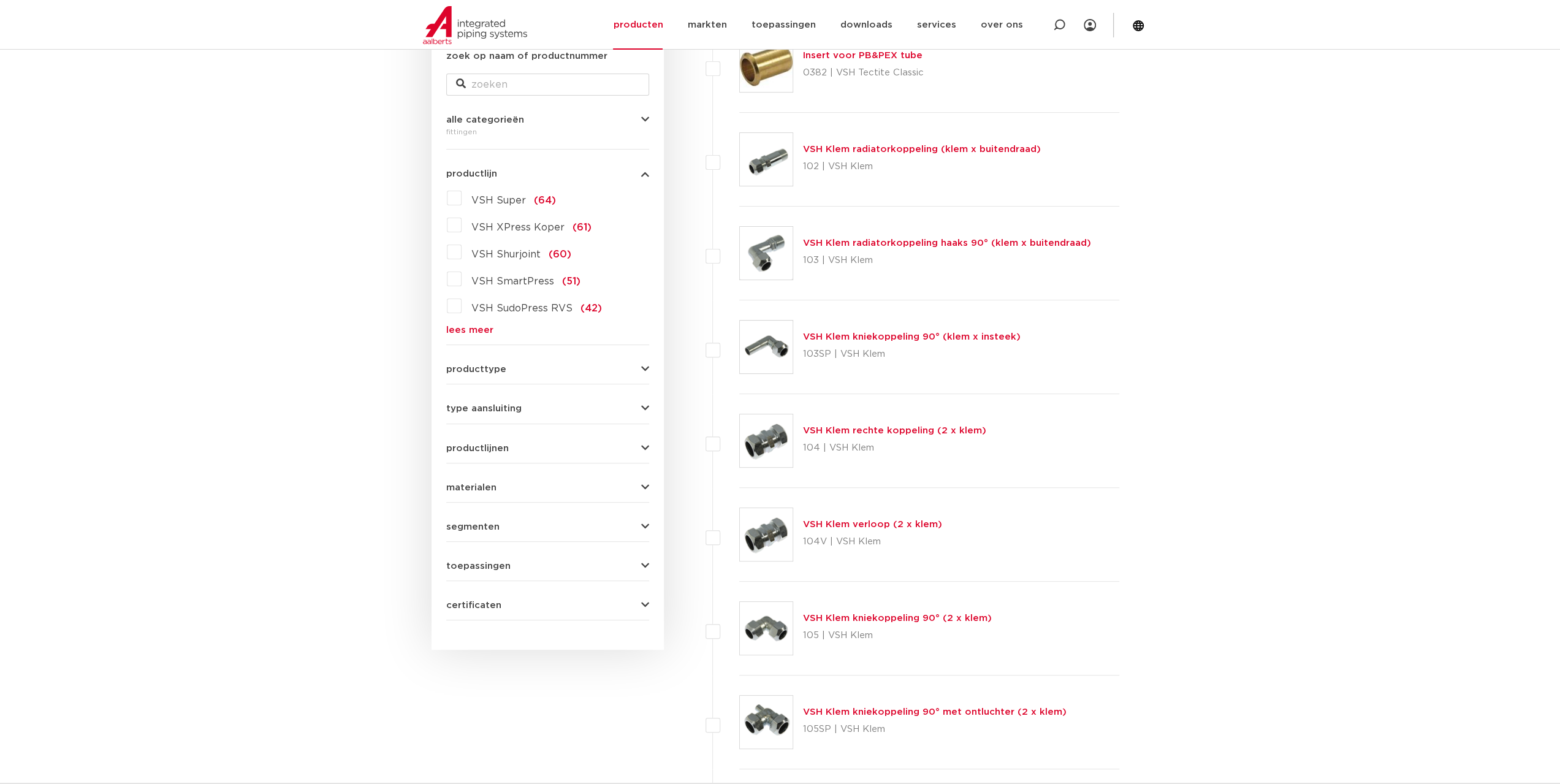
scroll to position [235, 0]
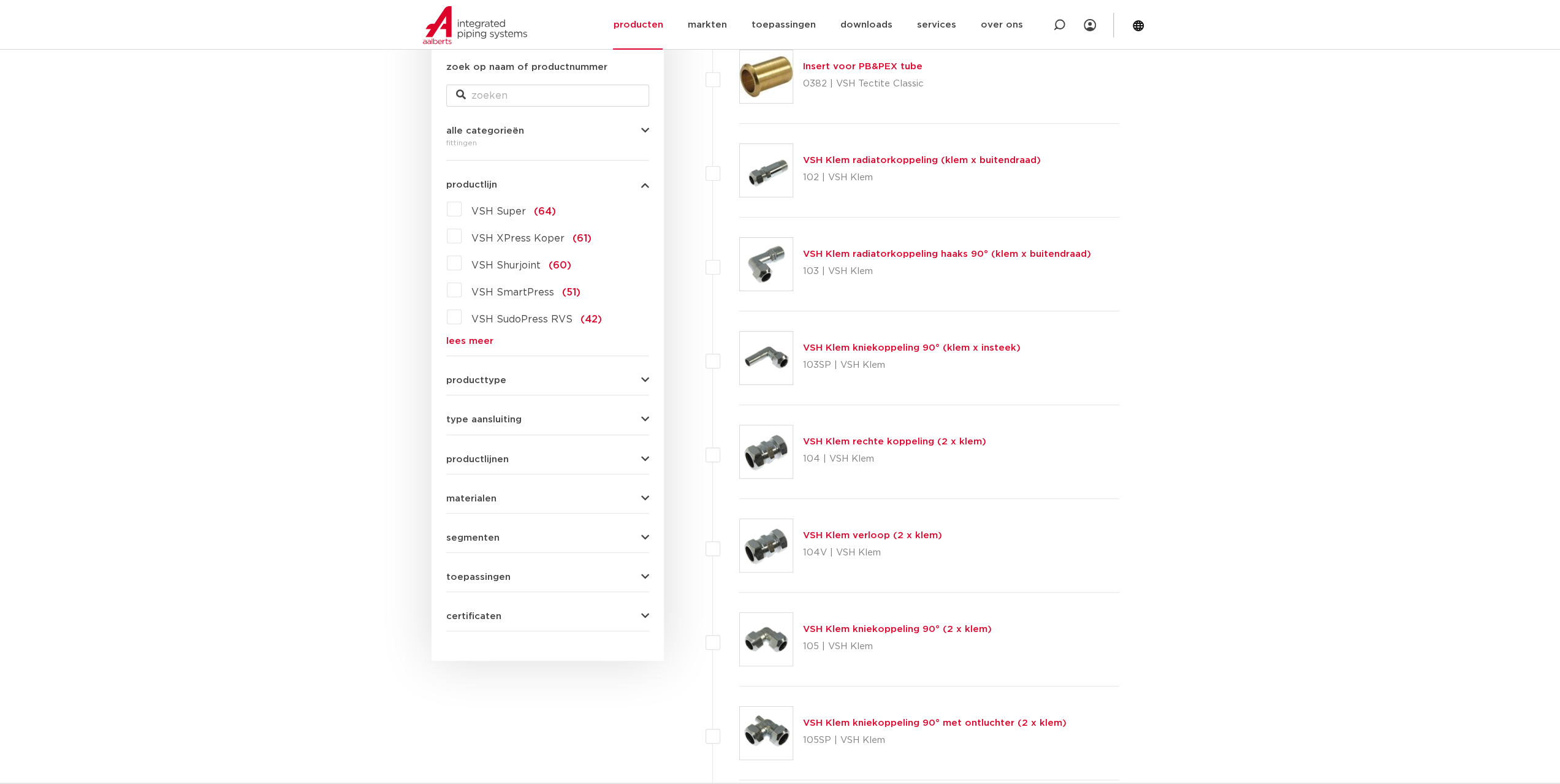
click at [480, 336] on link "lees meer" at bounding box center [548, 341] width 203 height 9
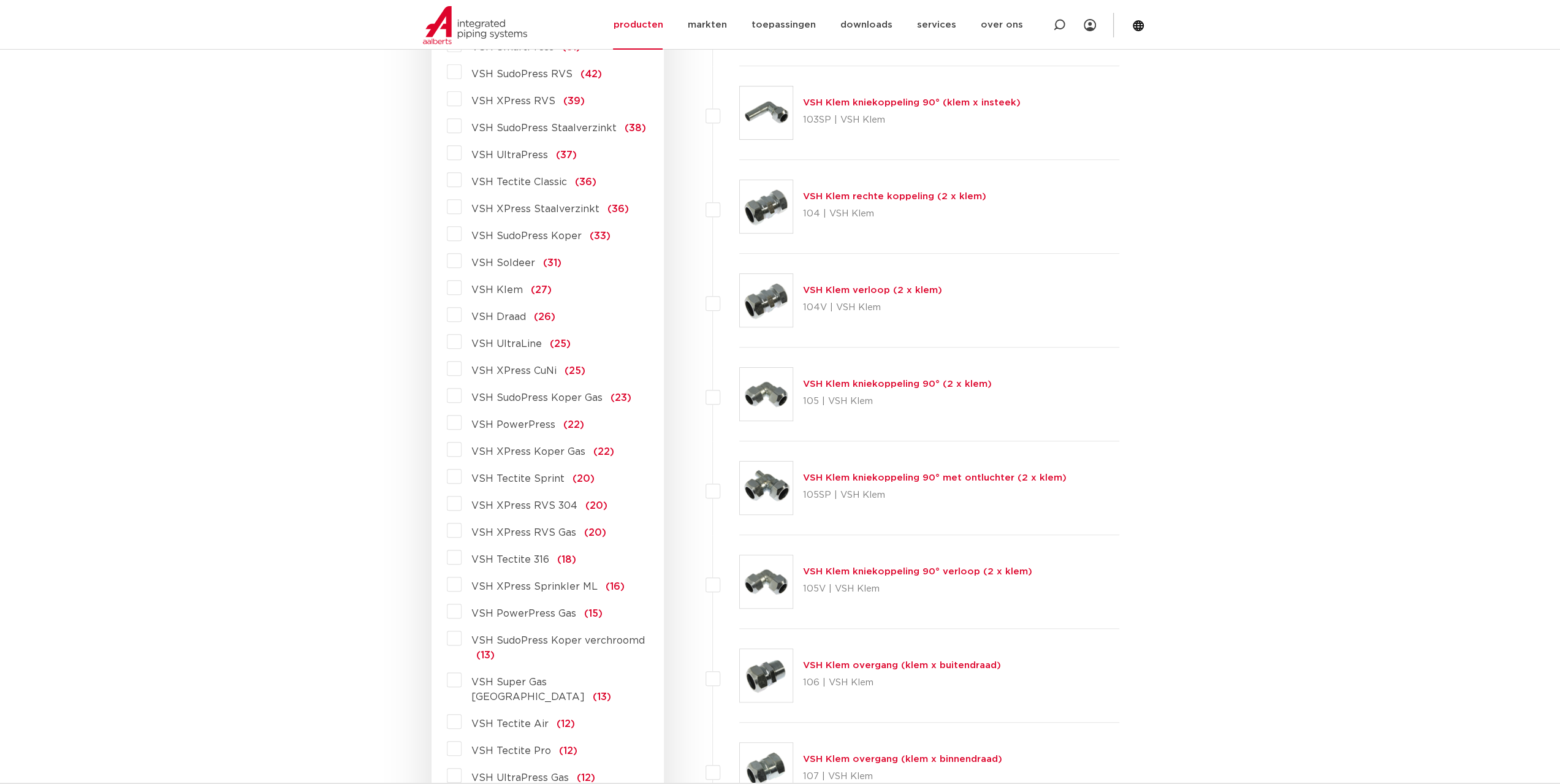
scroll to position [419, 0]
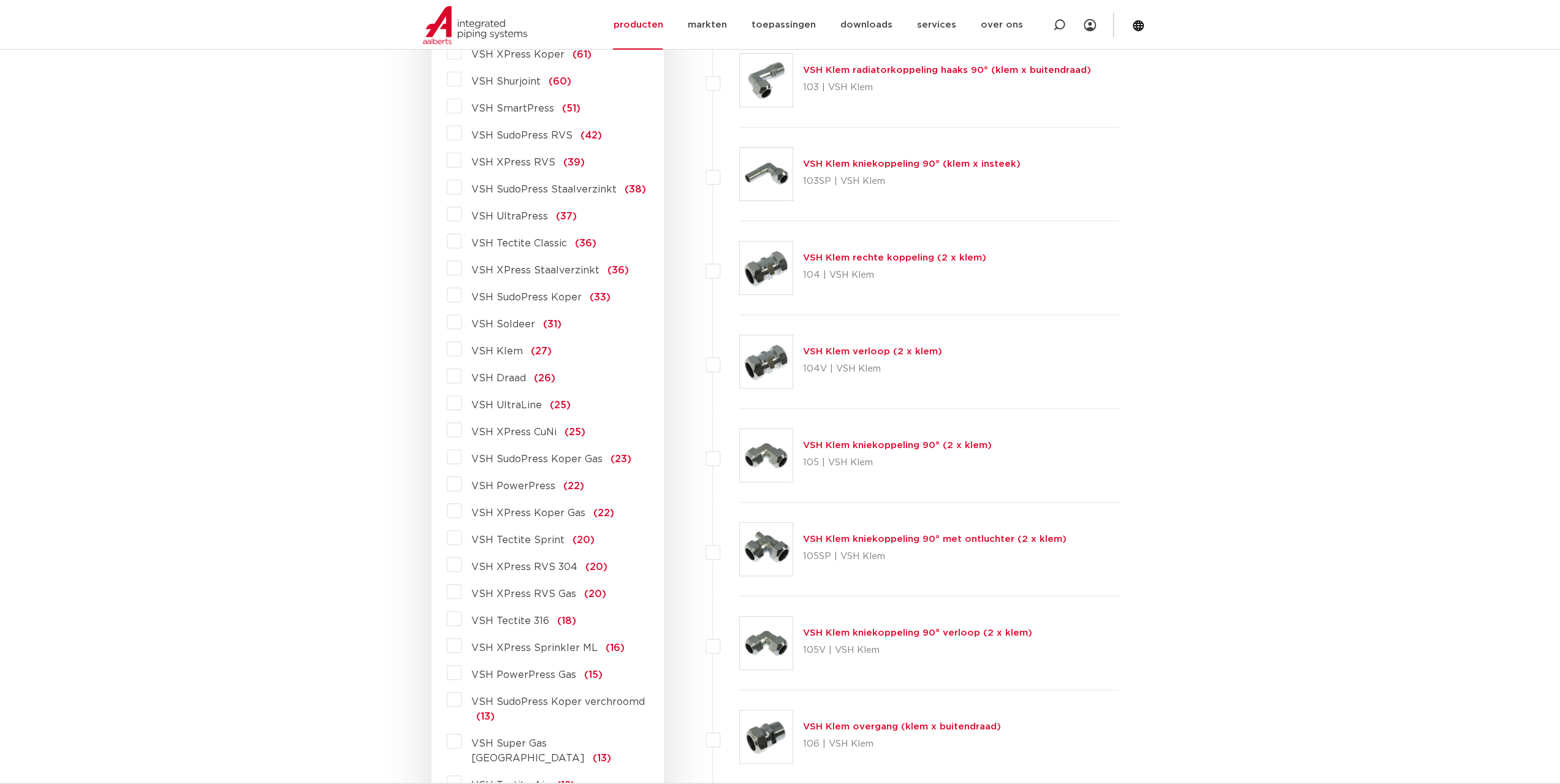
click at [501, 163] on span "VSH XPress RVS" at bounding box center [513, 162] width 84 height 10
click at [0, 0] on input "VSH XPress RVS (39)" at bounding box center [0, 0] width 0 height 0
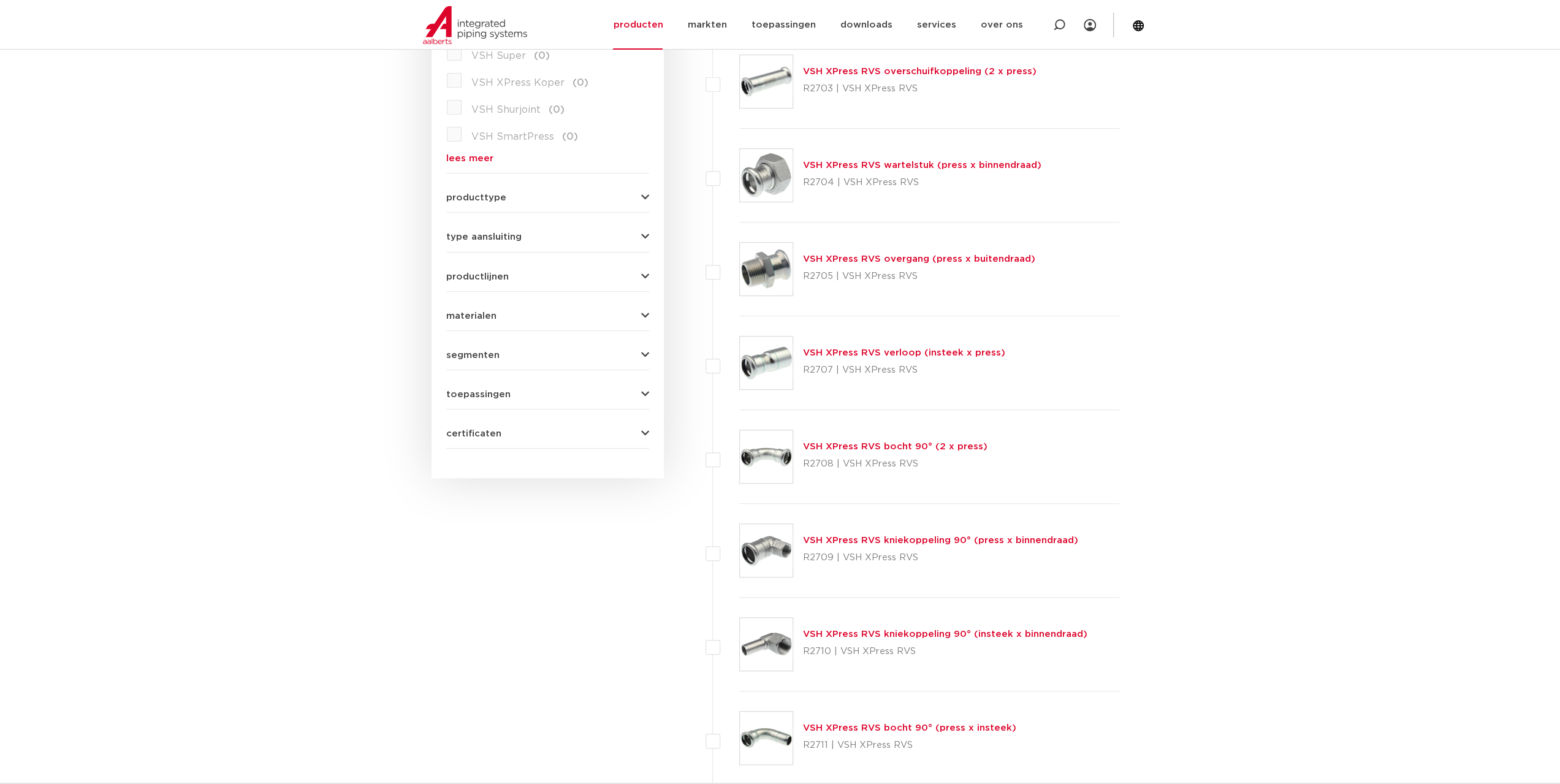
scroll to position [419, 0]
click at [842, 444] on link "VSH XPress RVS bocht 90° (2 x press)" at bounding box center [895, 445] width 184 height 9
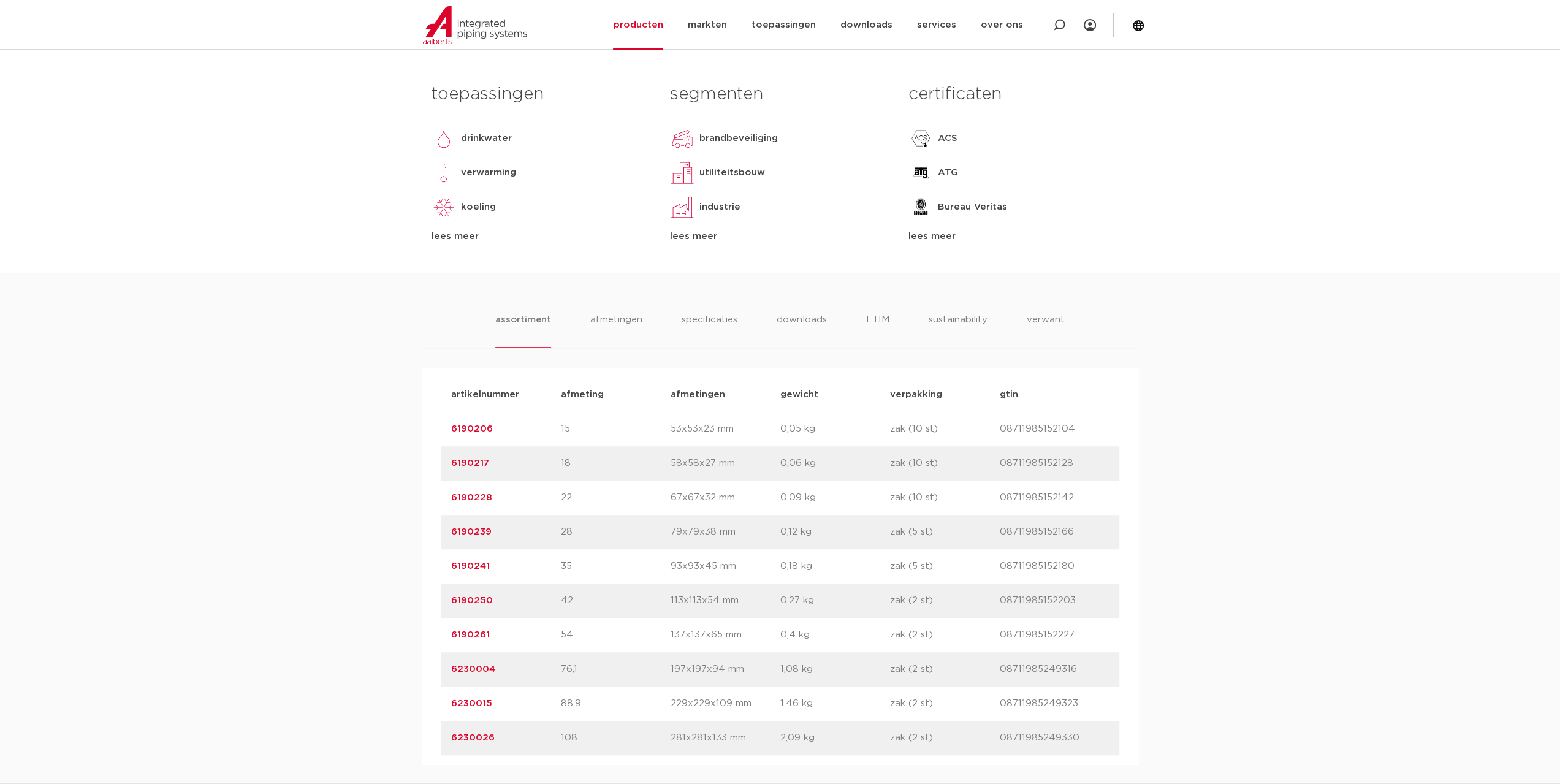
scroll to position [613, 0]
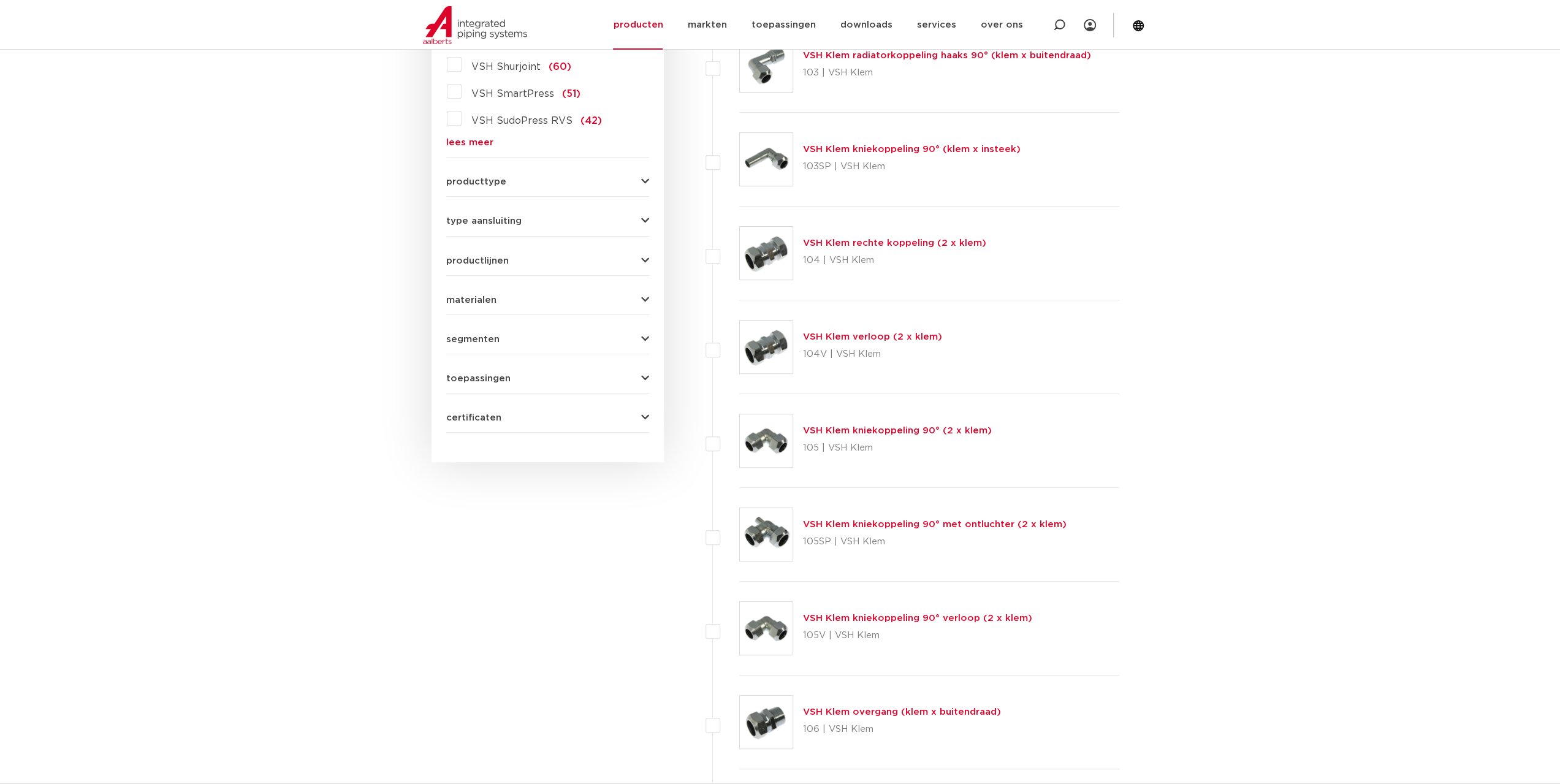
click at [484, 142] on link "lees meer" at bounding box center [548, 142] width 203 height 9
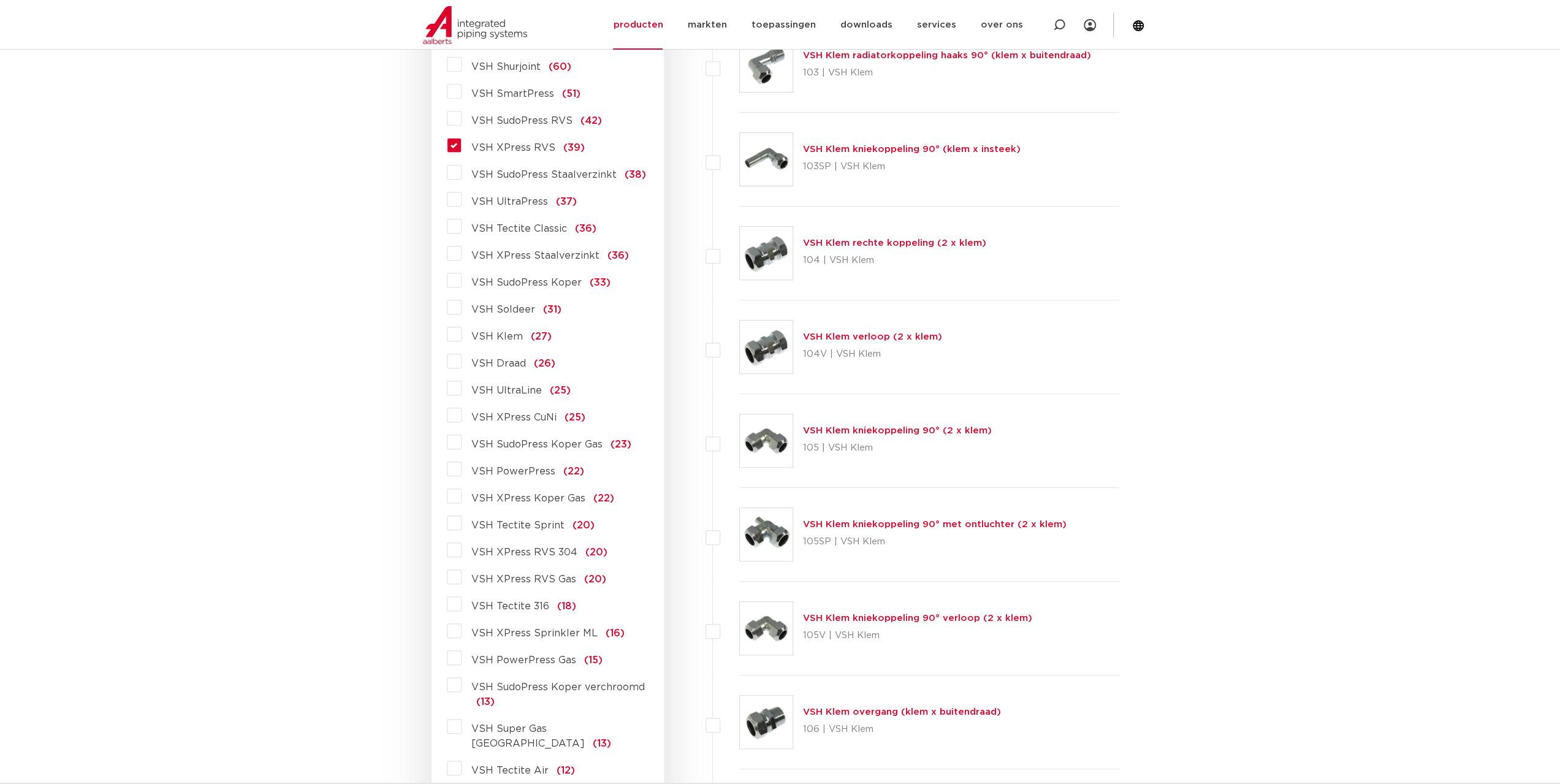
click at [461, 144] on label "VSH XPress RVS (39)" at bounding box center [523, 145] width 124 height 20
click at [0, 0] on input "VSH XPress RVS (39)" at bounding box center [0, 0] width 0 height 0
click at [461, 144] on label "VSH XPress RVS (39)" at bounding box center [523, 145] width 124 height 20
click at [0, 0] on input "VSH XPress RVS (39)" at bounding box center [0, 0] width 0 height 0
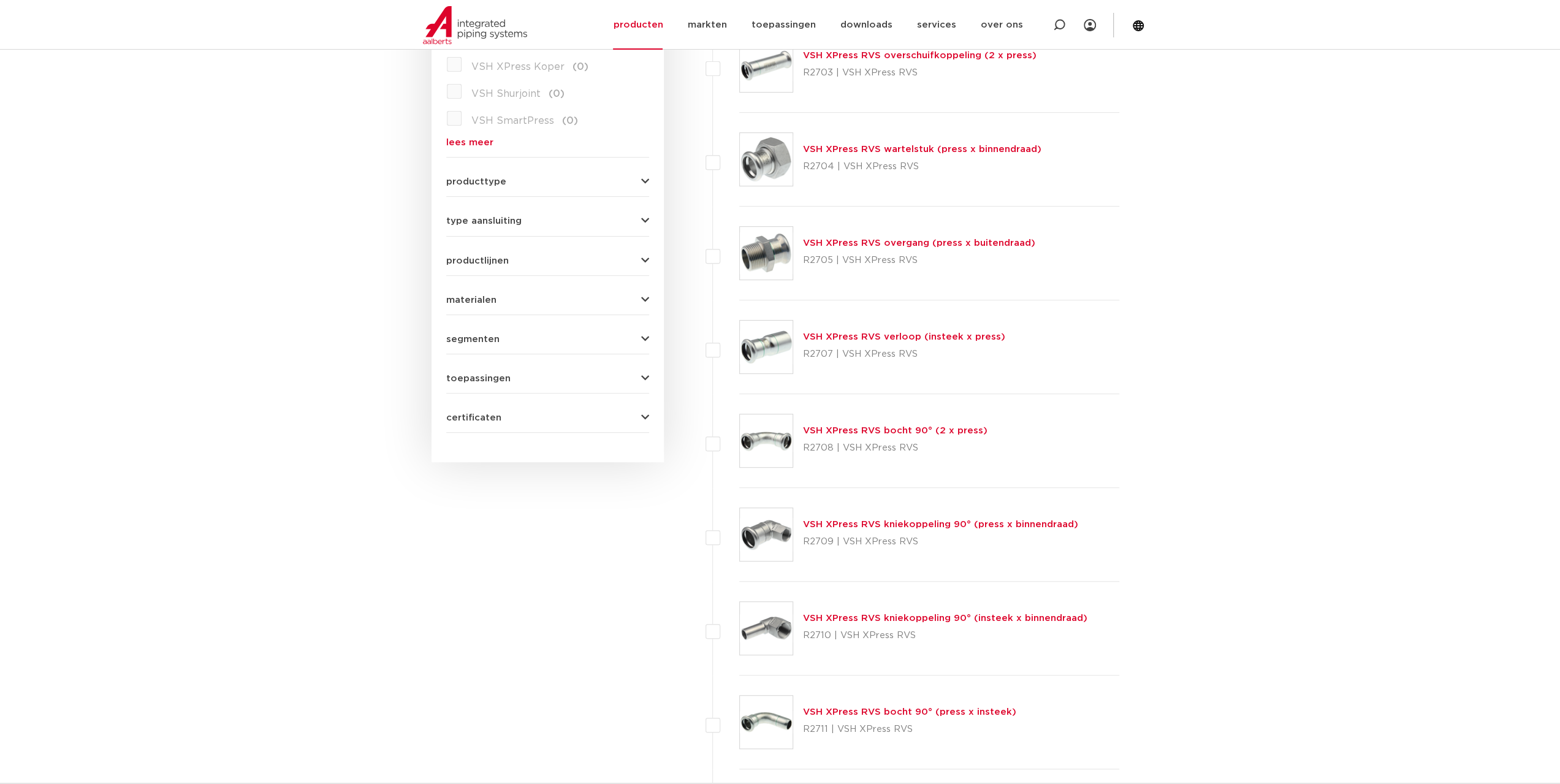
scroll to position [127, 0]
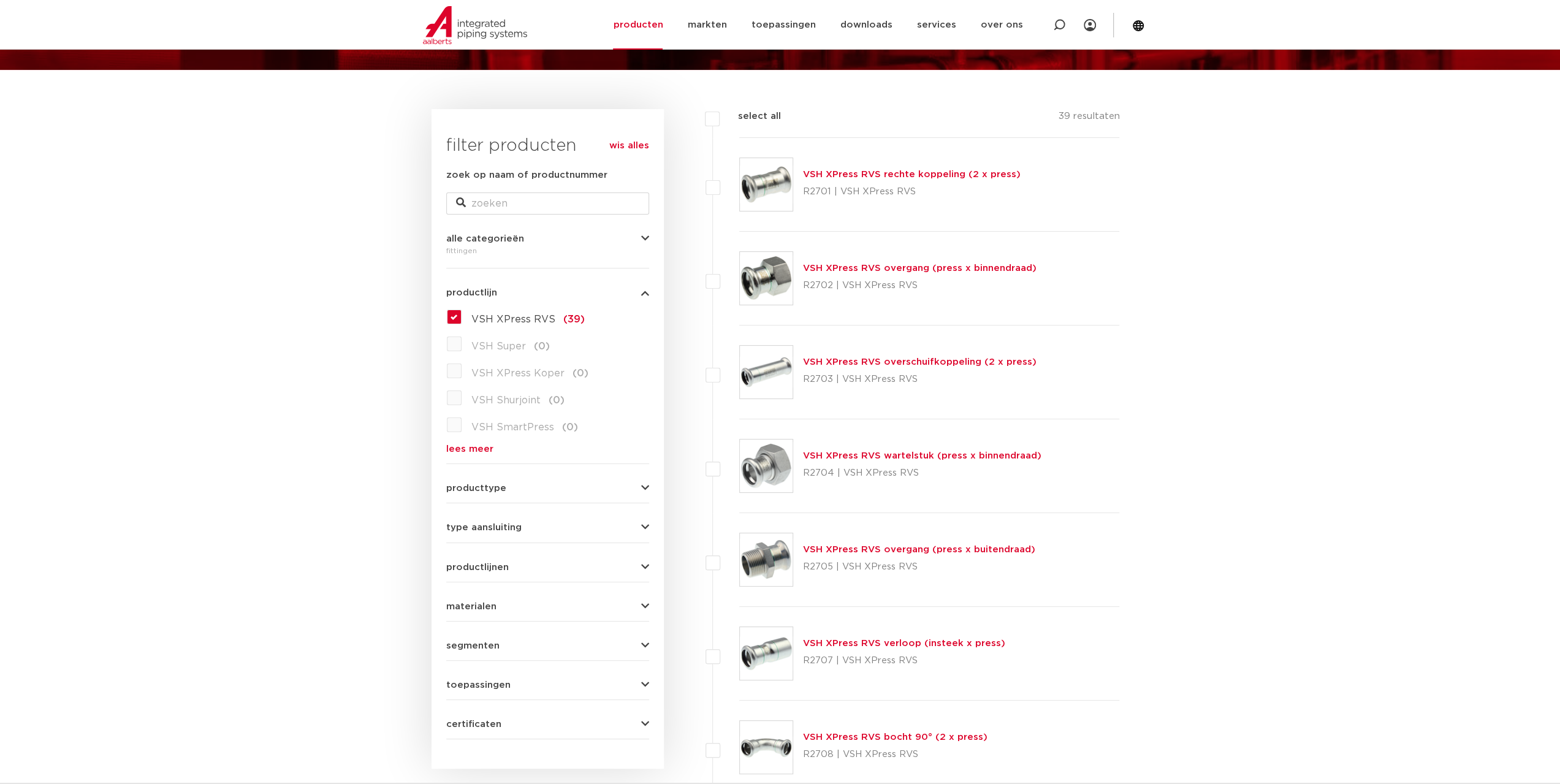
click at [866, 179] on link "VSH XPress RVS rechte koppeling (2 x press)" at bounding box center [912, 174] width 218 height 9
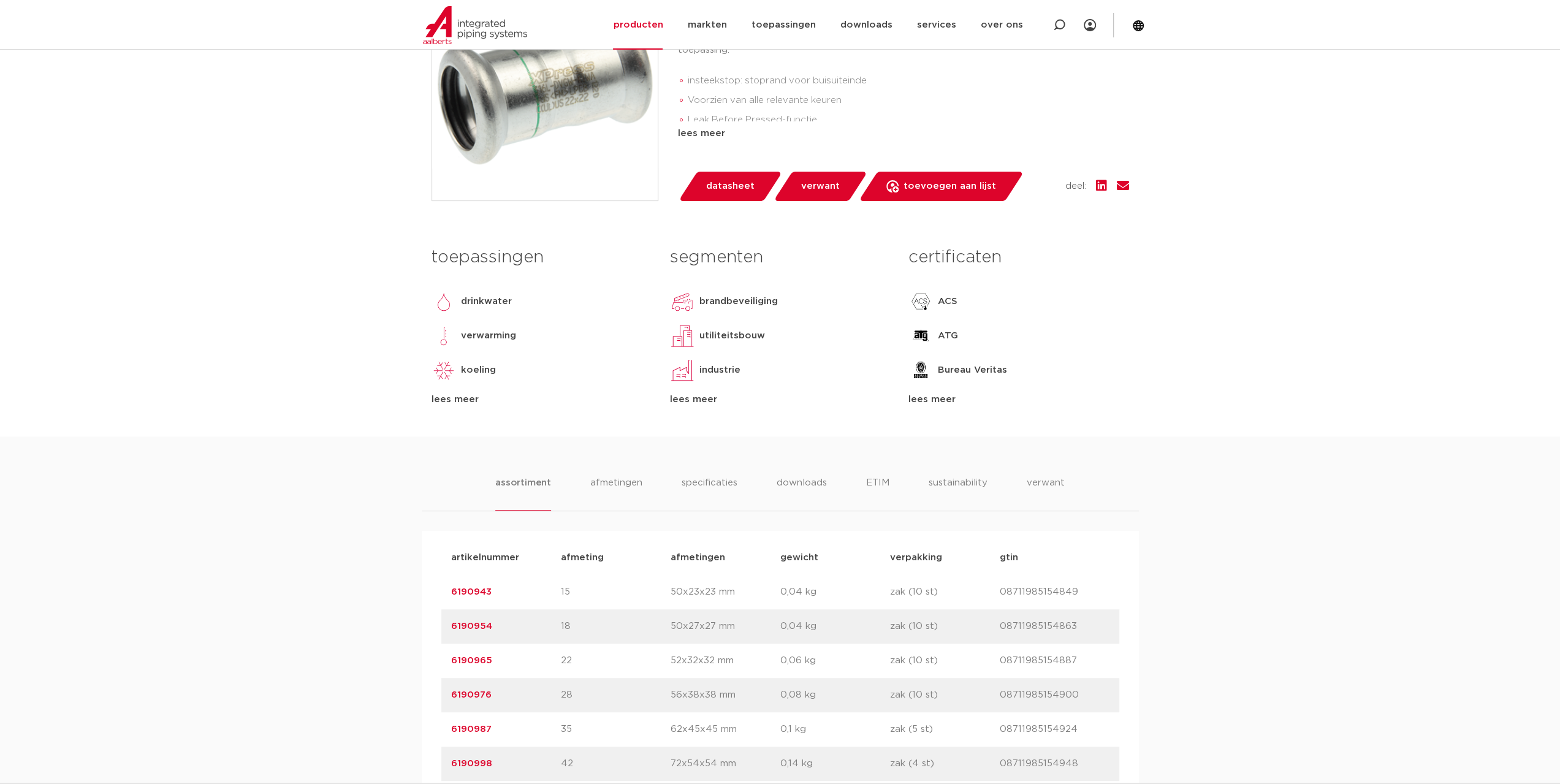
scroll to position [736, 0]
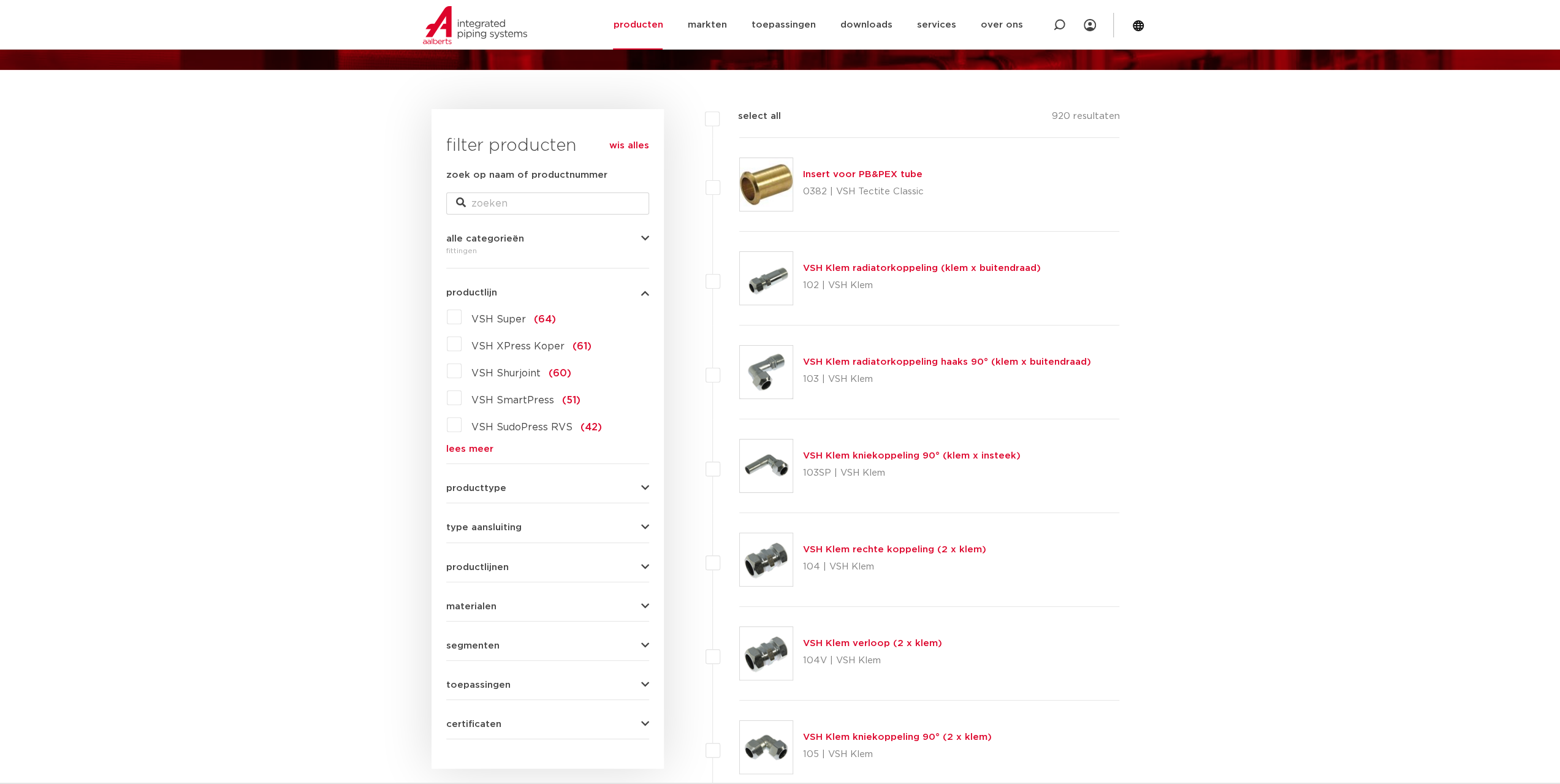
click at [472, 454] on form "zoek op naam of productnummer alle categorieën fittingen fittingen afsluiters b…" at bounding box center [548, 453] width 203 height 571
click at [469, 451] on link "lees meer" at bounding box center [548, 449] width 203 height 9
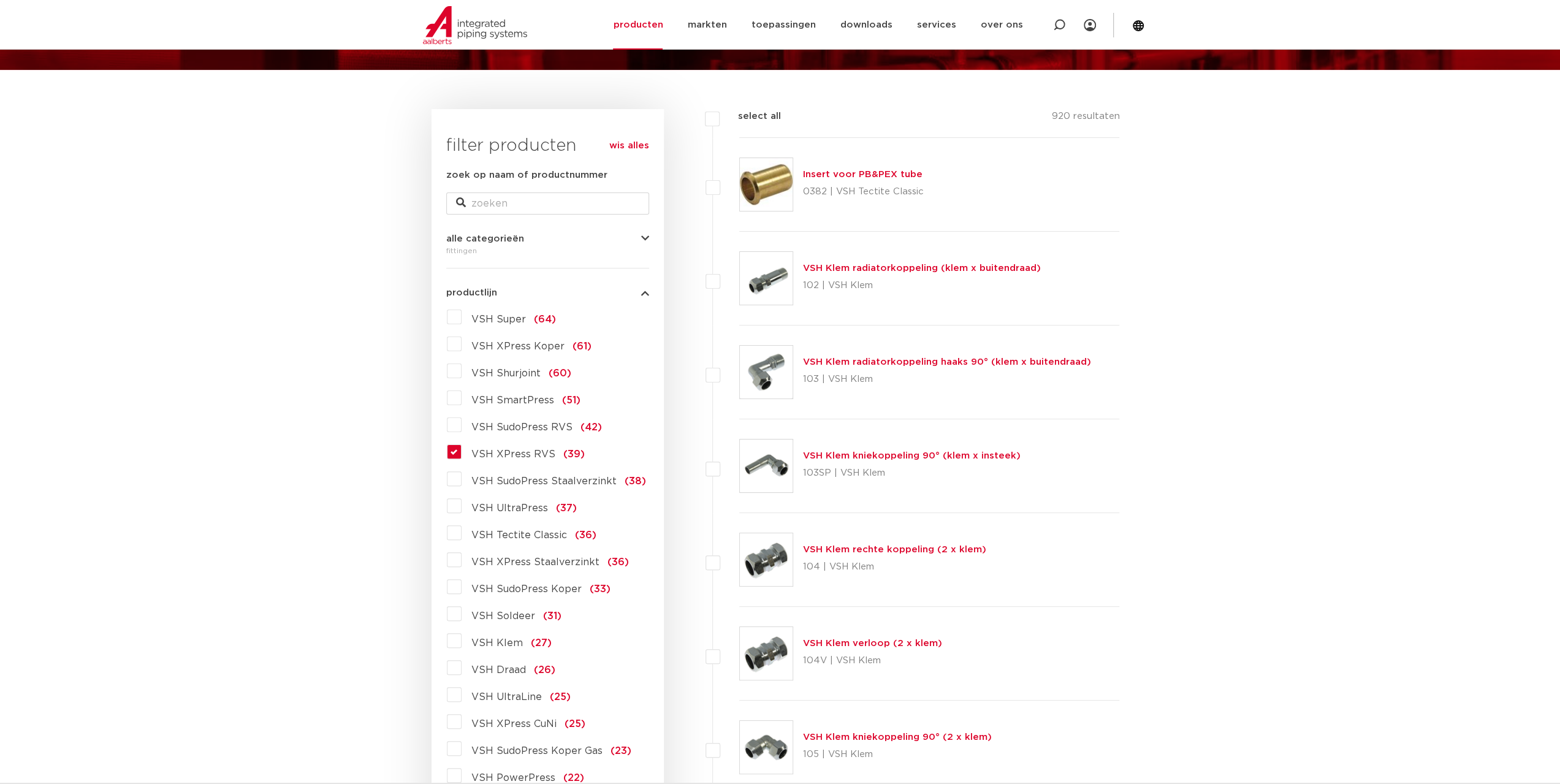
click at [494, 453] on span "VSH XPress RVS" at bounding box center [513, 454] width 84 height 10
click at [0, 0] on input "VSH XPress RVS (39)" at bounding box center [0, 0] width 0 height 0
click at [494, 453] on span "VSH XPress RVS" at bounding box center [513, 454] width 84 height 10
click at [0, 0] on input "VSH XPress RVS (39)" at bounding box center [0, 0] width 0 height 0
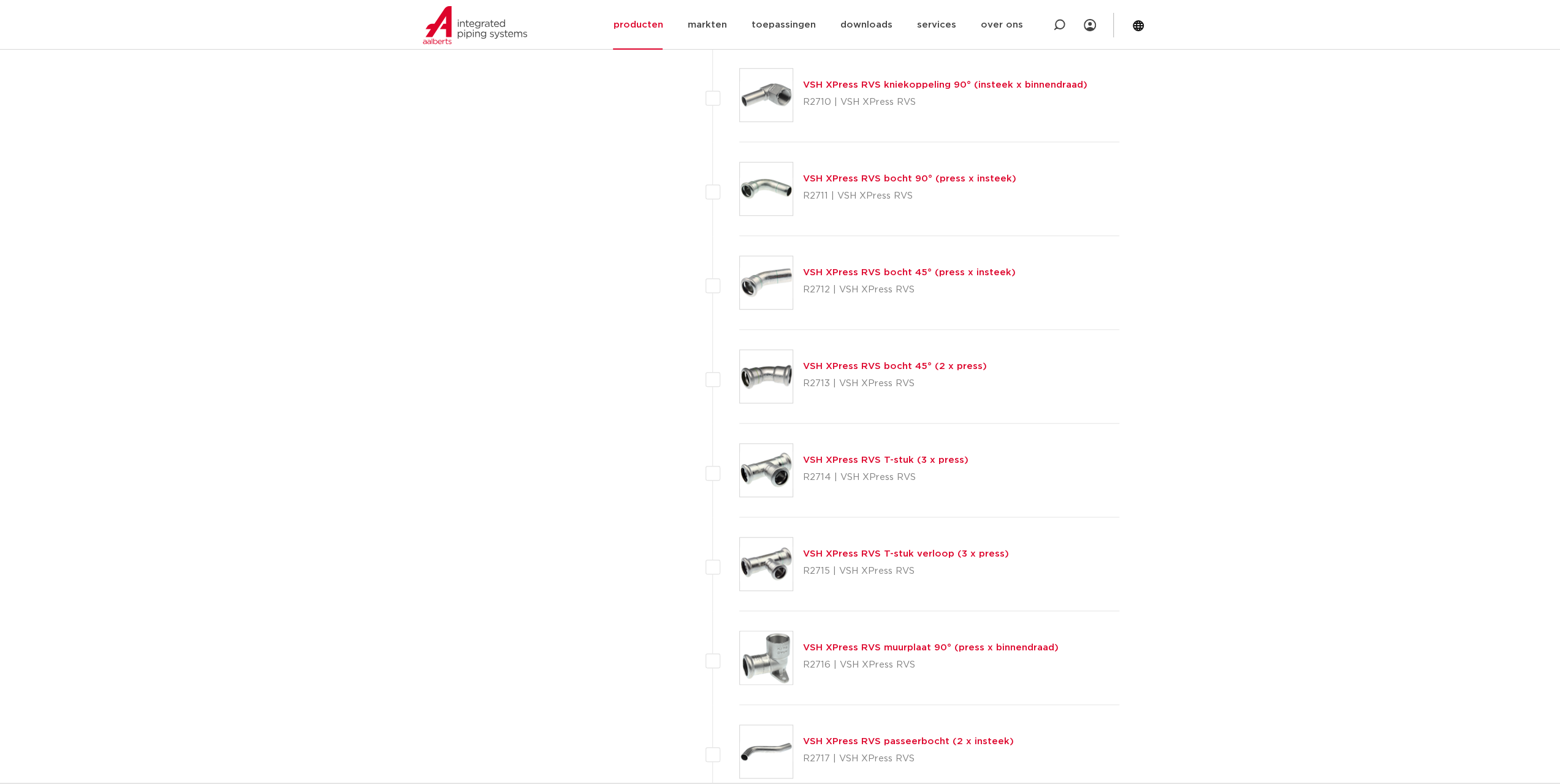
scroll to position [985, 0]
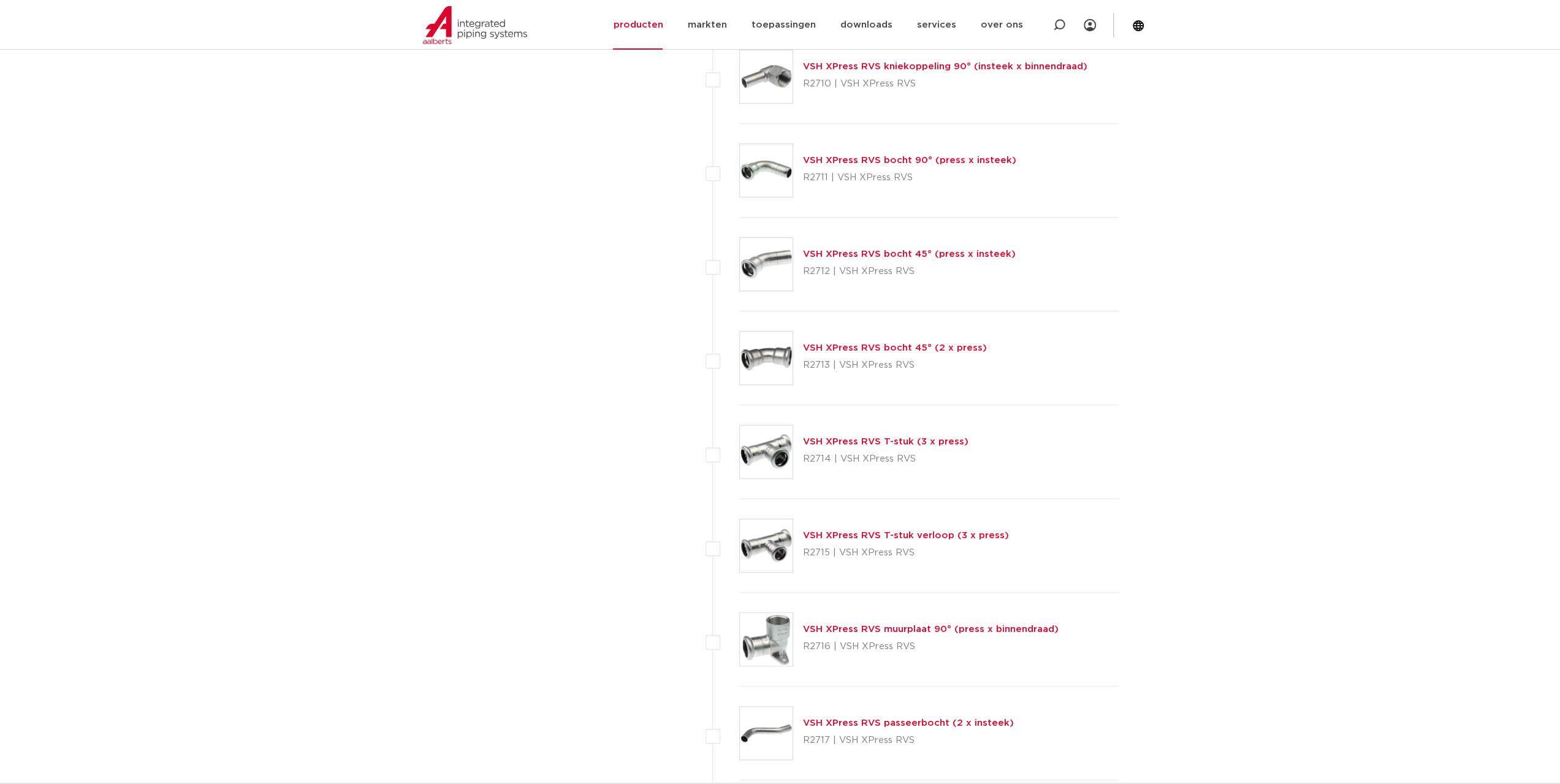
click at [865, 439] on link "VSH XPress RVS T-stuk (3 x press)" at bounding box center [886, 442] width 165 height 9
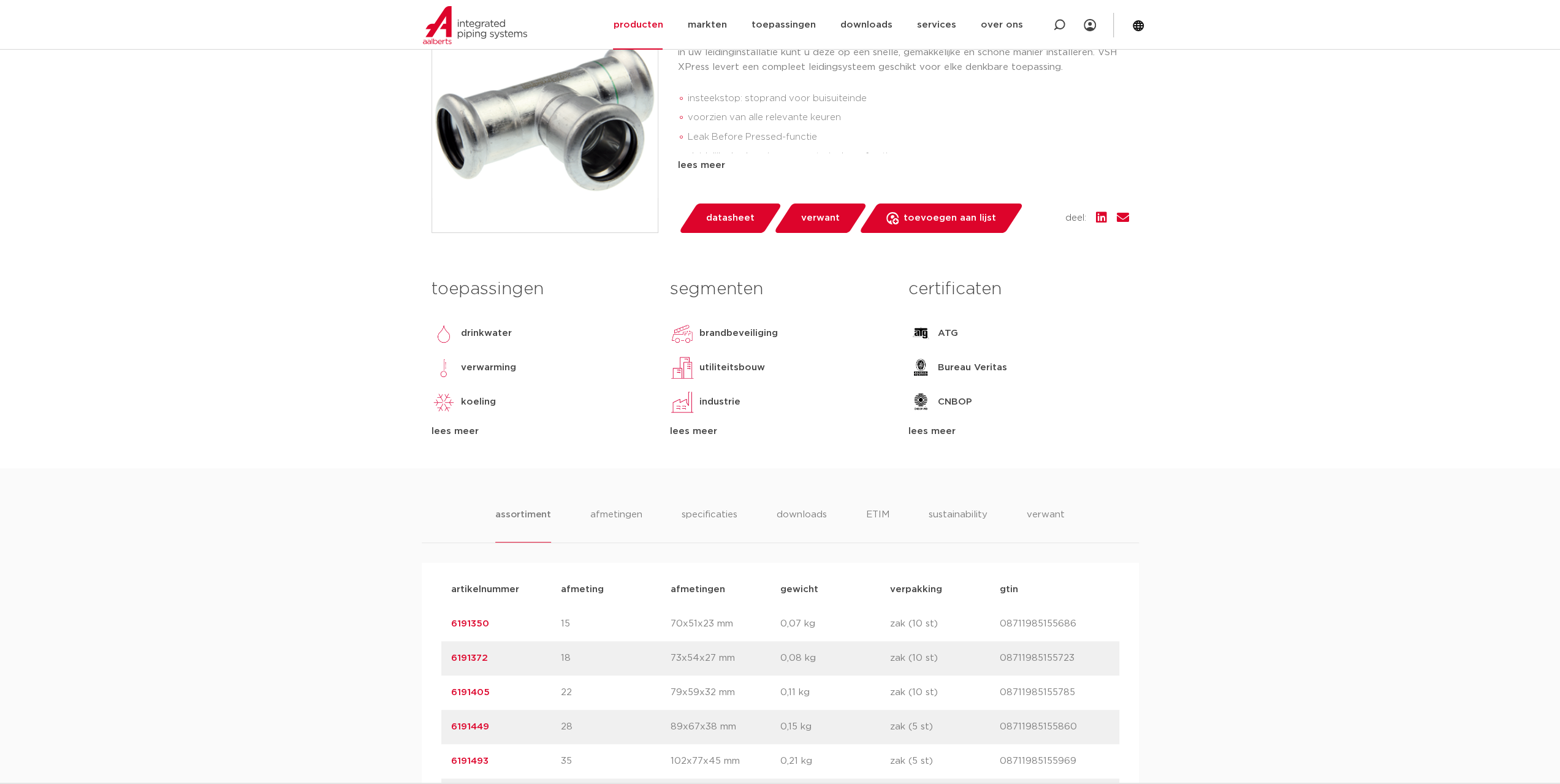
scroll to position [551, 0]
